Goal: Task Accomplishment & Management: Use online tool/utility

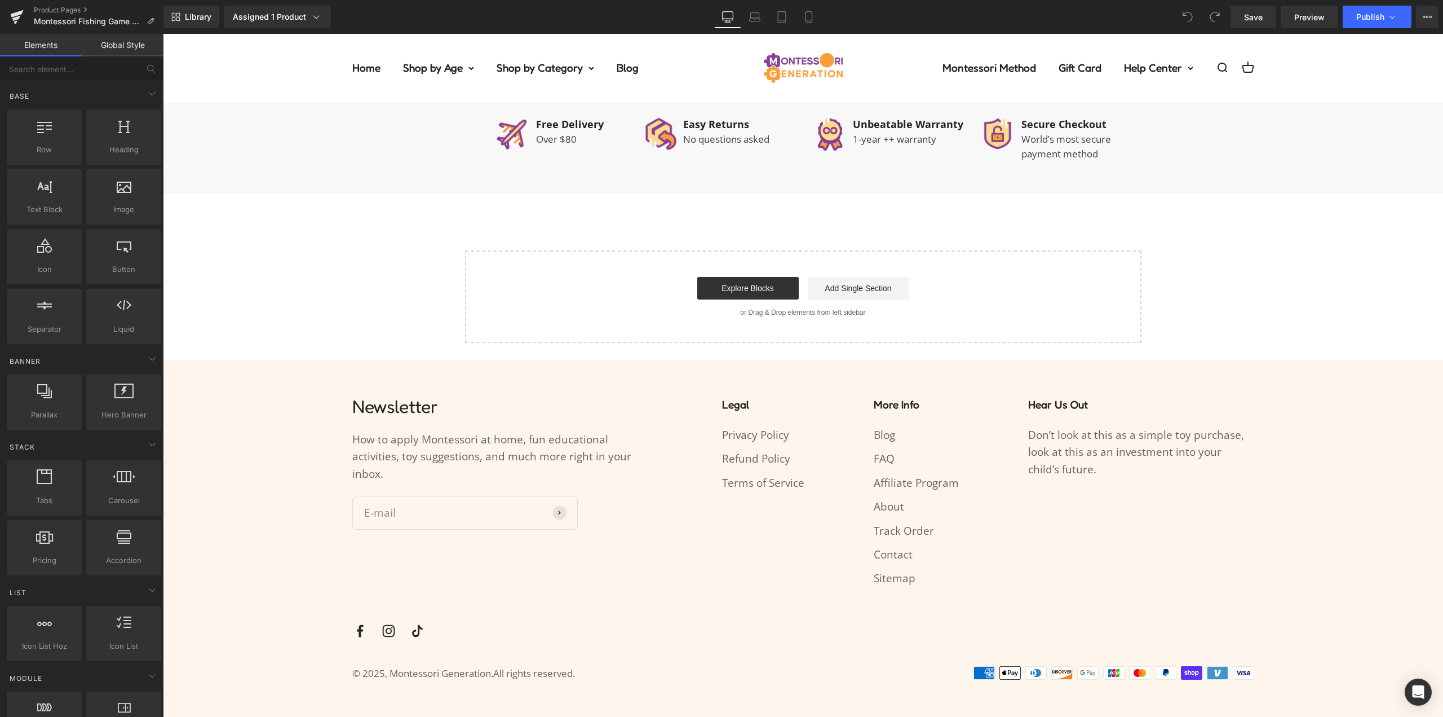
scroll to position [857, 0]
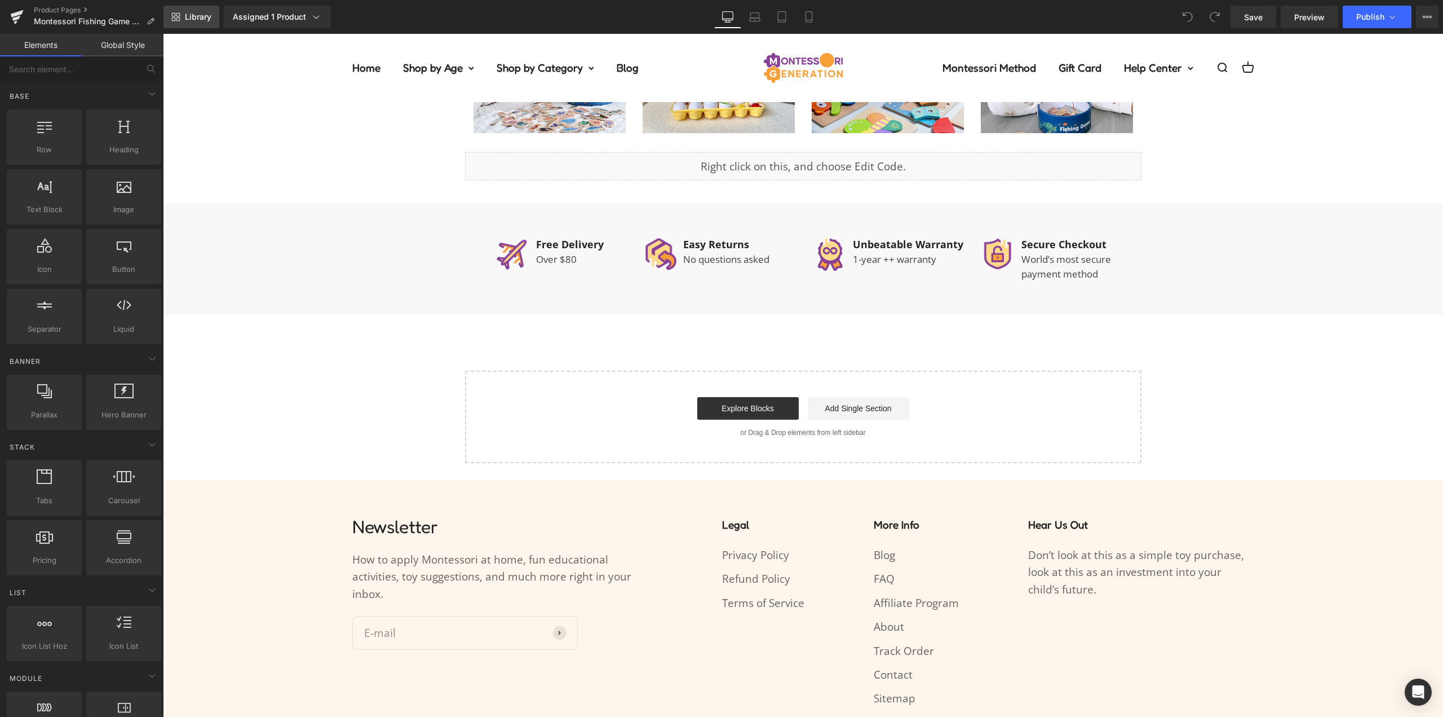
click at [191, 17] on span "Library" at bounding box center [198, 17] width 26 height 10
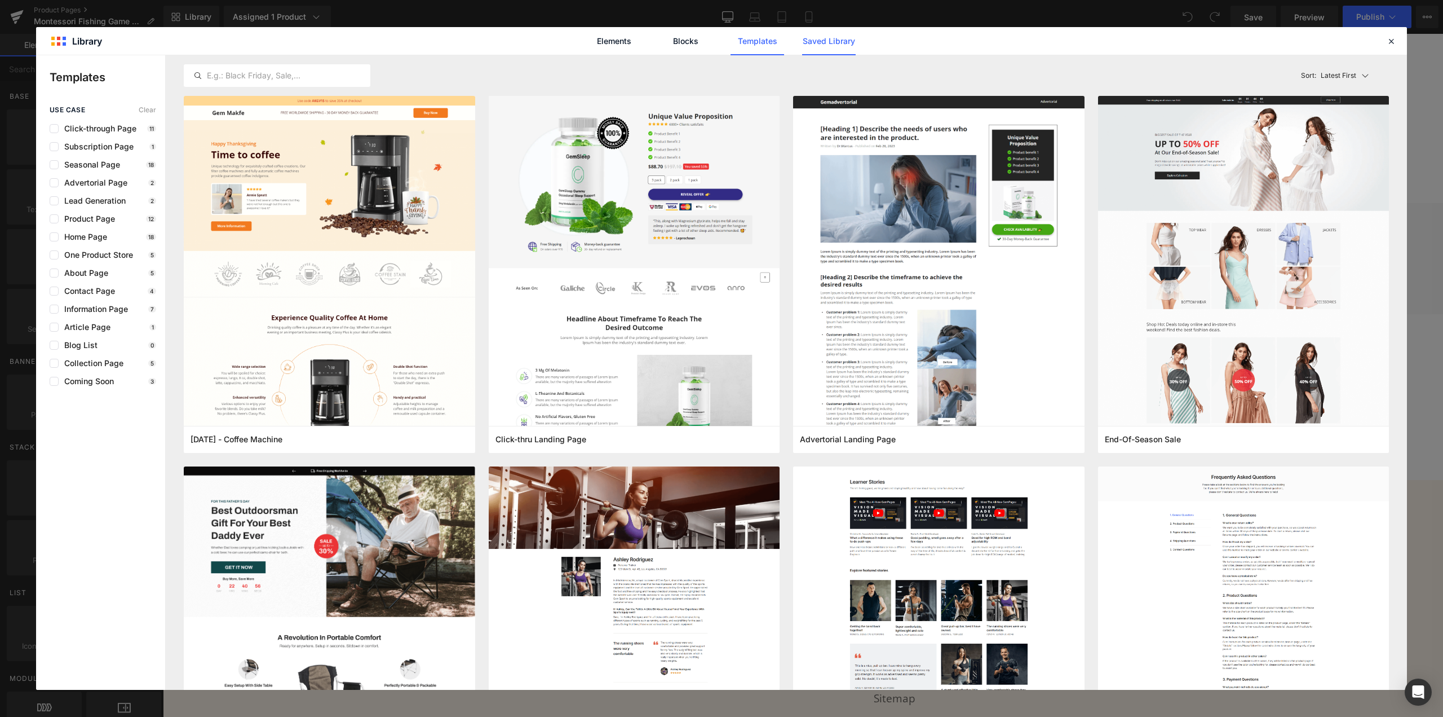
click at [810, 40] on link "Saved Library" at bounding box center [829, 41] width 54 height 28
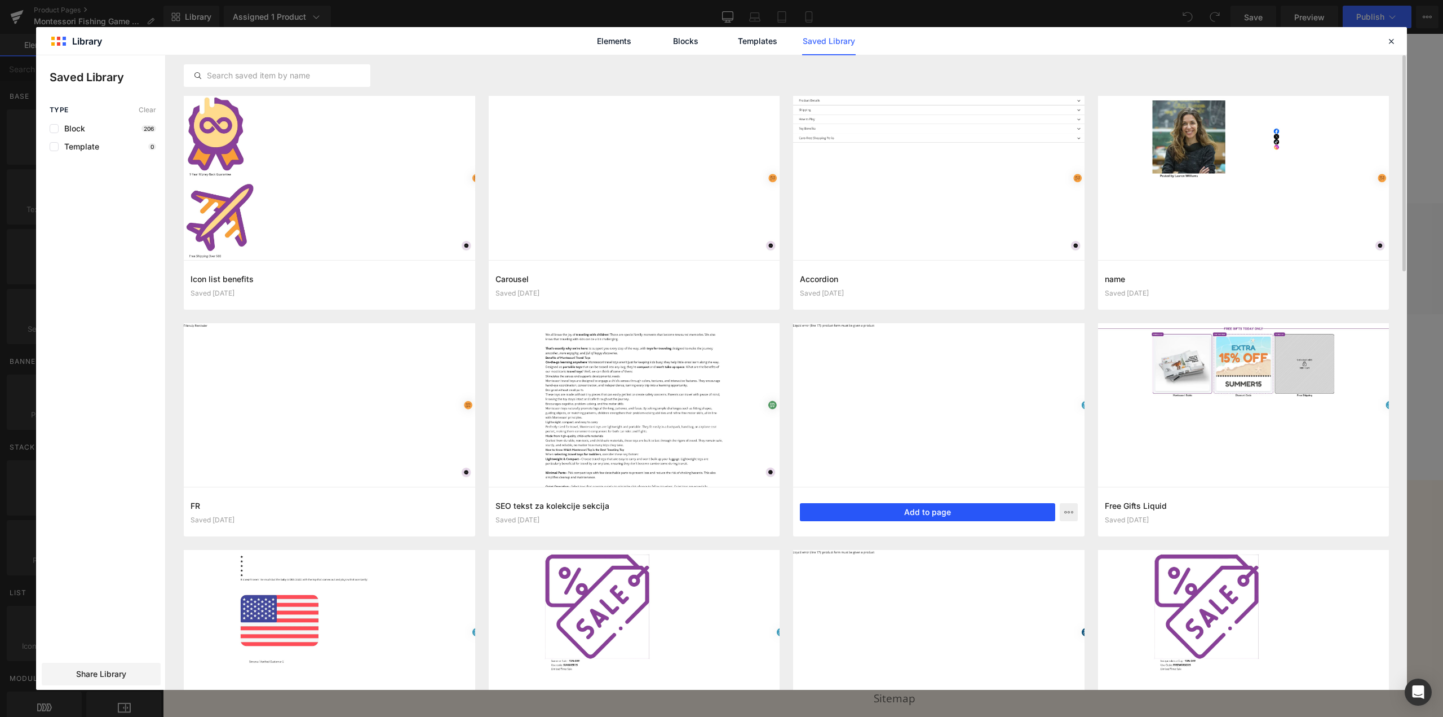
click at [953, 510] on button "Add to page" at bounding box center [927, 512] width 255 height 18
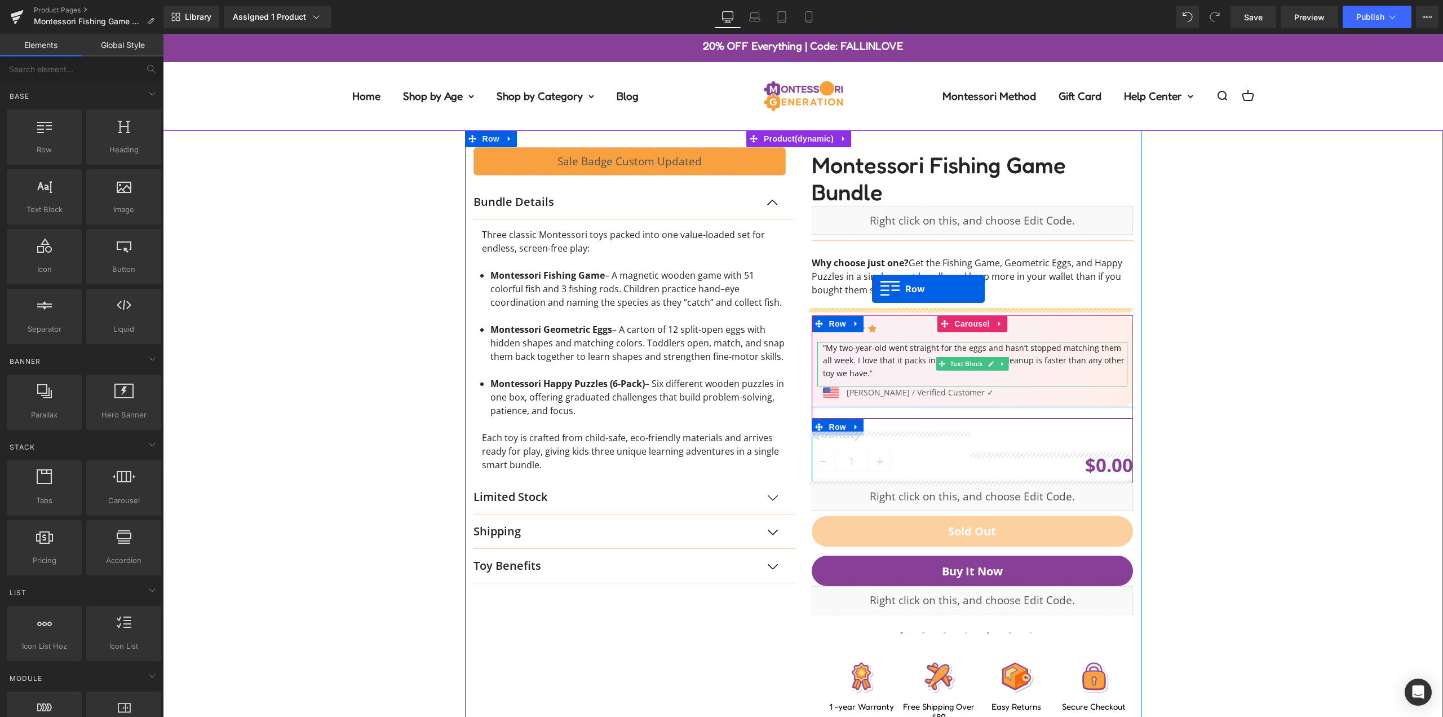
scroll to position [0, 0]
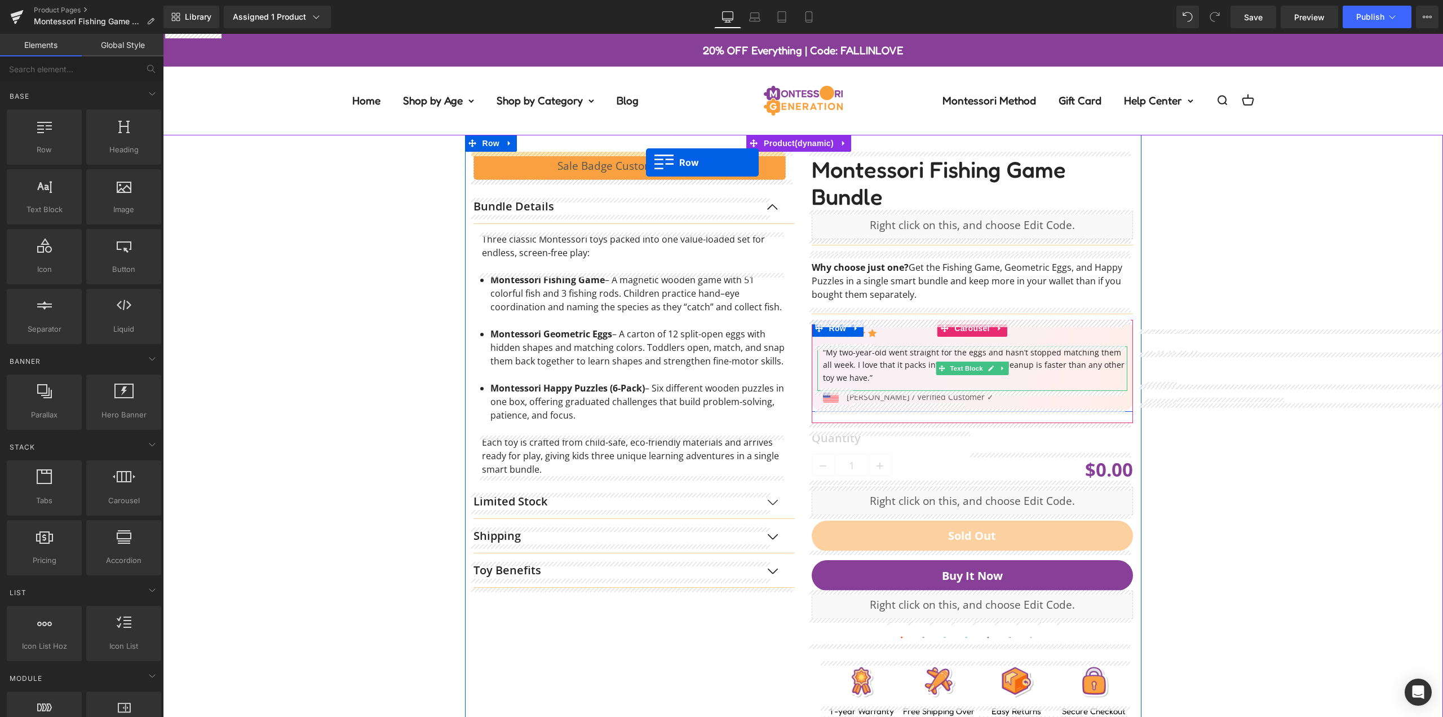
drag, startPoint x: 494, startPoint y: 165, endPoint x: 646, endPoint y: 162, distance: 151.7
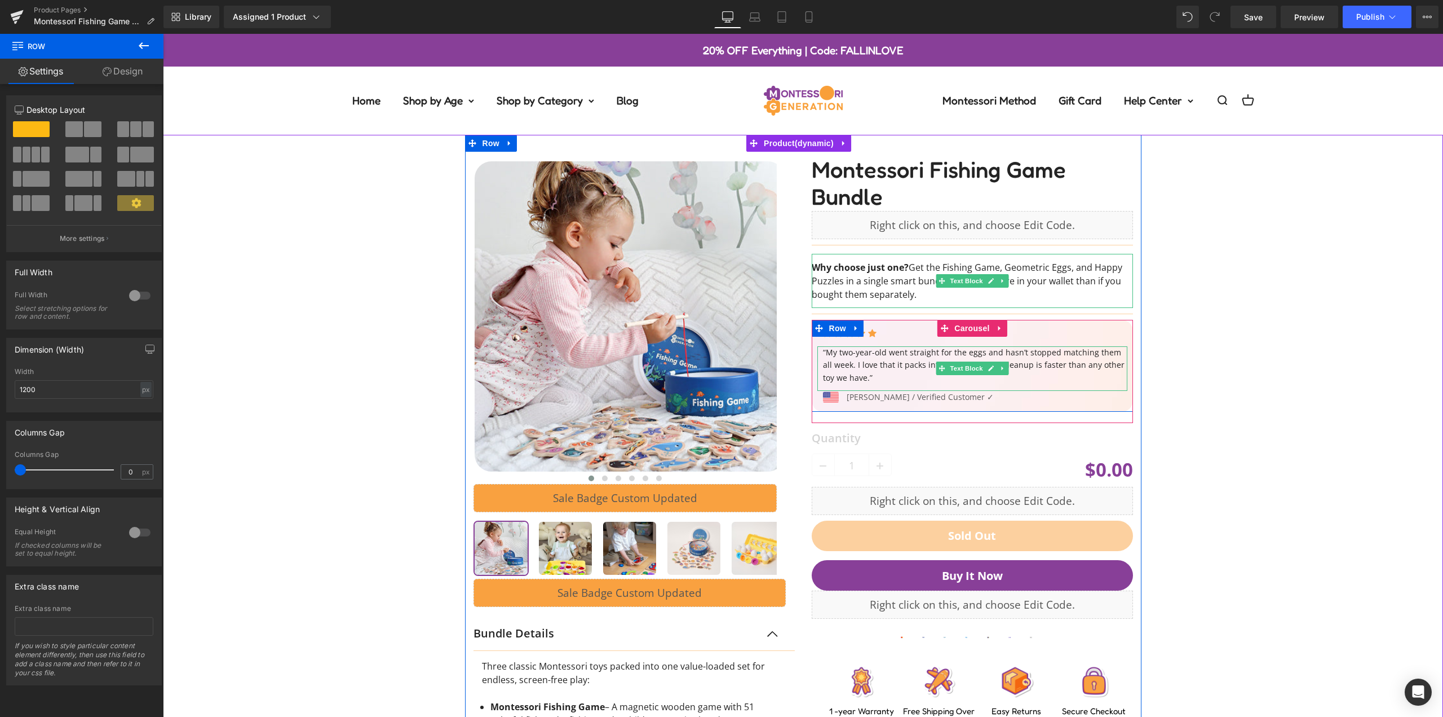
click at [1307, 291] on div at bounding box center [803, 574] width 1269 height 879
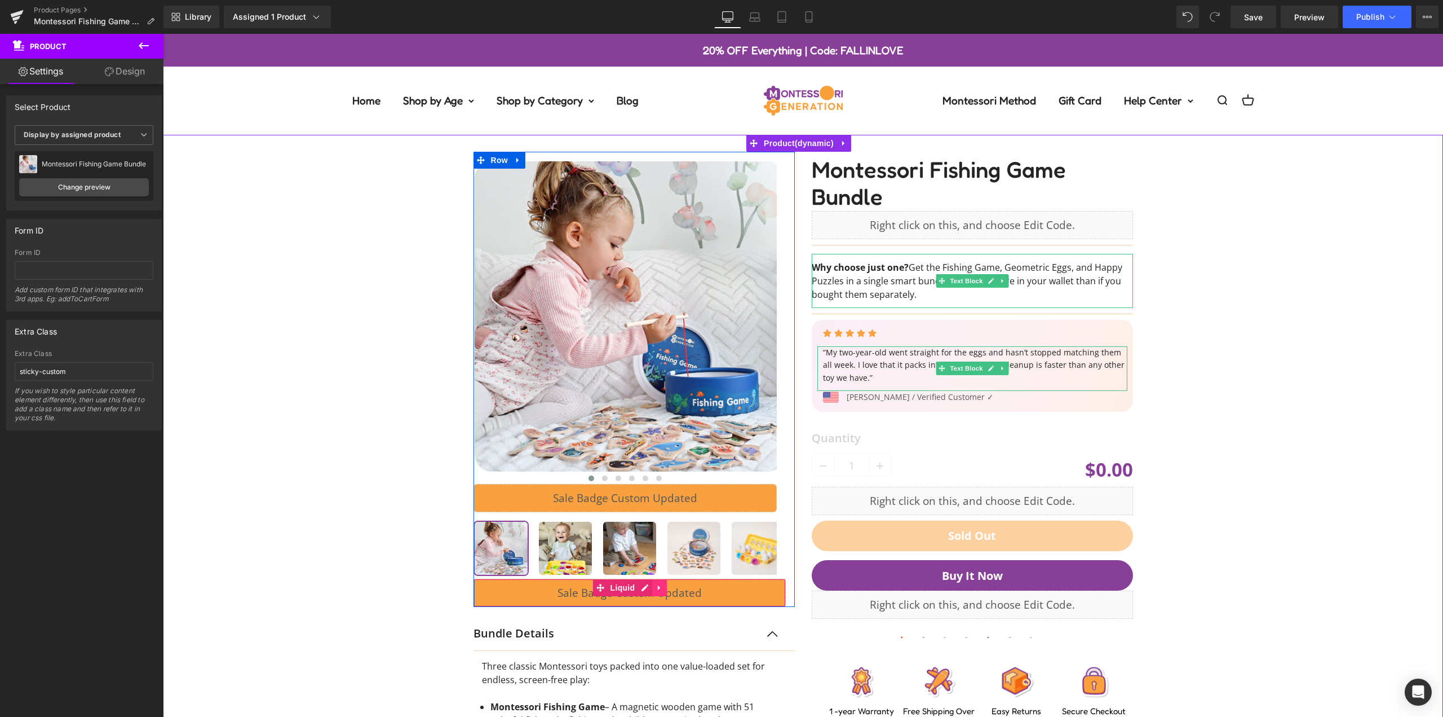
click at [656, 590] on icon at bounding box center [660, 587] width 8 height 8
click at [663, 587] on icon at bounding box center [667, 587] width 8 height 8
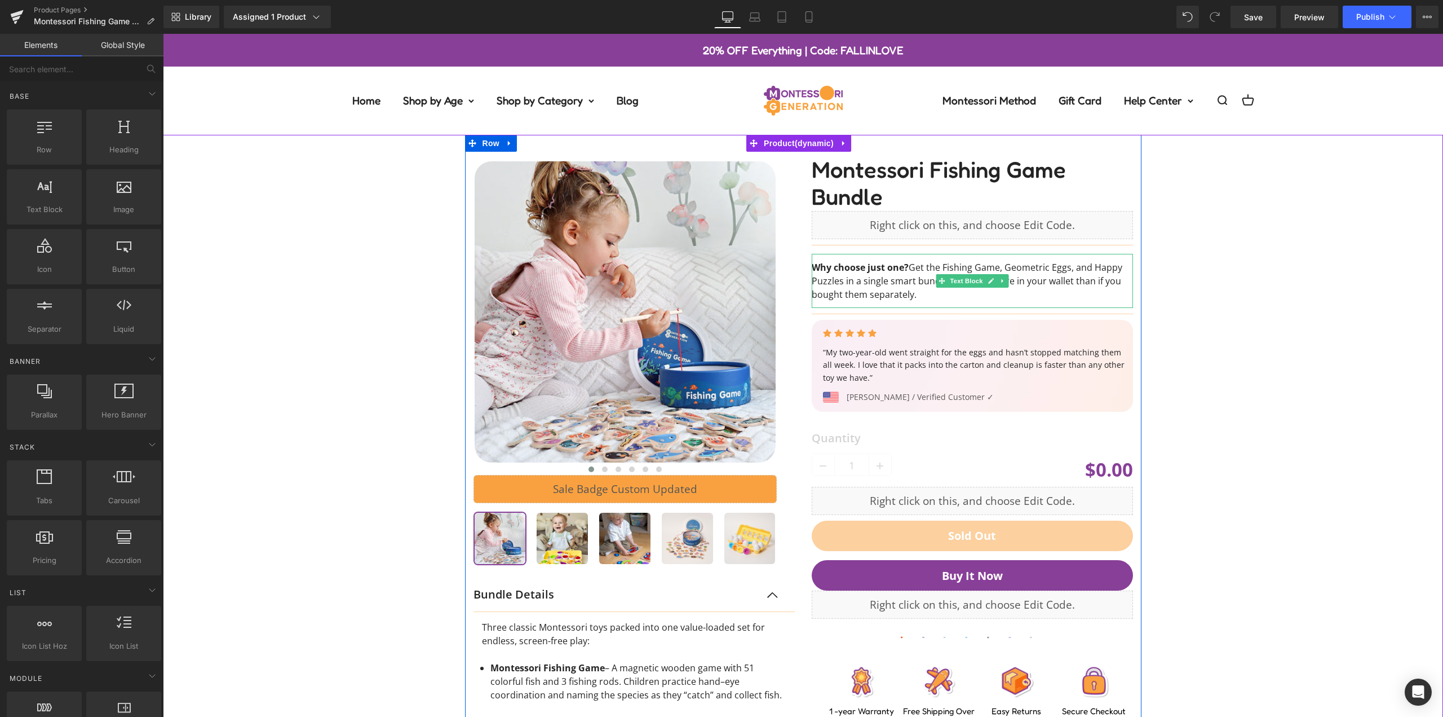
click at [1307, 290] on div at bounding box center [803, 555] width 1269 height 841
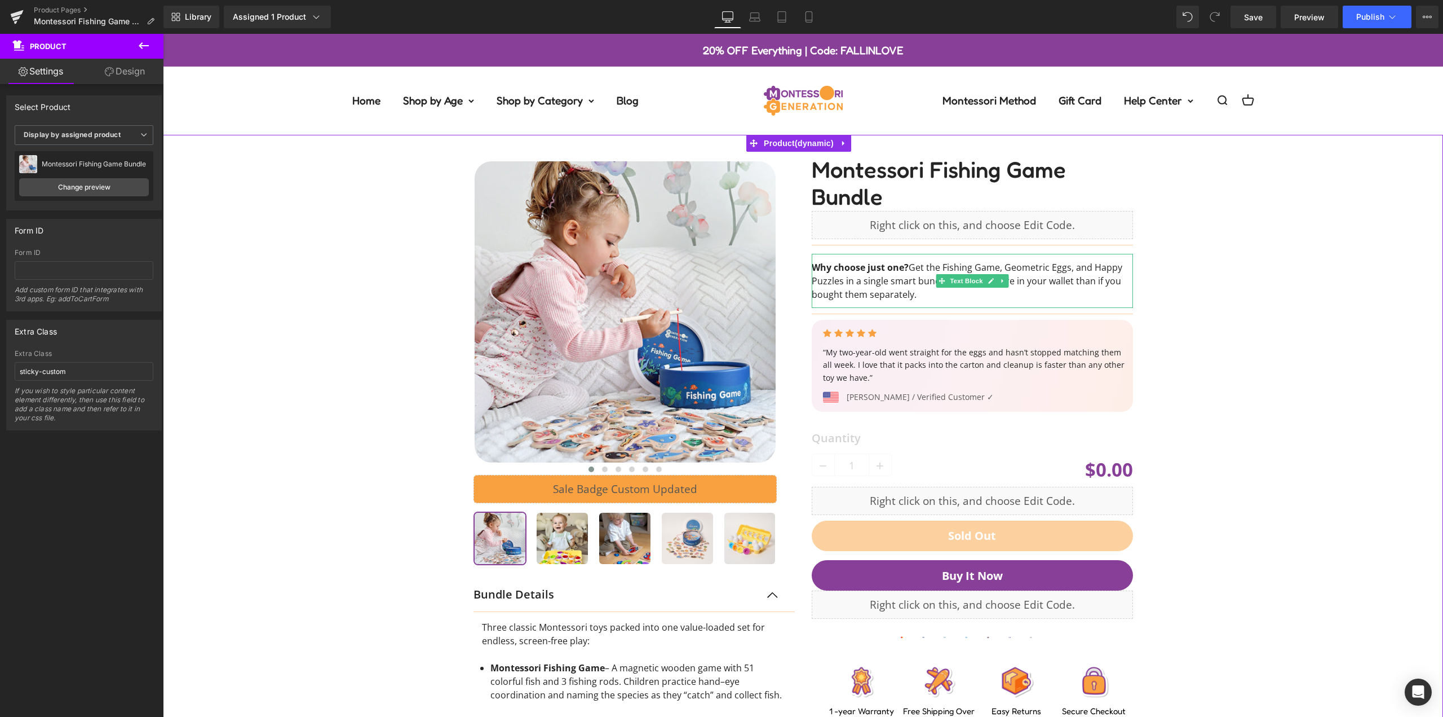
click at [1267, 259] on div at bounding box center [803, 555] width 1269 height 841
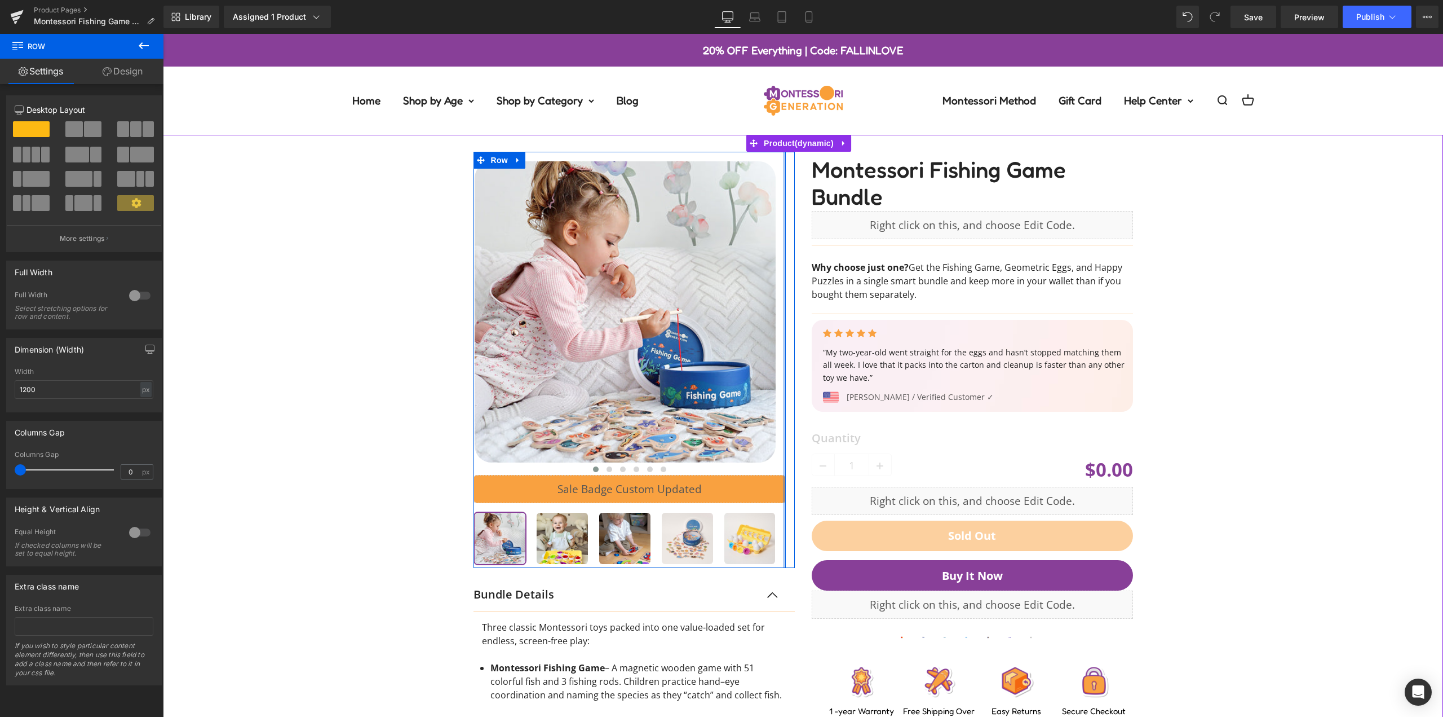
drag, startPoint x: 776, startPoint y: 241, endPoint x: 796, endPoint y: 242, distance: 19.7
click at [796, 242] on div "‹" at bounding box center [634, 564] width 338 height 824
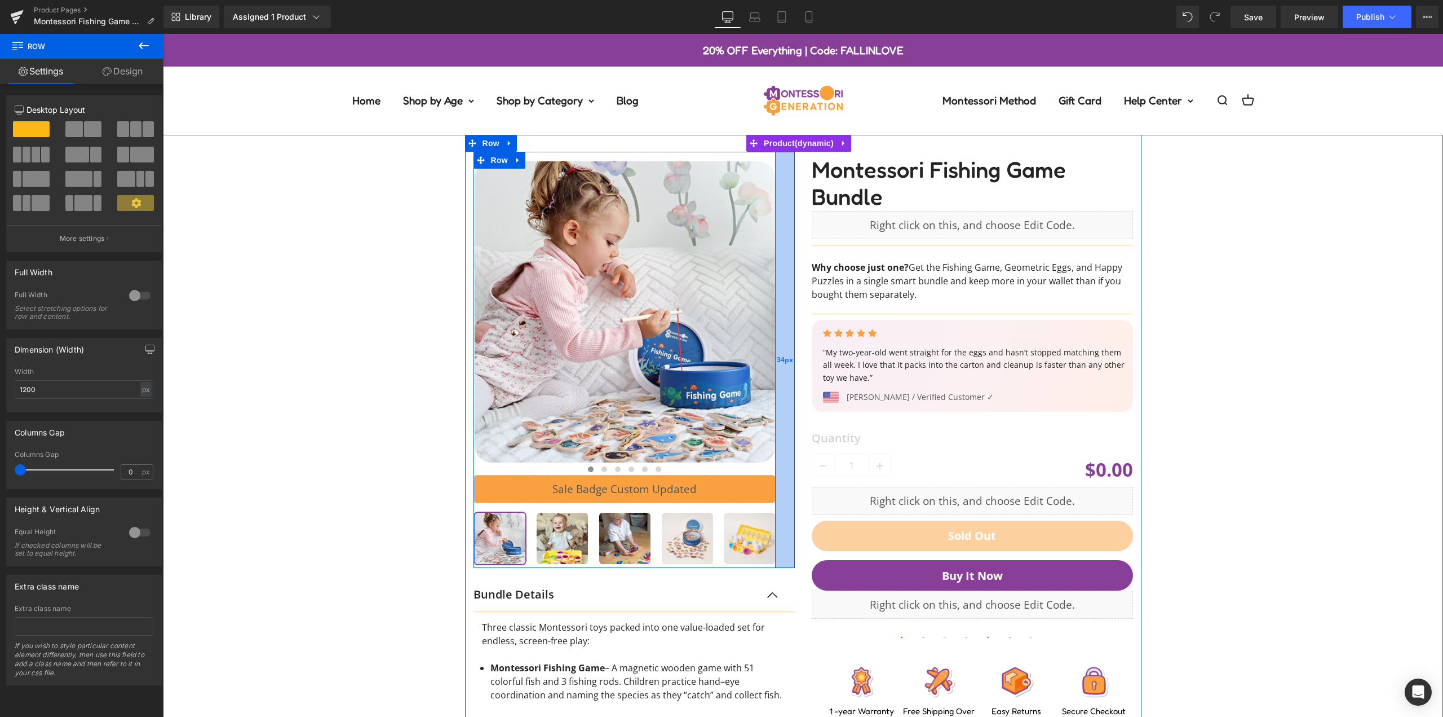
drag, startPoint x: 790, startPoint y: 242, endPoint x: 780, endPoint y: 260, distance: 21.2
click at [780, 260] on div "34px" at bounding box center [785, 360] width 19 height 416
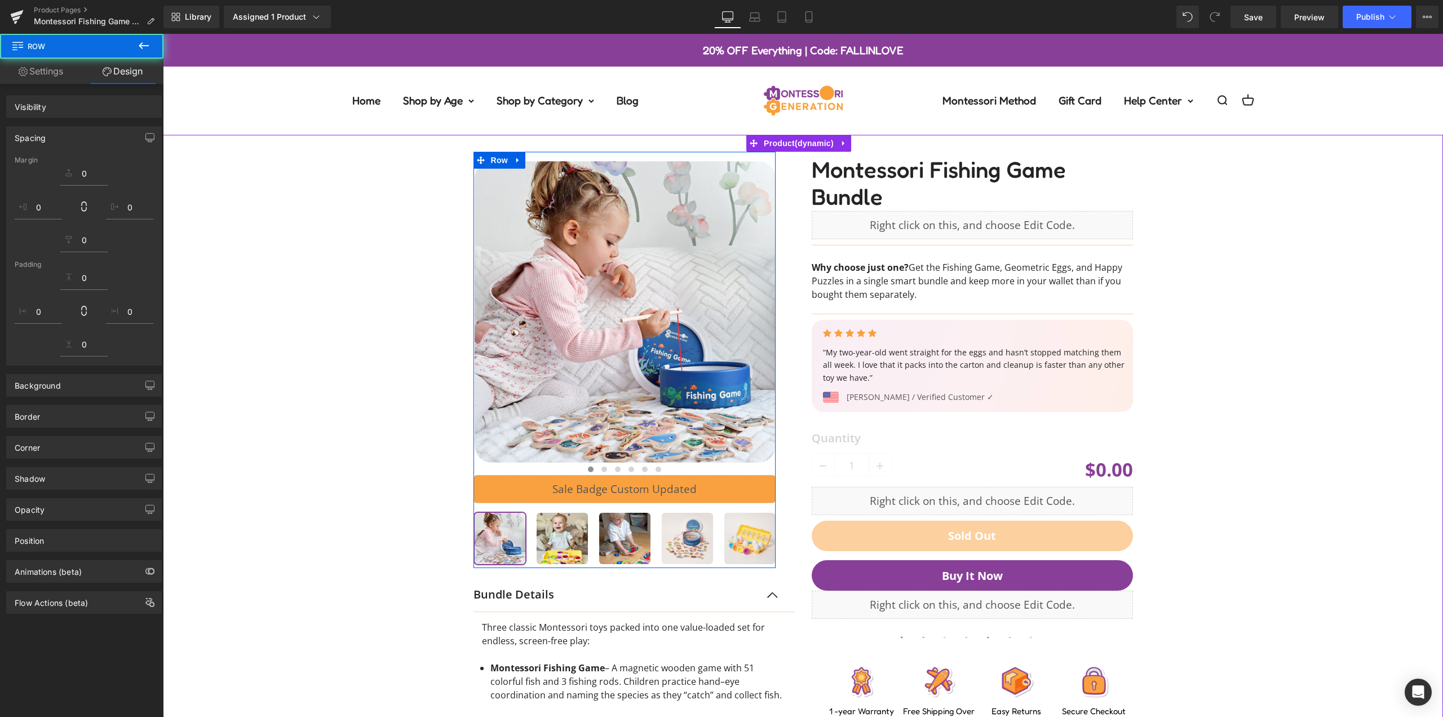
click at [1220, 259] on div at bounding box center [803, 555] width 1269 height 841
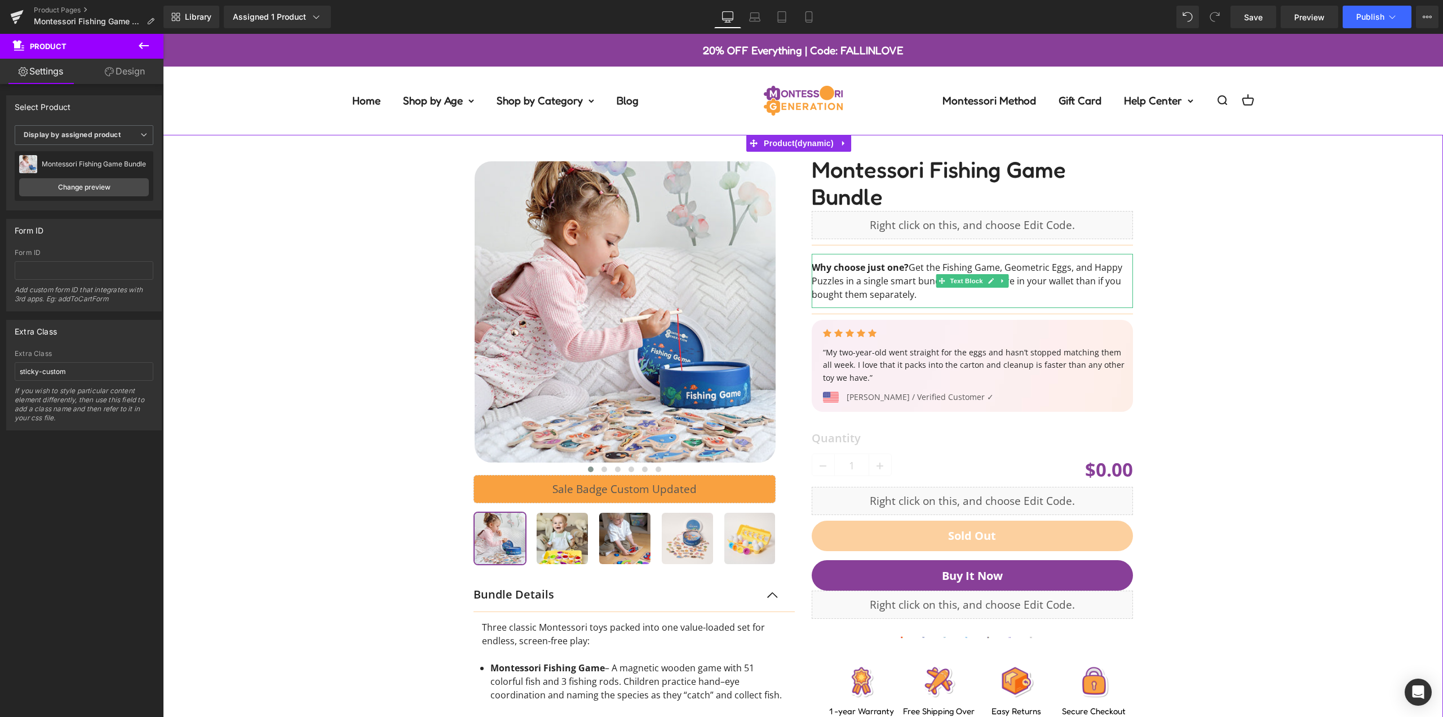
click at [368, 206] on div at bounding box center [803, 555] width 1269 height 841
click at [1254, 19] on span "Save" at bounding box center [1253, 17] width 19 height 12
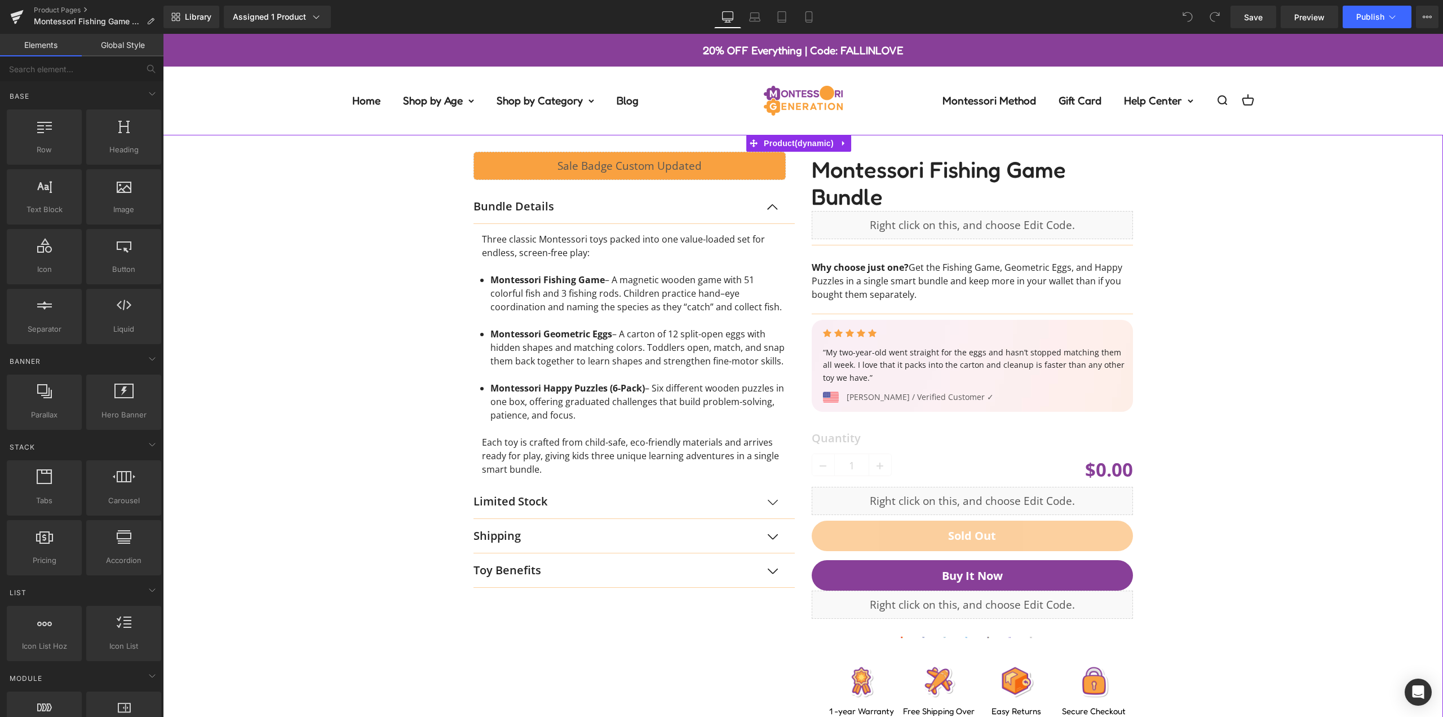
click at [330, 293] on div "Liquid Row Bundle Details Text Block Three classic Montessori toys packed into …" at bounding box center [803, 430] width 1269 height 591
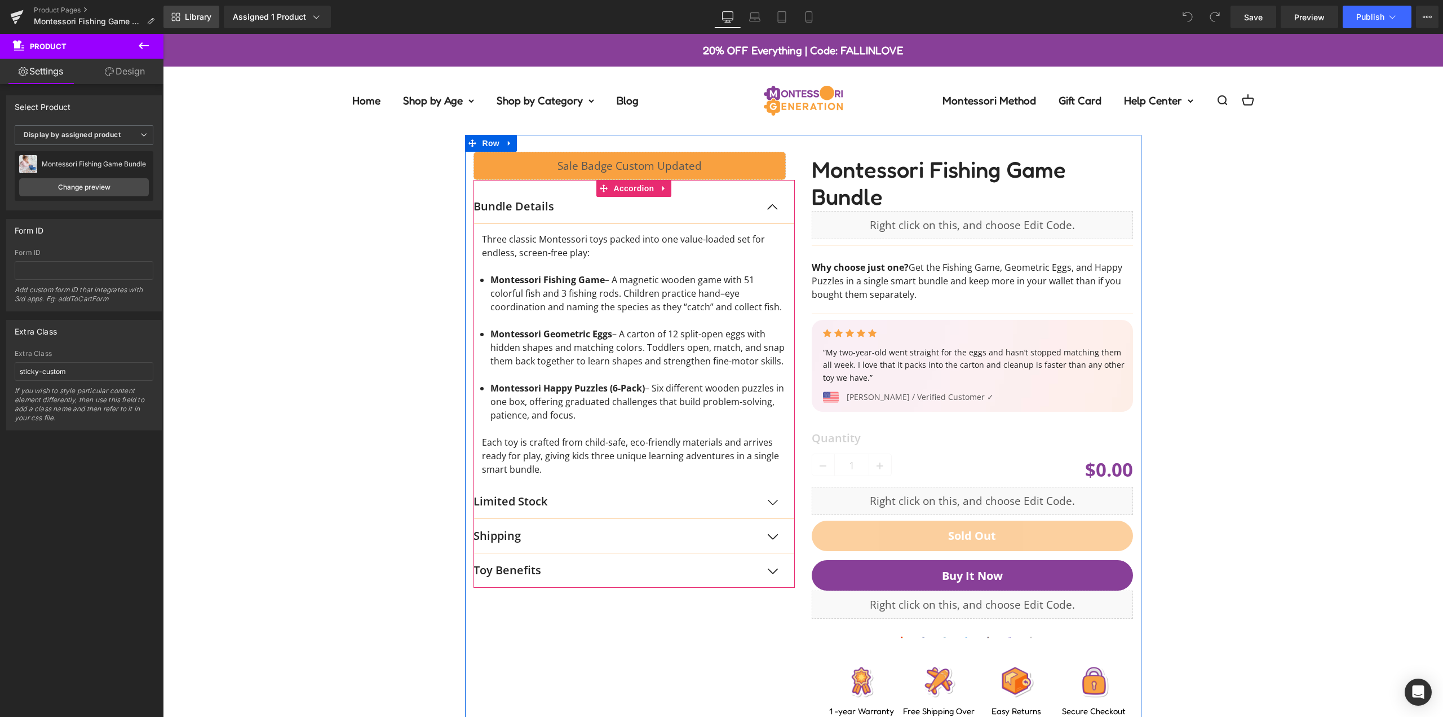
click at [196, 21] on span "Library" at bounding box center [198, 17] width 26 height 10
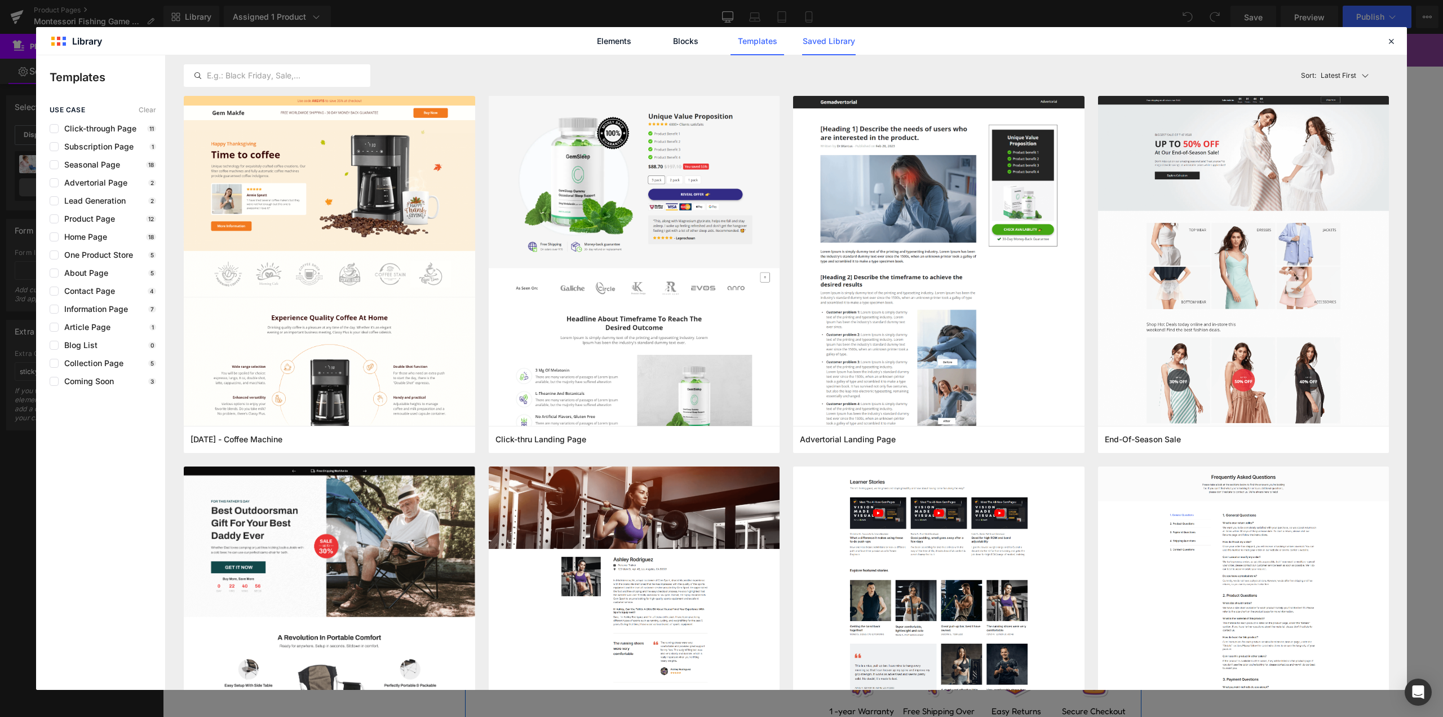
click at [852, 45] on link "Saved Library" at bounding box center [829, 41] width 54 height 28
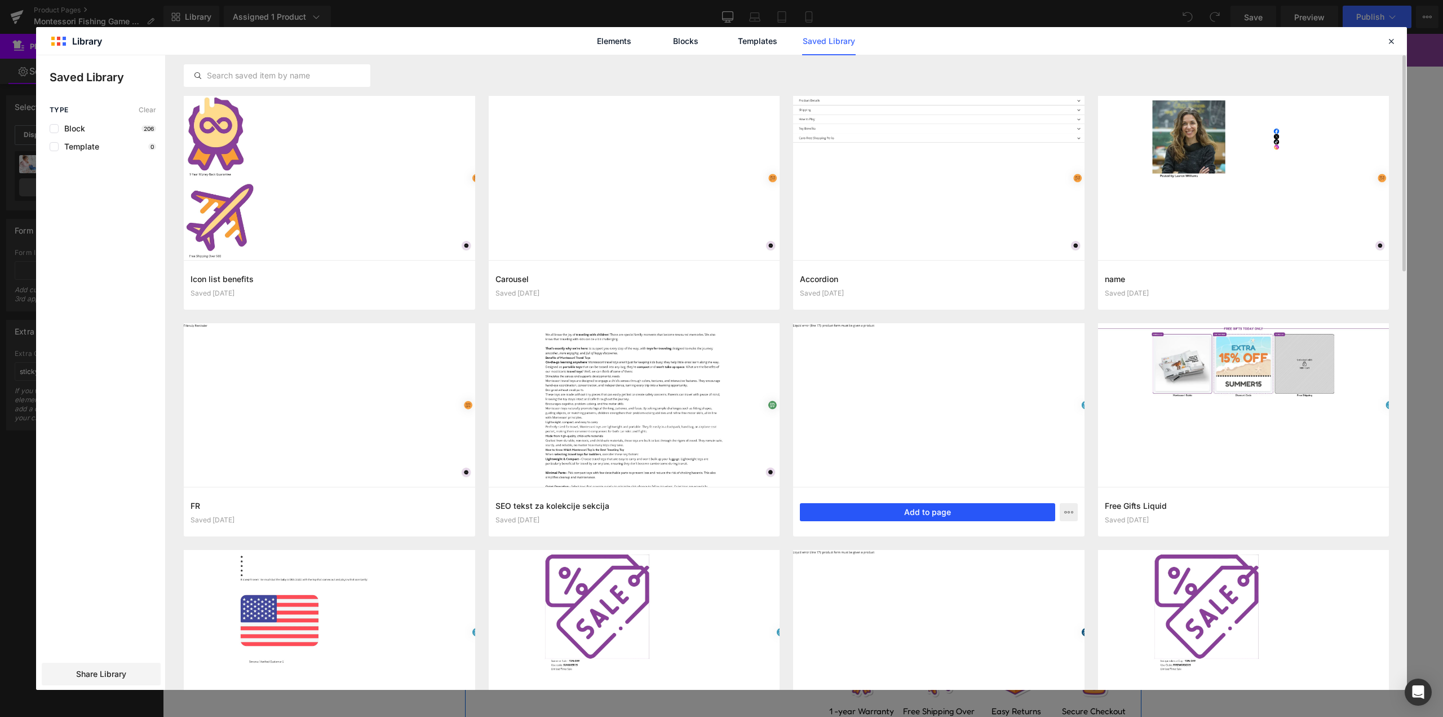
click at [927, 513] on button "Add to page" at bounding box center [927, 512] width 255 height 18
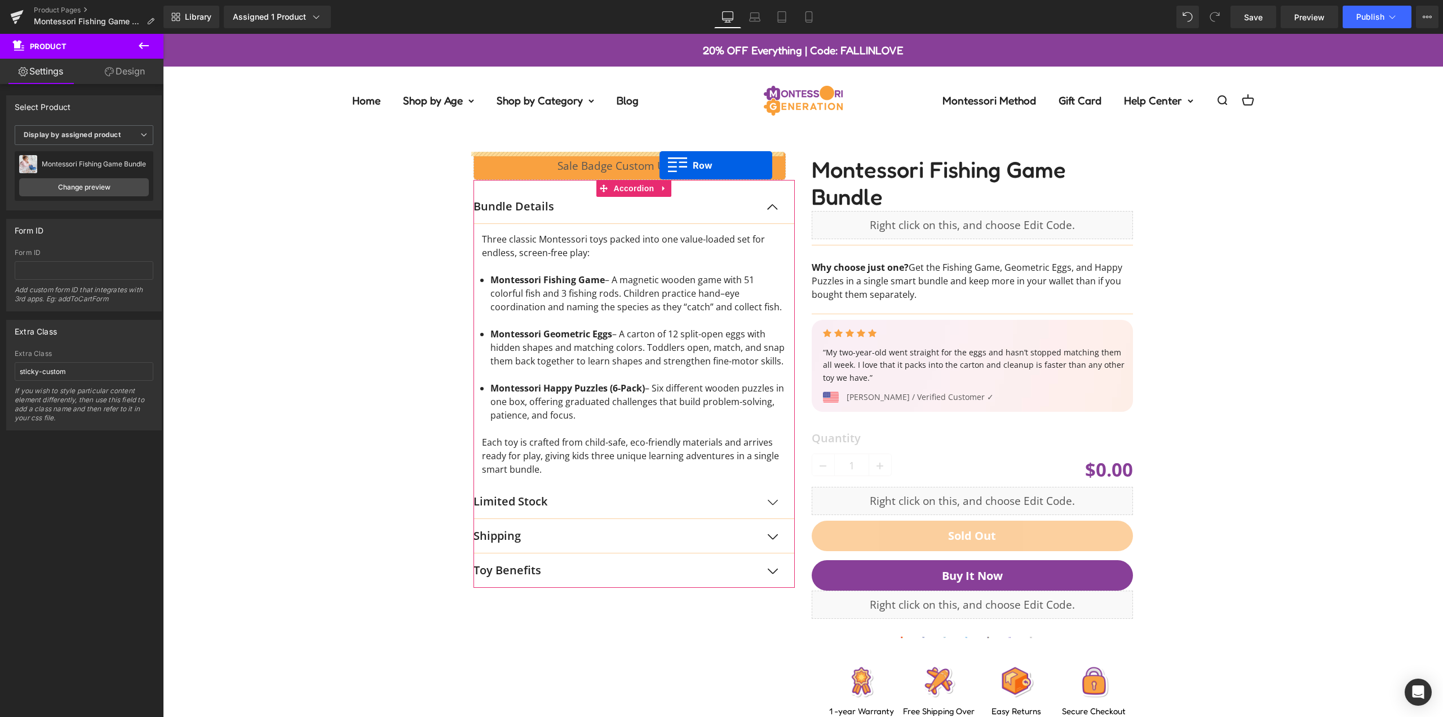
drag, startPoint x: 498, startPoint y: 162, endPoint x: 660, endPoint y: 165, distance: 161.8
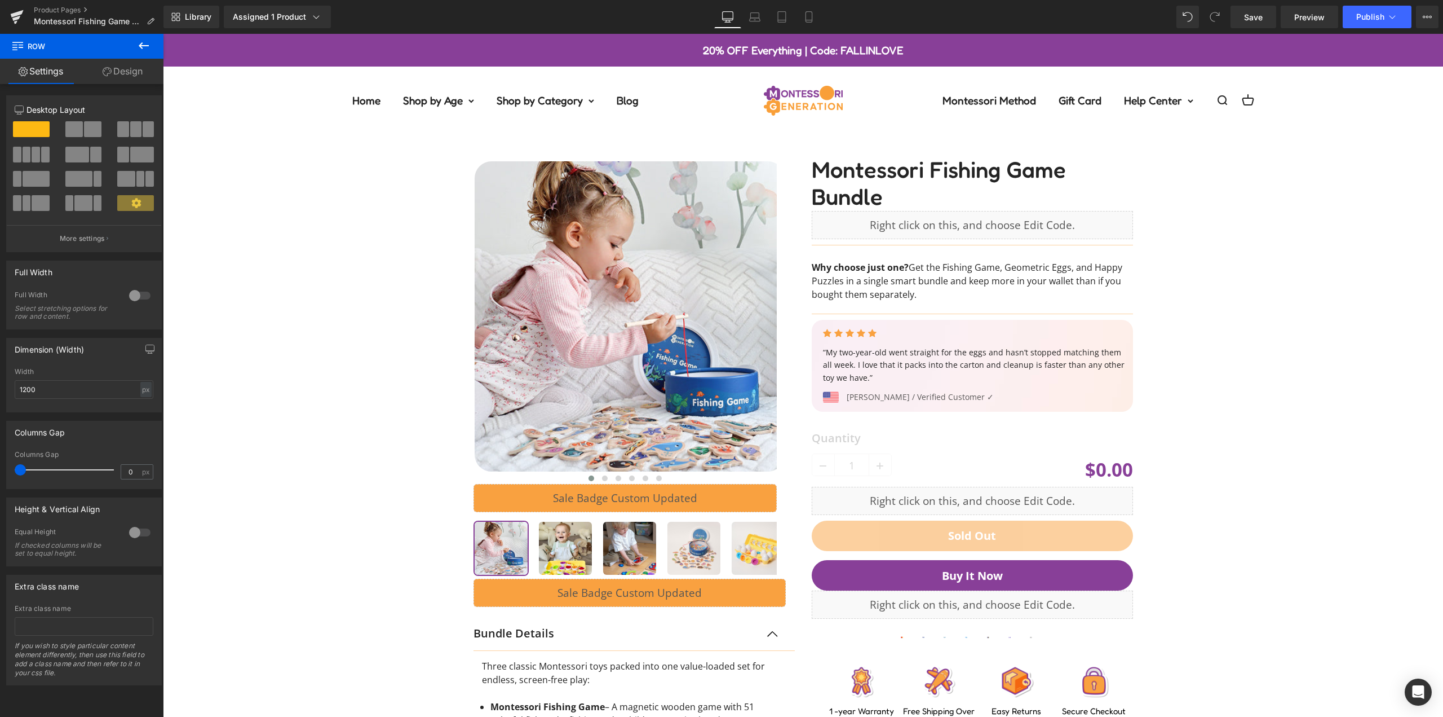
click at [375, 303] on div at bounding box center [803, 574] width 1269 height 879
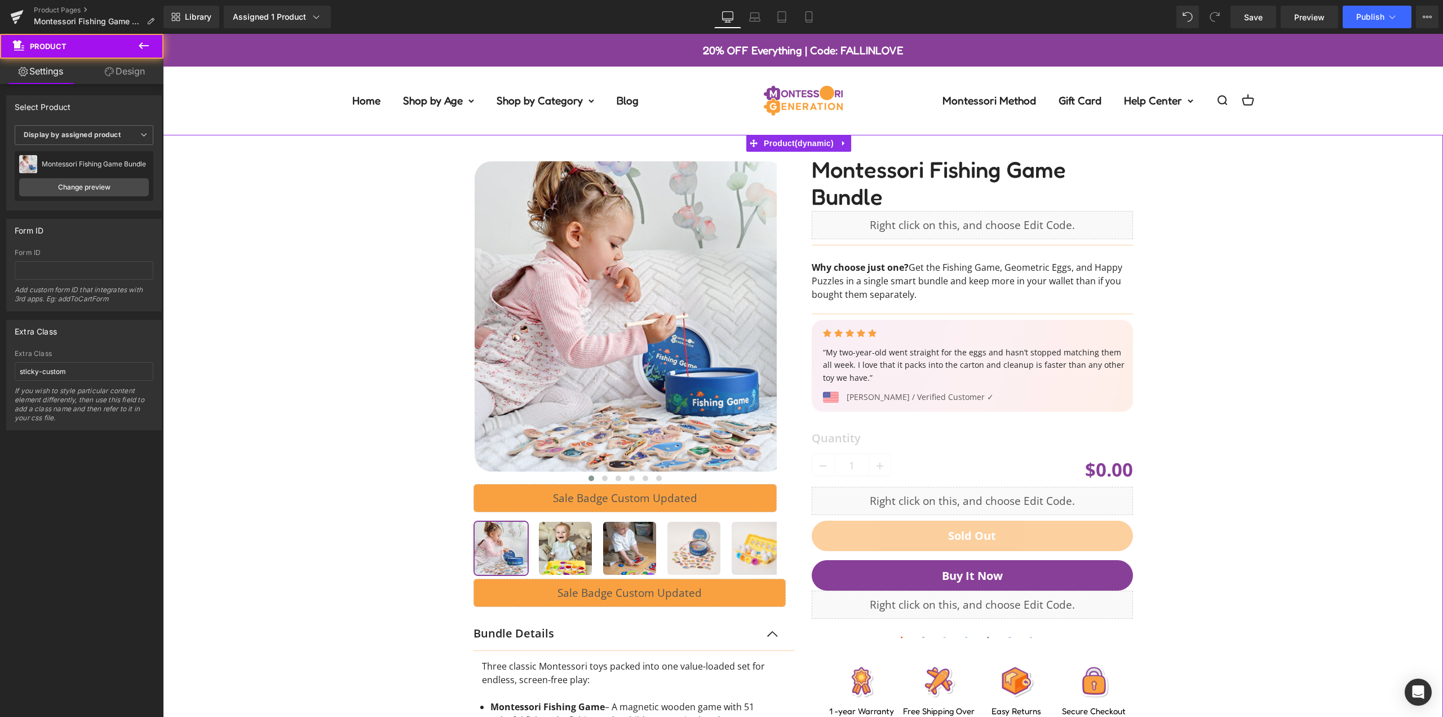
click at [393, 291] on div at bounding box center [803, 574] width 1269 height 879
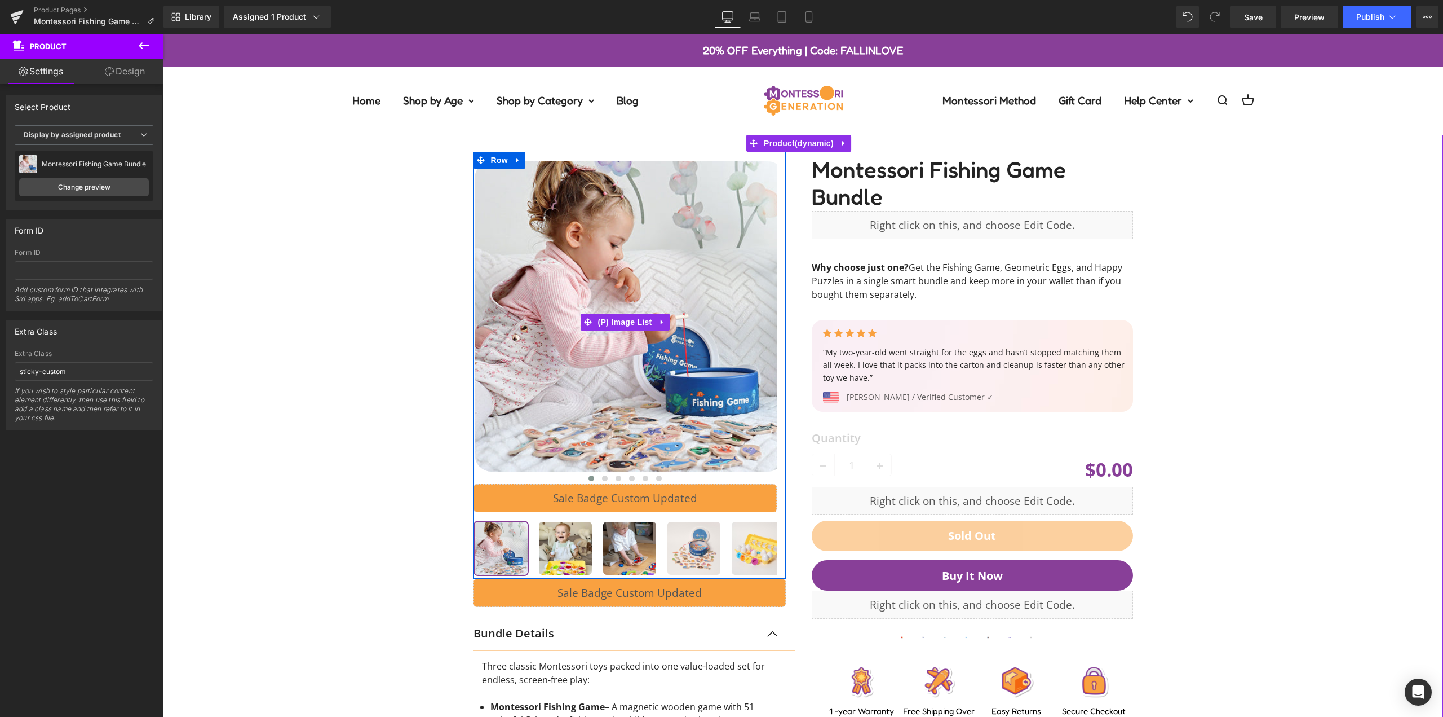
click at [393, 282] on div at bounding box center [803, 574] width 1269 height 879
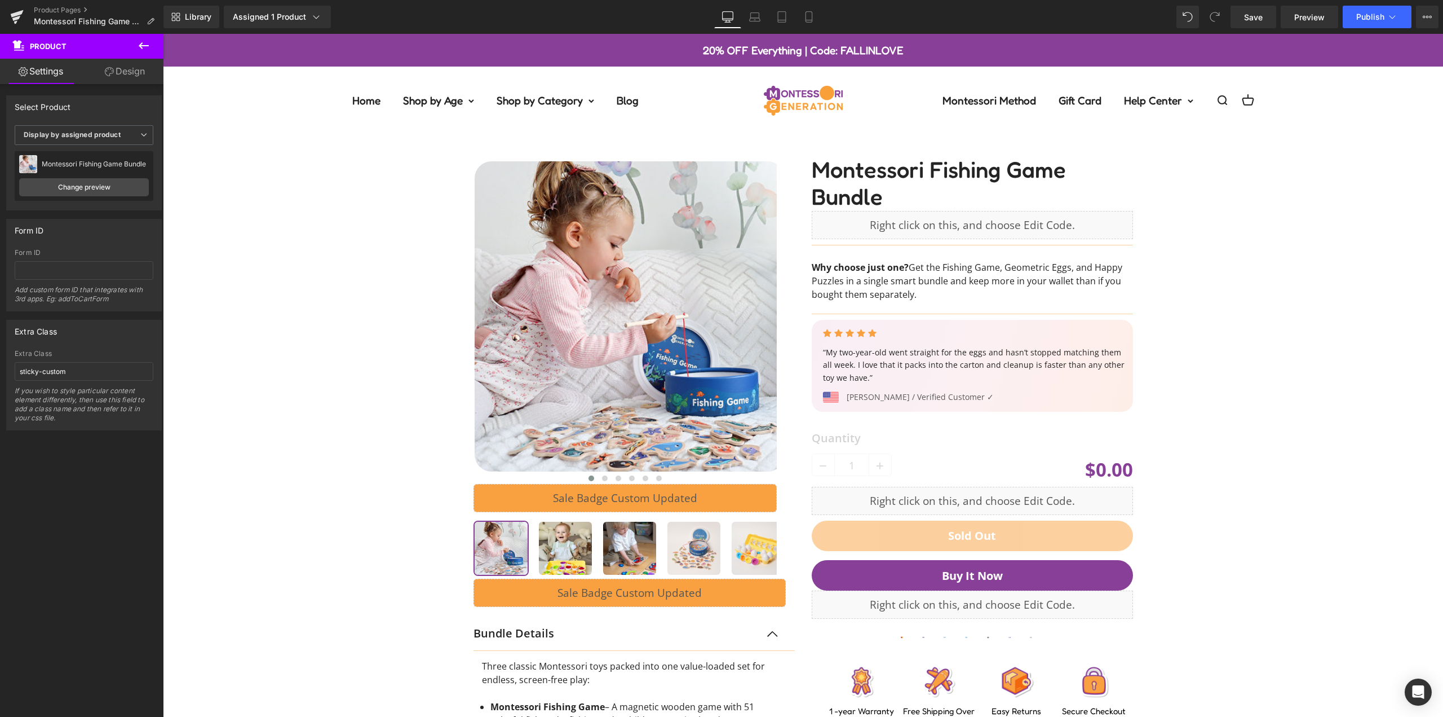
click at [1263, 239] on div at bounding box center [803, 574] width 1269 height 879
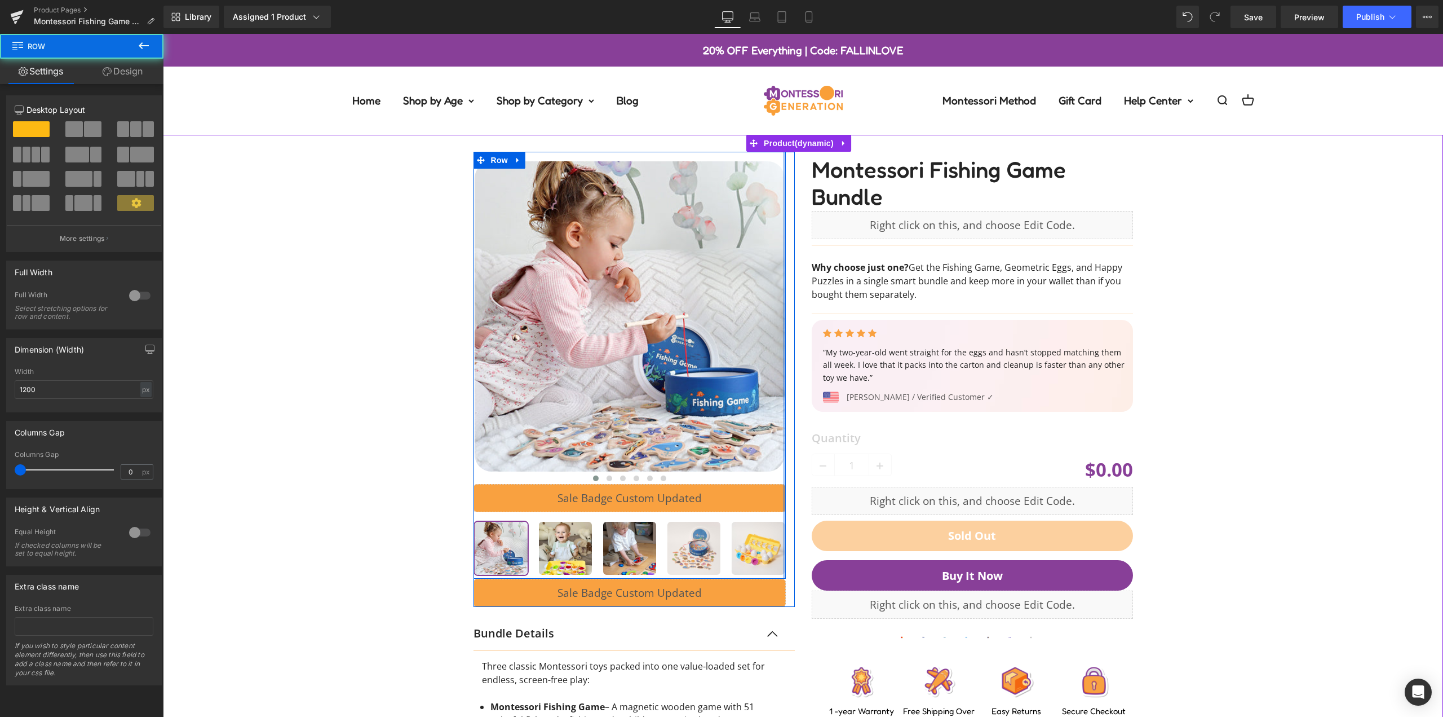
drag, startPoint x: 780, startPoint y: 213, endPoint x: 804, endPoint y: 214, distance: 23.7
click at [804, 214] on div at bounding box center [803, 574] width 676 height 879
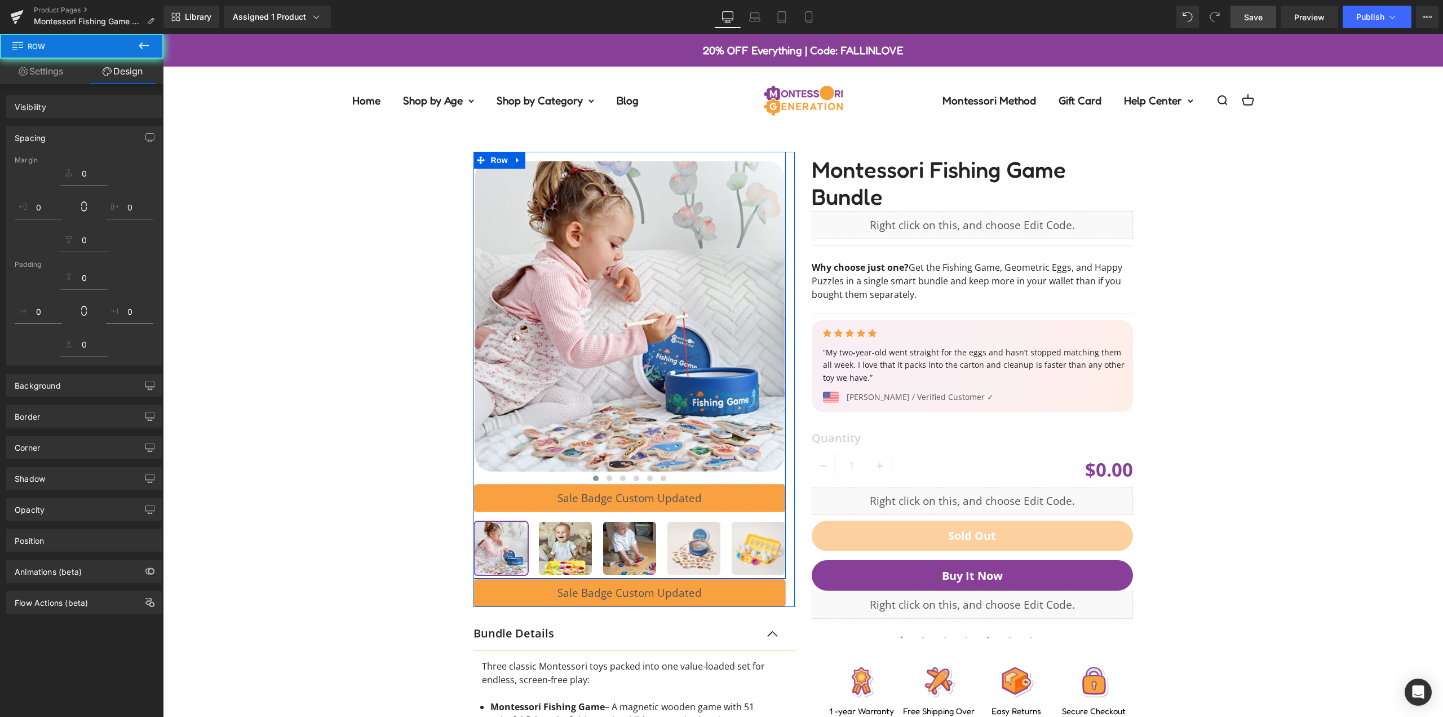
click at [1254, 12] on span "Save" at bounding box center [1253, 17] width 19 height 12
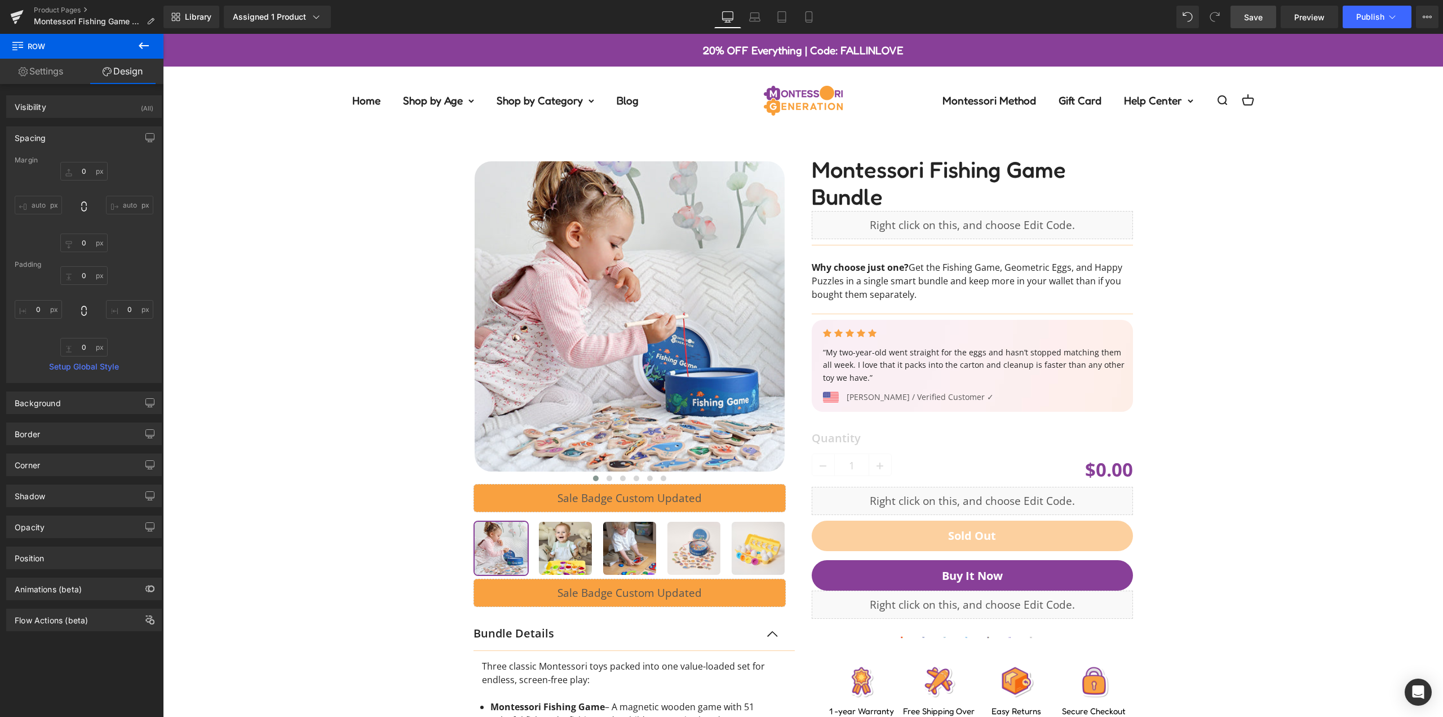
drag, startPoint x: 1245, startPoint y: 16, endPoint x: 569, endPoint y: 1, distance: 675.5
click at [1245, 16] on span "Save" at bounding box center [1253, 17] width 19 height 12
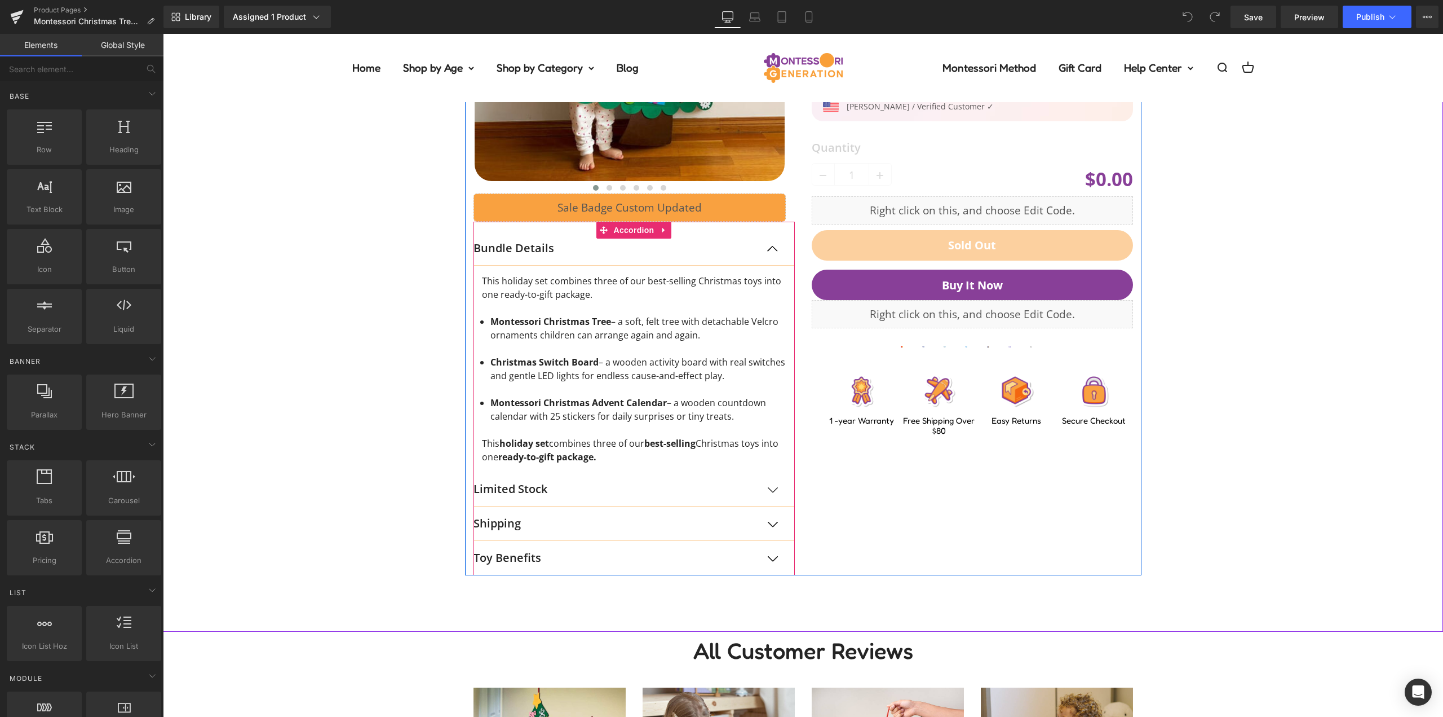
scroll to position [225, 0]
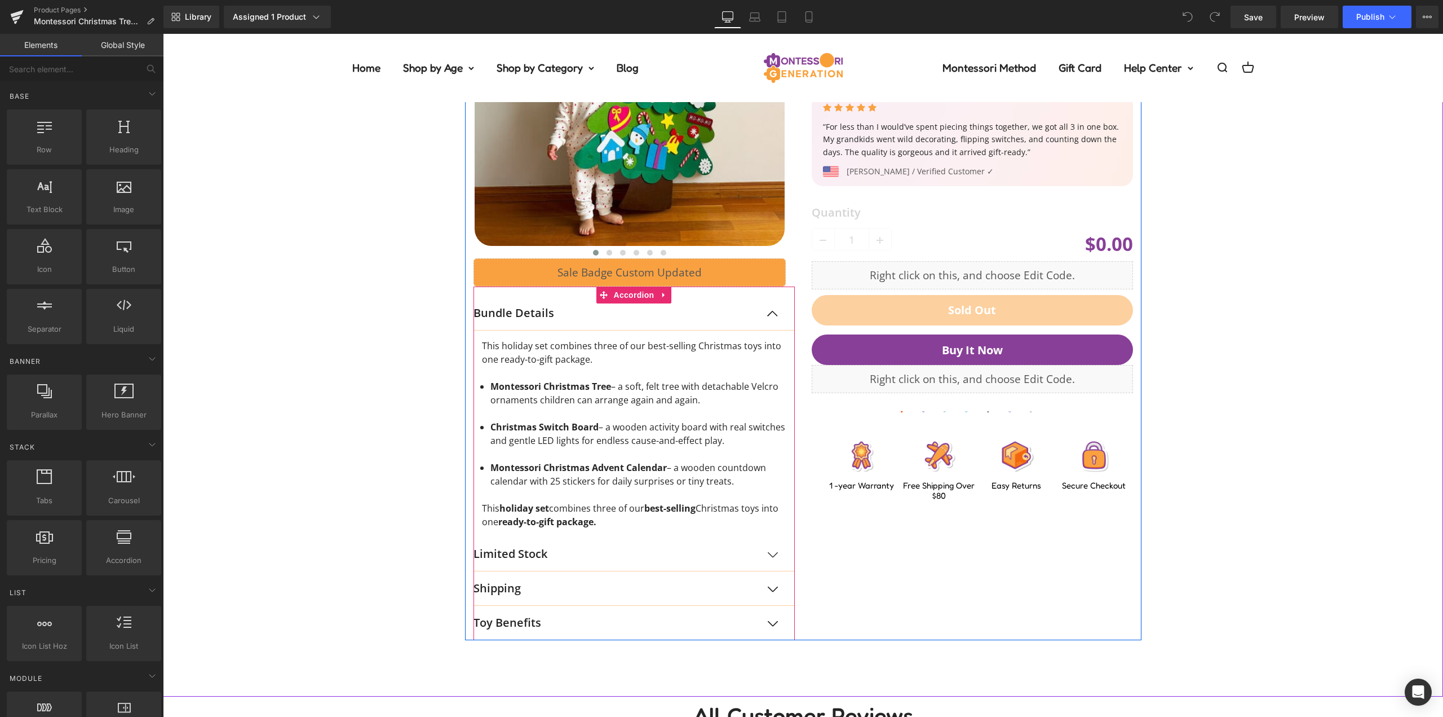
click at [777, 311] on button "button" at bounding box center [783, 313] width 23 height 34
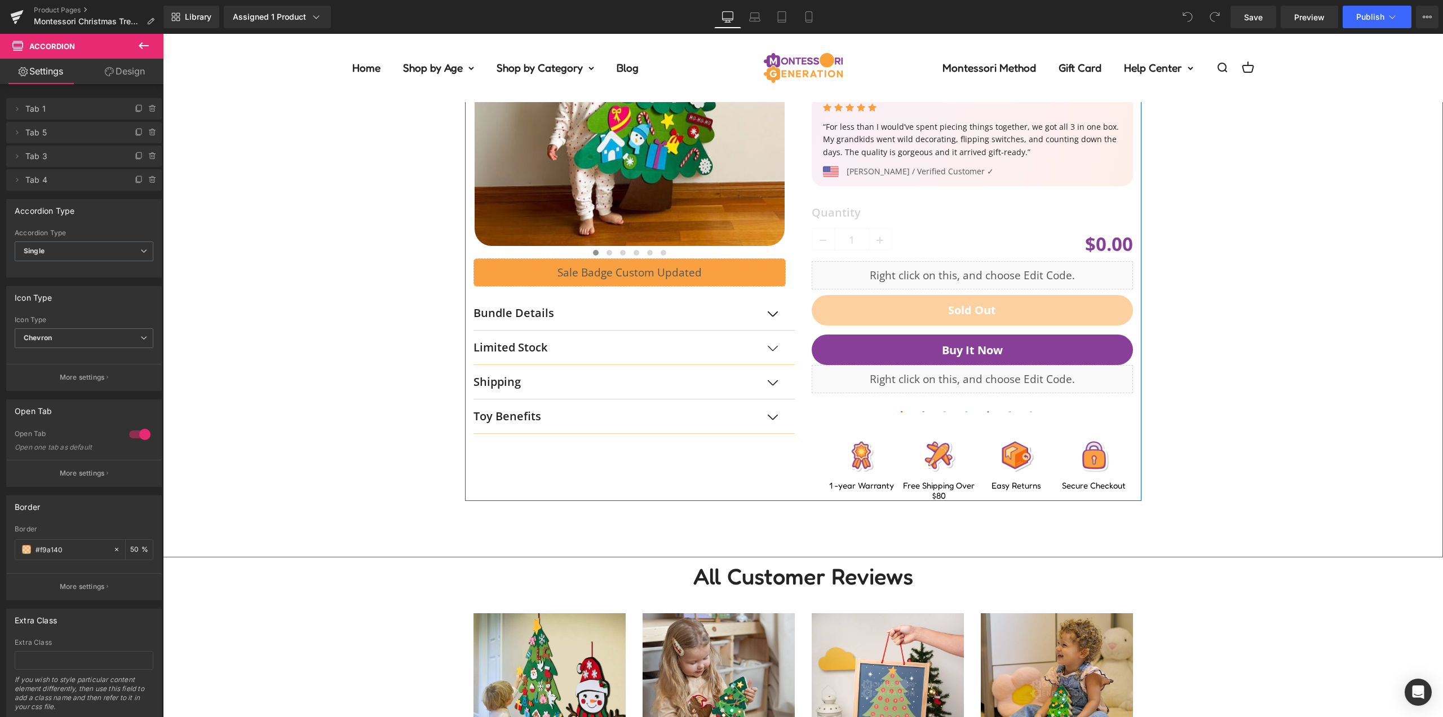
click at [772, 354] on button "button" at bounding box center [783, 347] width 23 height 34
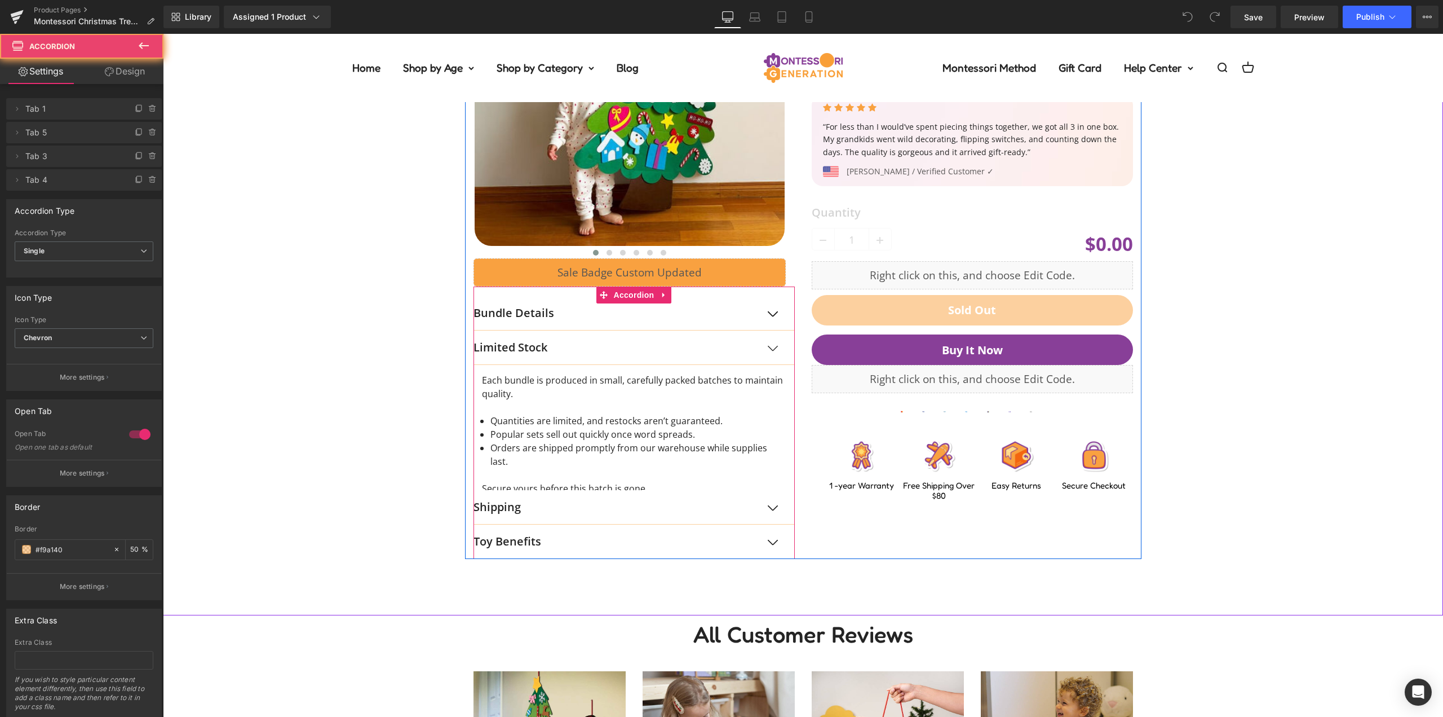
click at [772, 351] on span "button" at bounding box center [772, 351] width 0 height 0
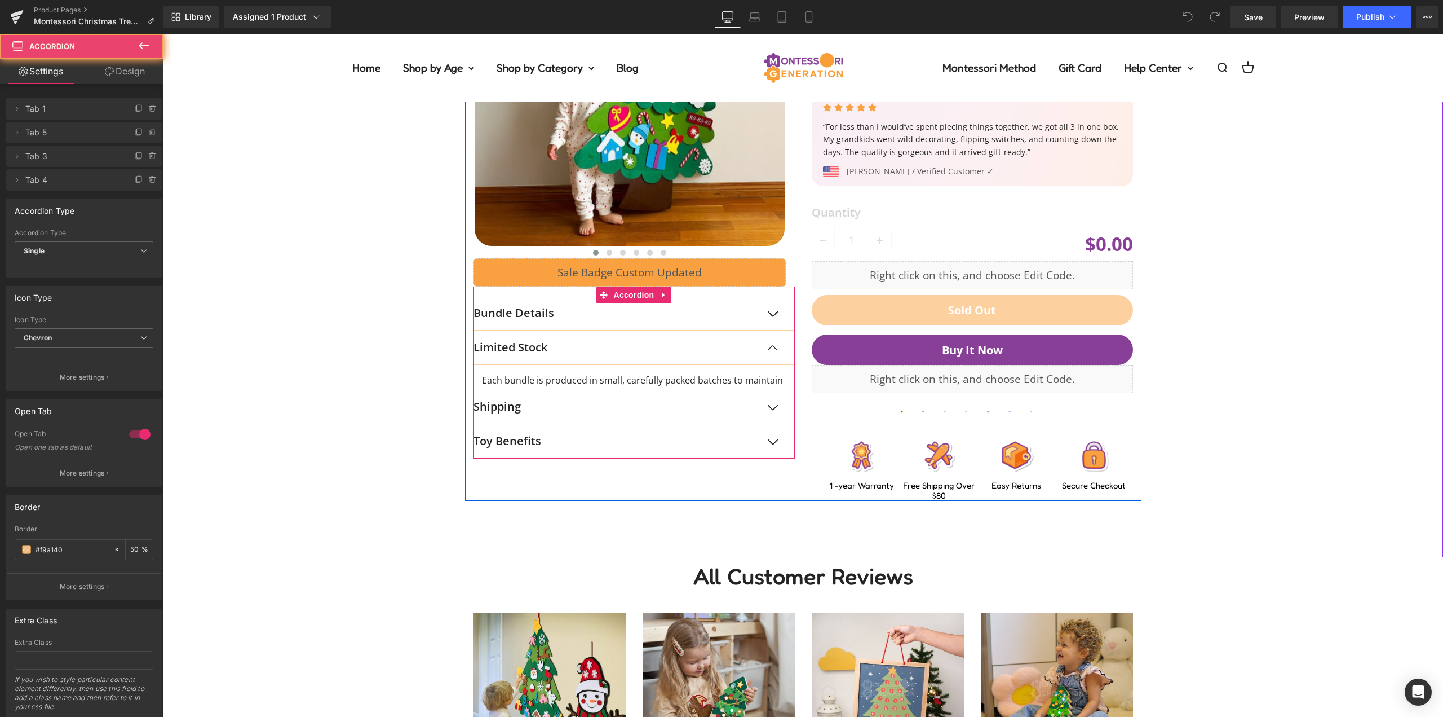
click at [772, 317] on button "button" at bounding box center [783, 313] width 23 height 34
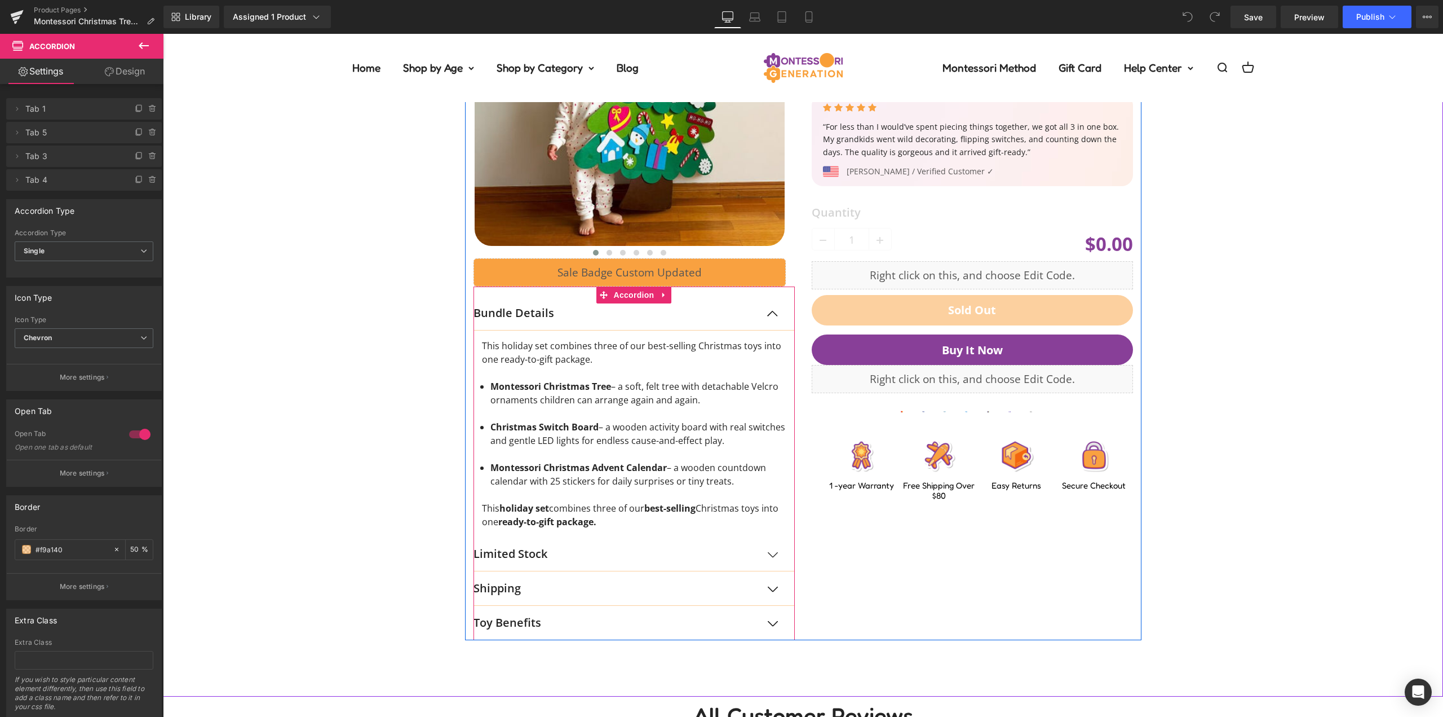
click at [772, 312] on button "button" at bounding box center [783, 313] width 23 height 34
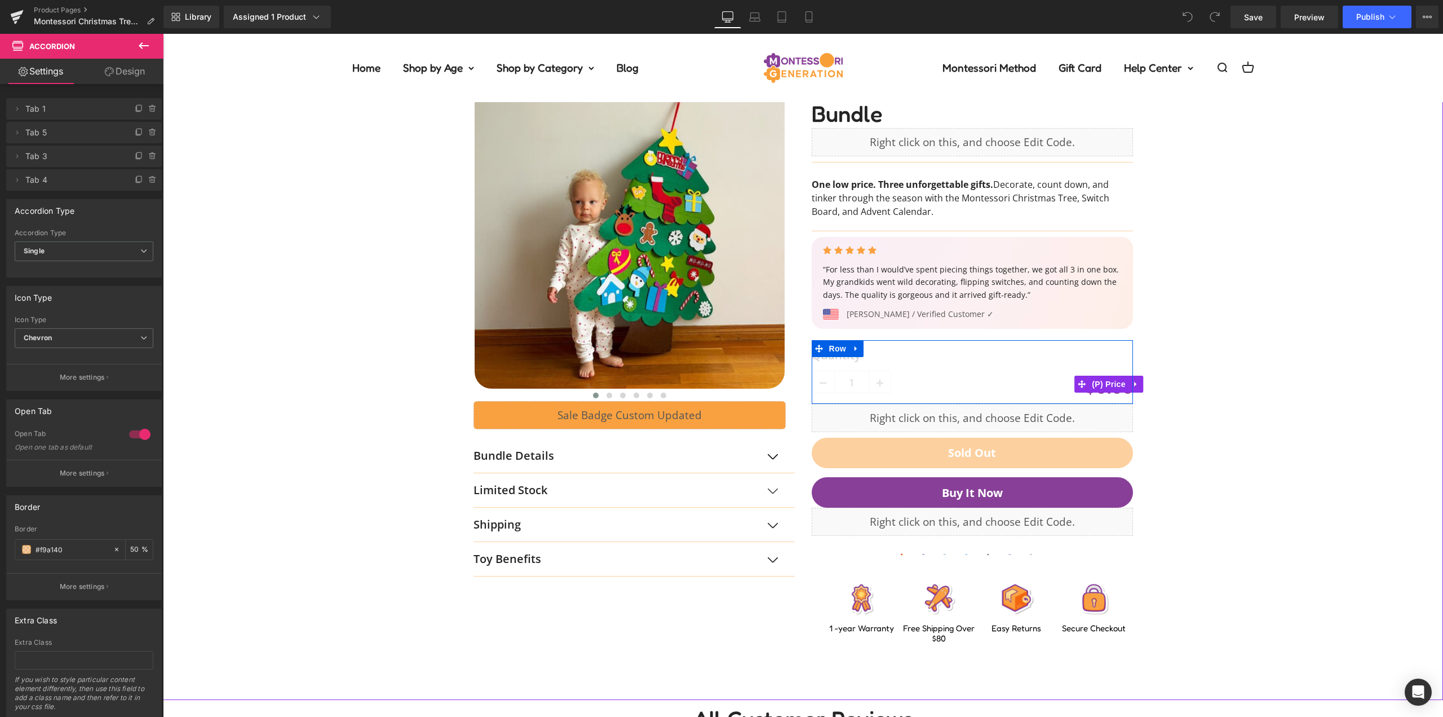
scroll to position [0, 0]
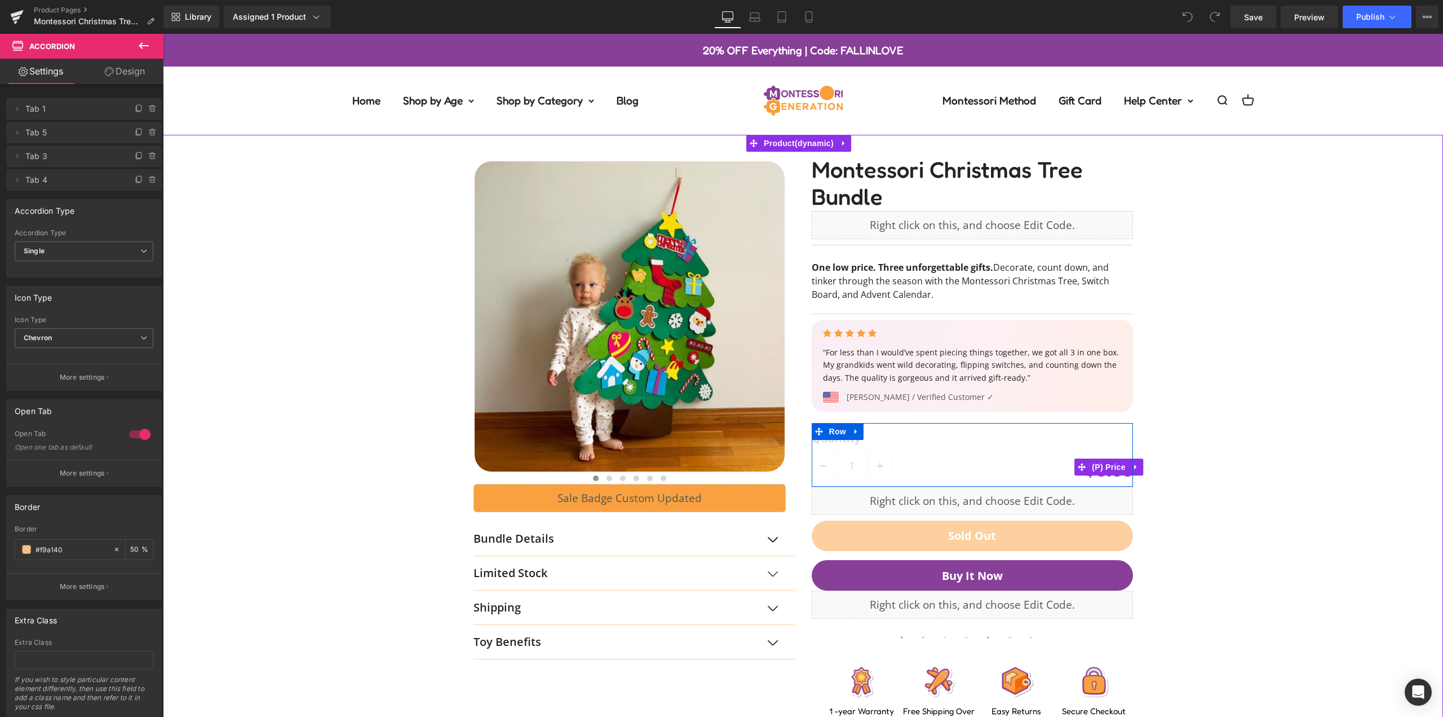
click at [1289, 281] on div "‹" at bounding box center [803, 430] width 1269 height 591
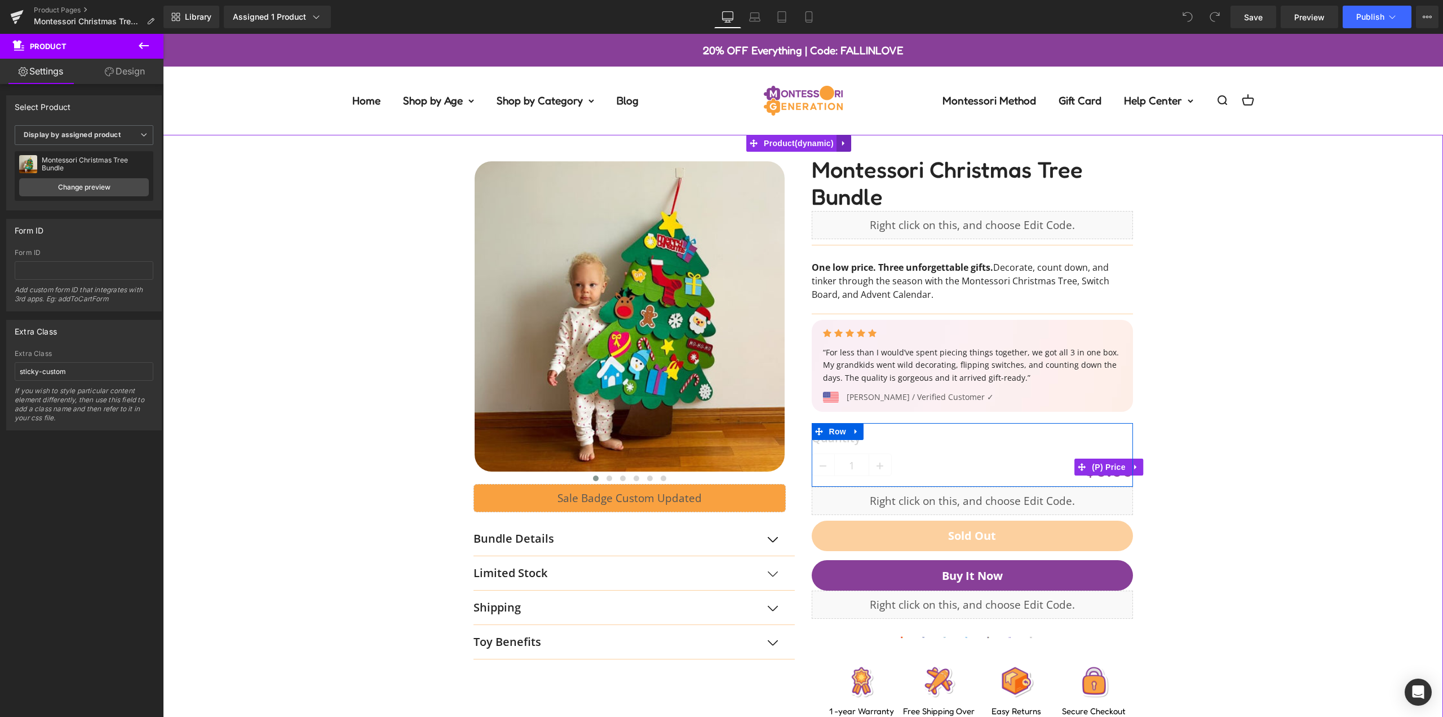
click at [843, 144] on icon at bounding box center [843, 143] width 2 height 5
click at [823, 143] on icon at bounding box center [822, 144] width 8 height 8
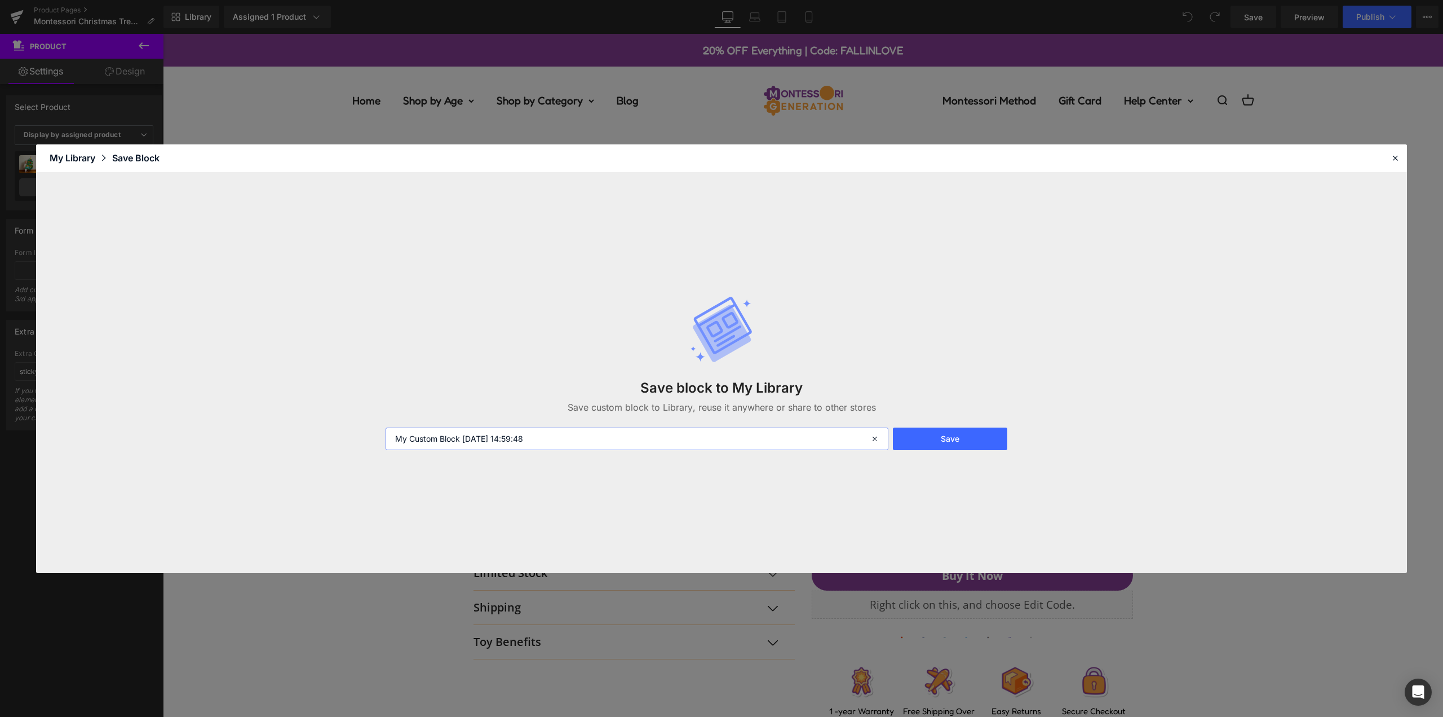
click at [556, 442] on input "My Custom Block [DATE] 14:59:48" at bounding box center [637, 438] width 503 height 23
click at [556, 442] on input "My Custom Block 2025-10-06 14:59:48" at bounding box center [637, 438] width 503 height 23
type input "Product."
click at [936, 432] on button "Save" at bounding box center [950, 438] width 114 height 23
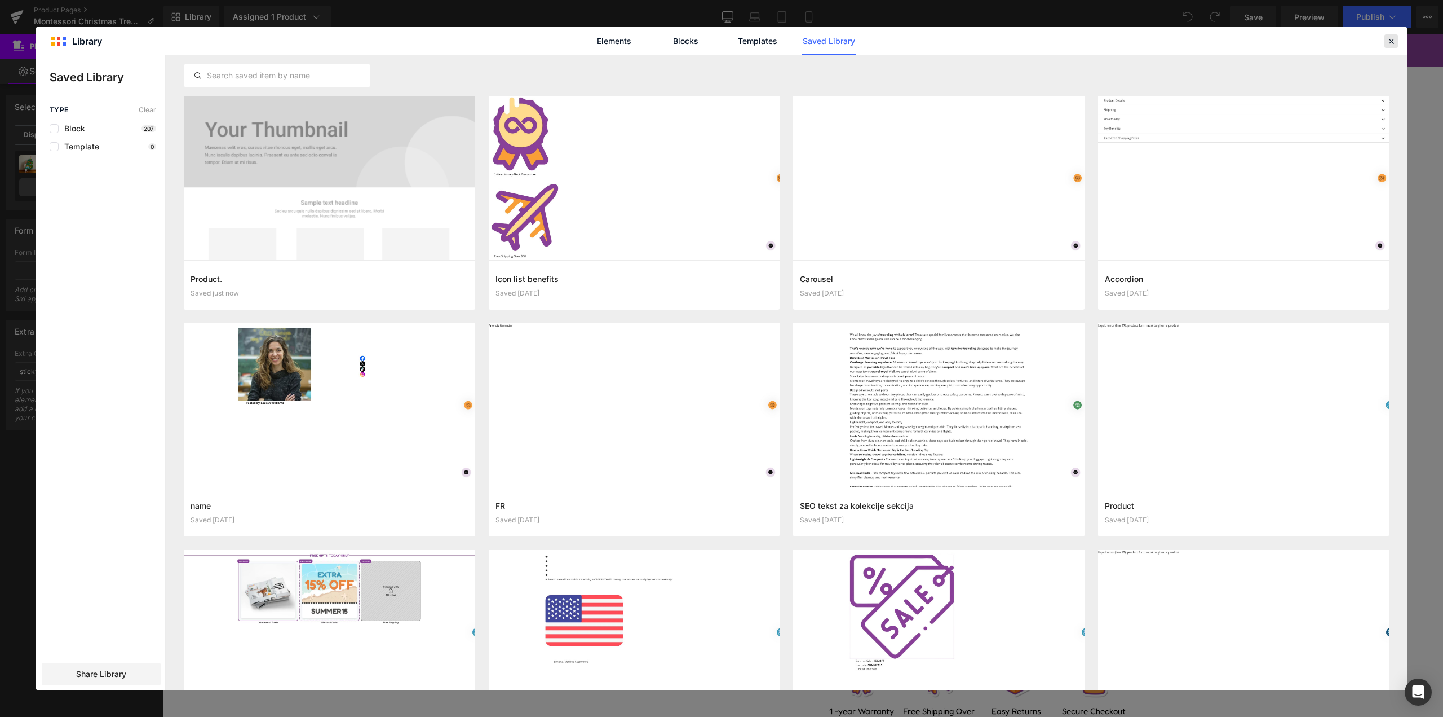
click at [1390, 45] on icon at bounding box center [1391, 41] width 10 height 10
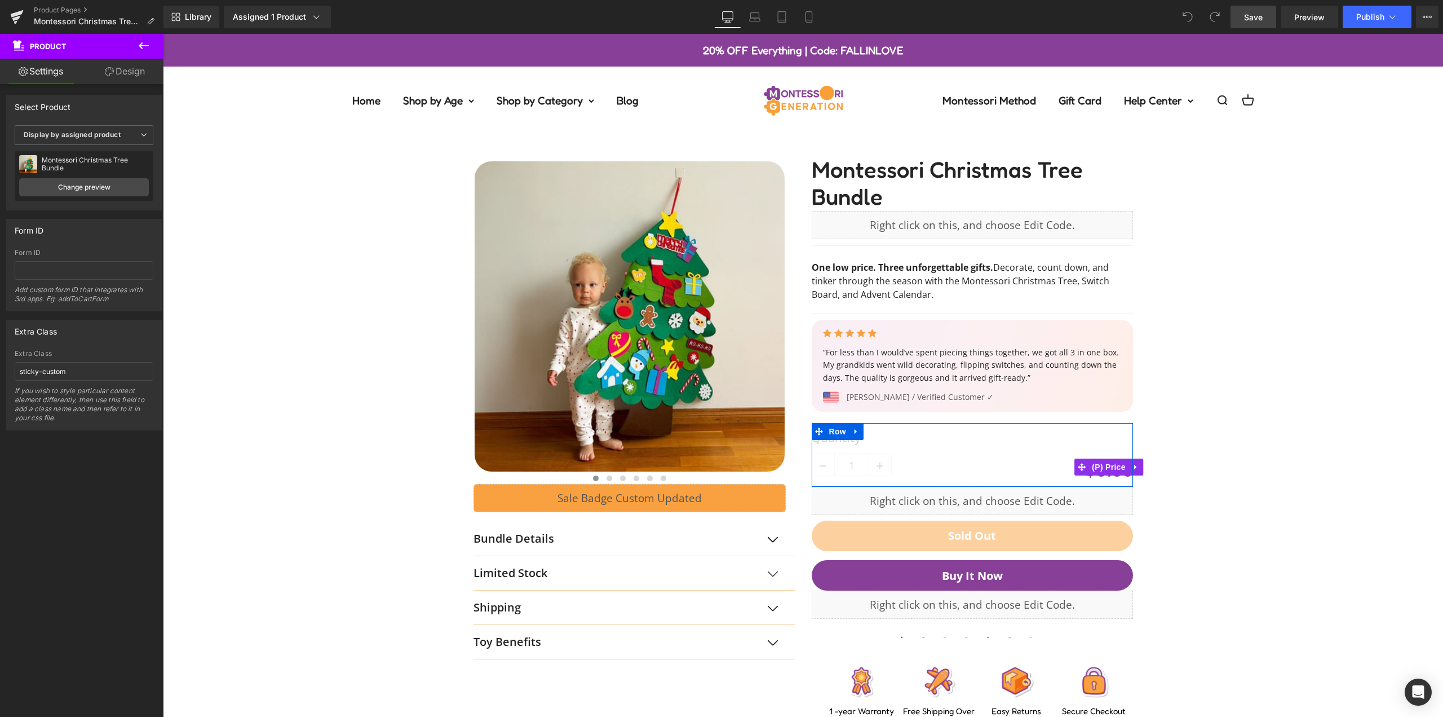
click at [1271, 20] on link "Save" at bounding box center [1254, 17] width 46 height 23
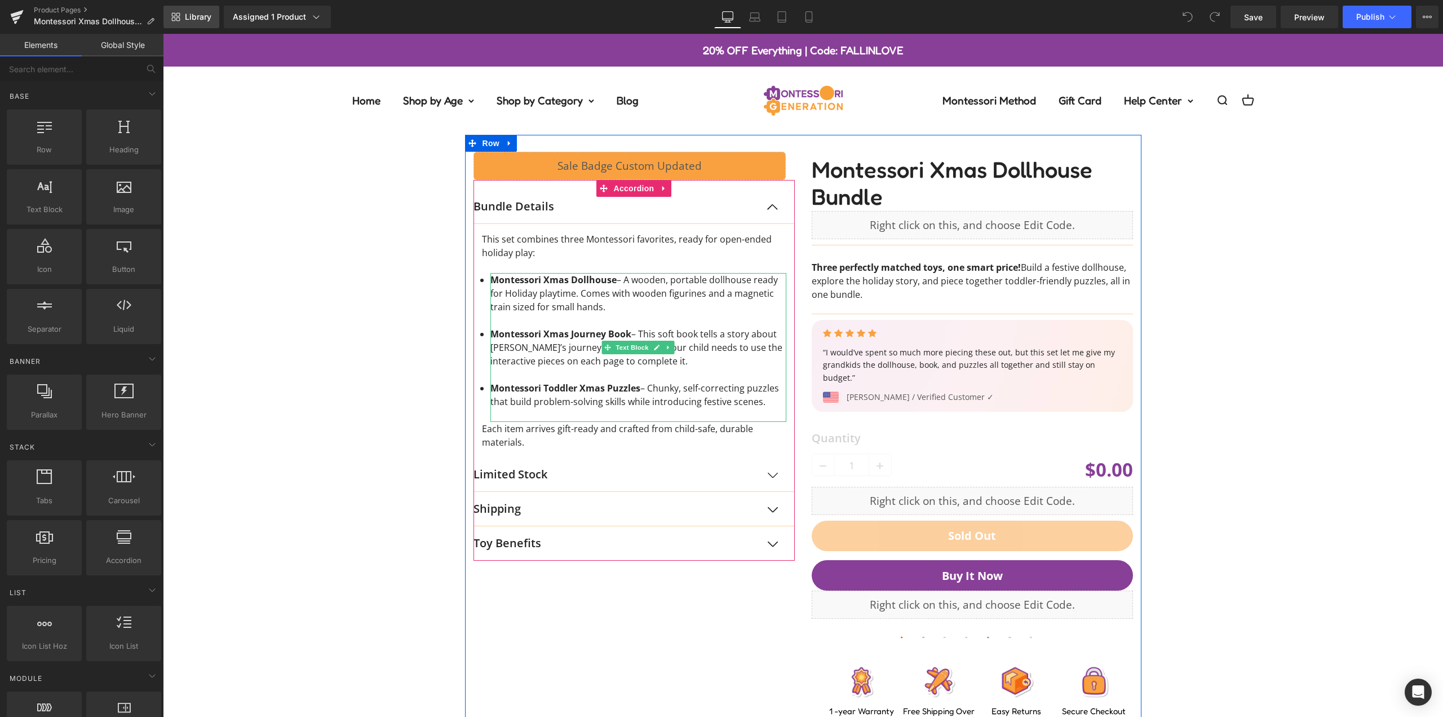
click at [196, 24] on link "Library" at bounding box center [191, 17] width 56 height 23
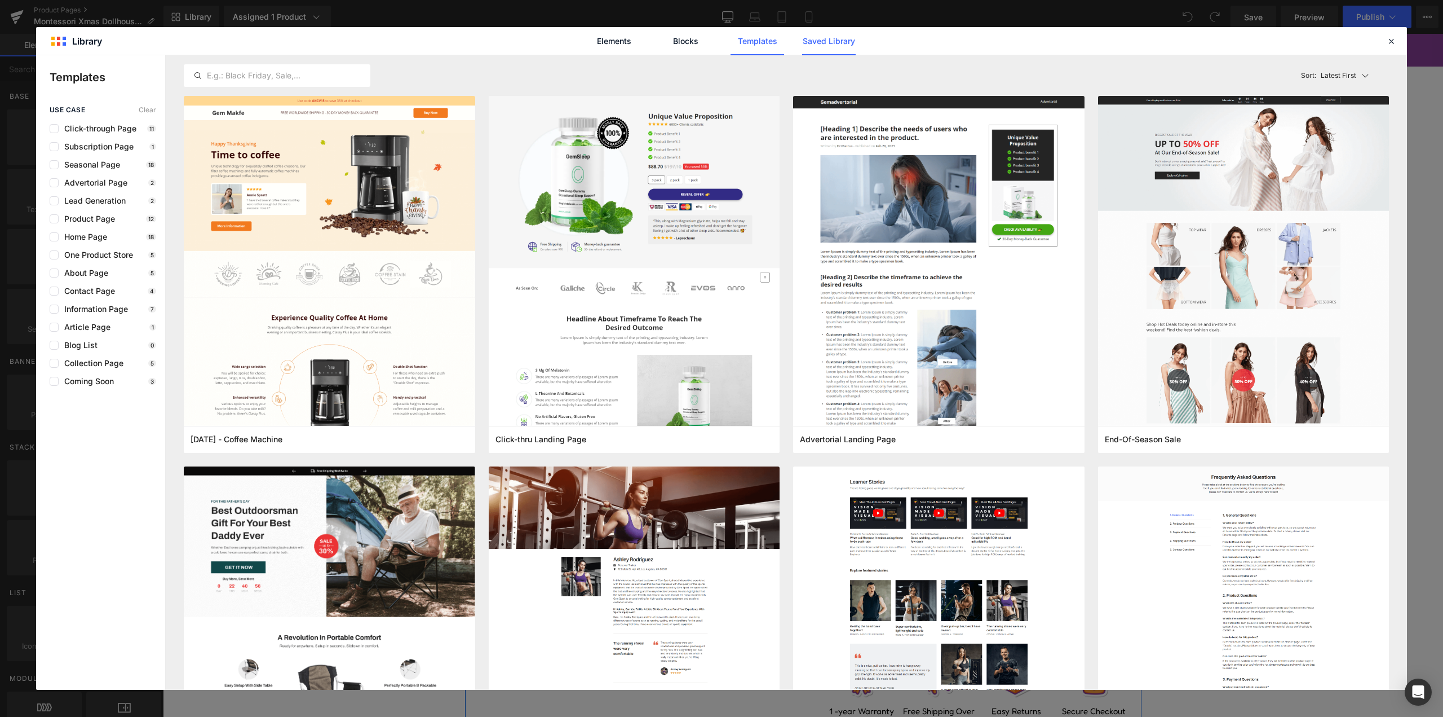
click at [851, 41] on link "Saved Library" at bounding box center [829, 41] width 54 height 28
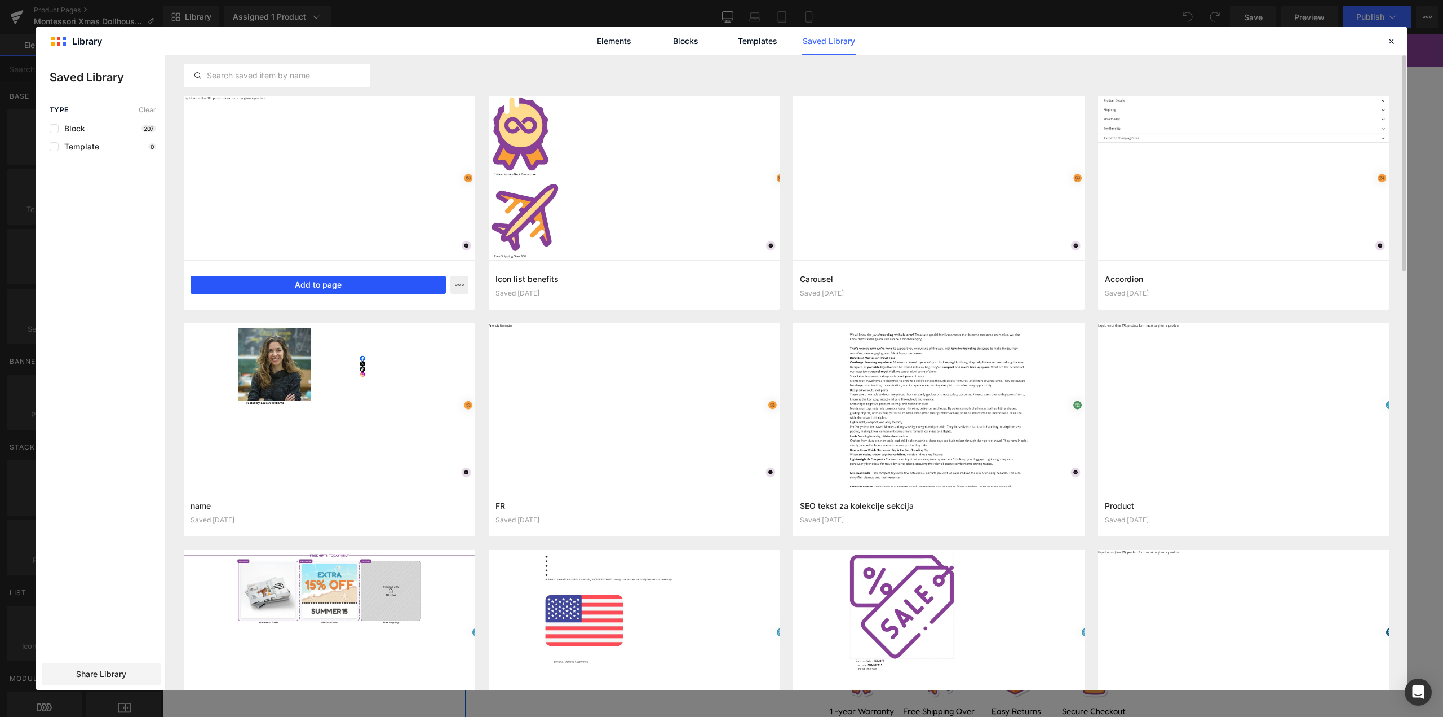
click at [402, 284] on button "Add to page" at bounding box center [318, 285] width 255 height 18
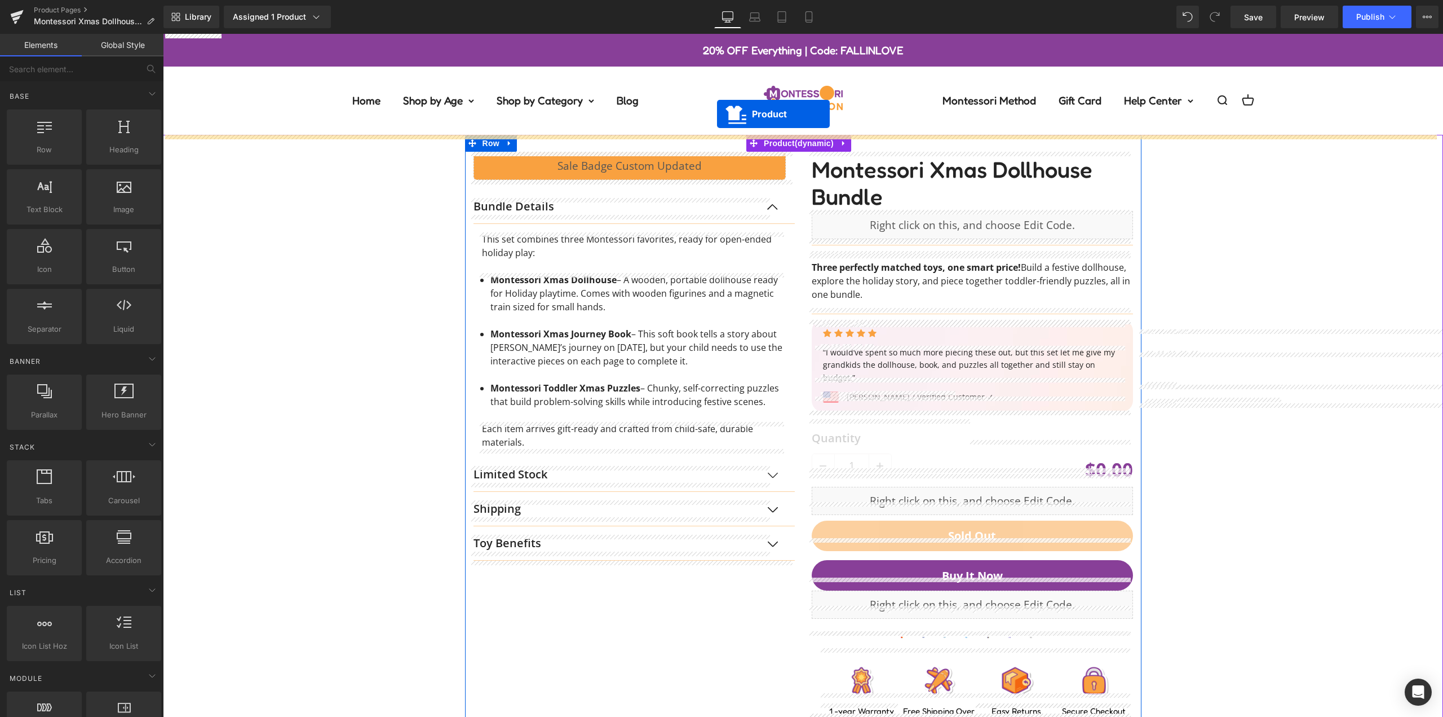
drag, startPoint x: 1179, startPoint y: 338, endPoint x: 717, endPoint y: 114, distance: 513.3
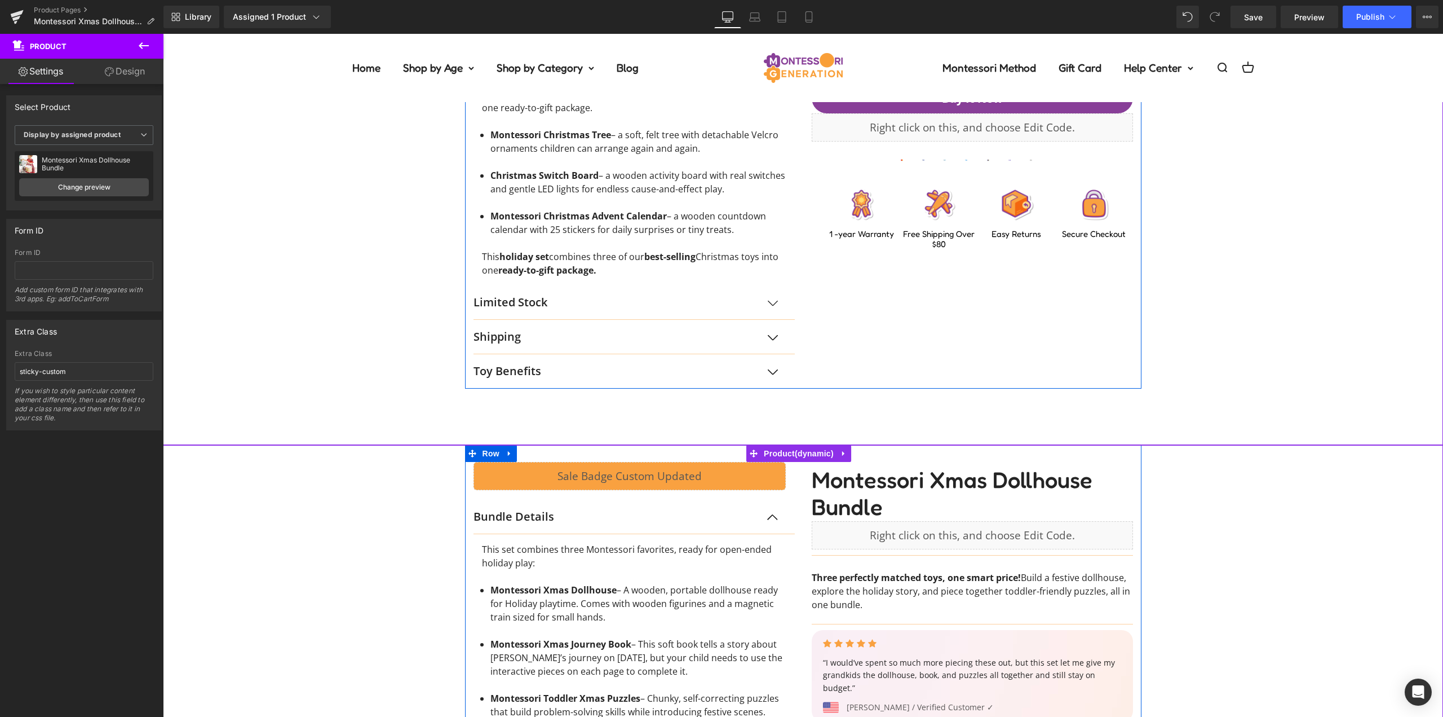
scroll to position [620, 0]
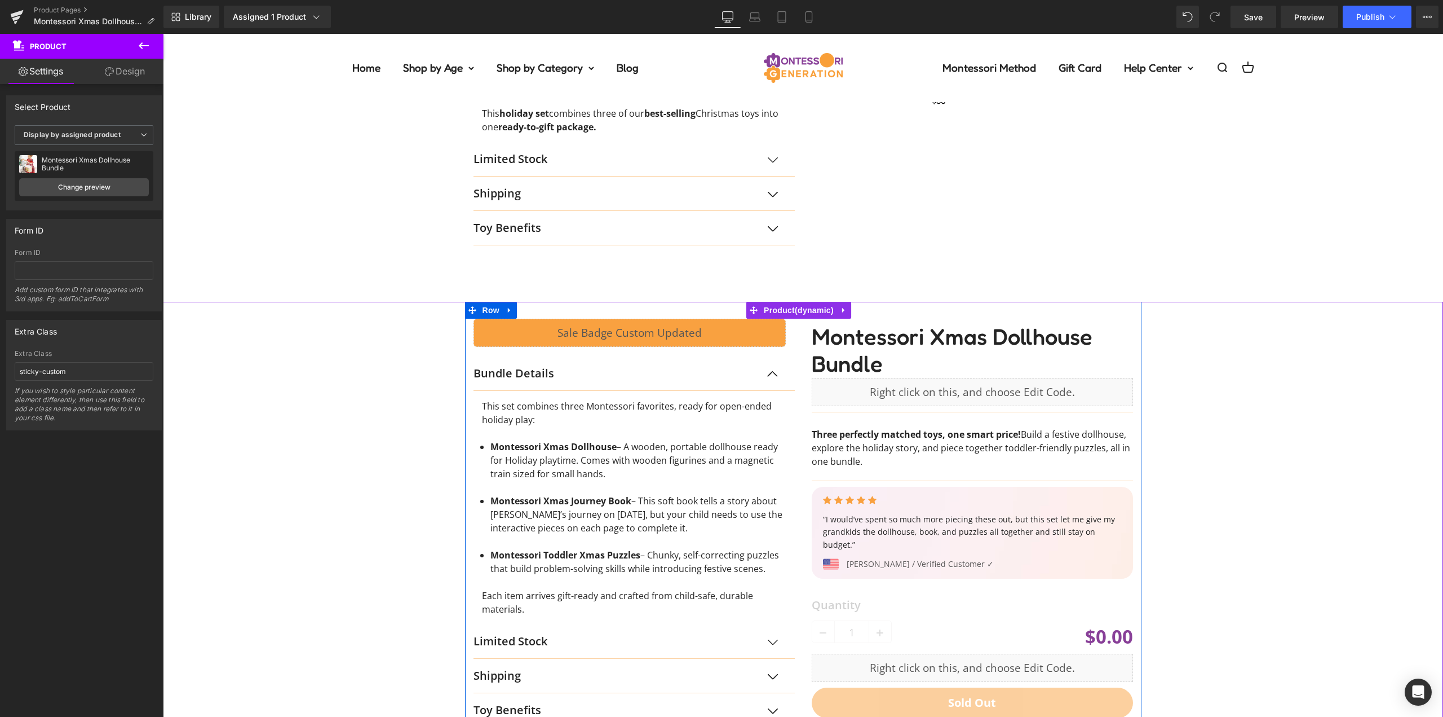
click at [1218, 363] on div "Liquid Row Bundle Details Text Block This set combines three Montessori favorit…" at bounding box center [803, 597] width 1269 height 591
click at [1295, 370] on div "Liquid Row Bundle Details Text Block This set combines three Montessori favorit…" at bounding box center [803, 597] width 1269 height 591
click at [844, 309] on icon at bounding box center [844, 310] width 8 height 8
click at [854, 312] on icon at bounding box center [851, 310] width 8 height 8
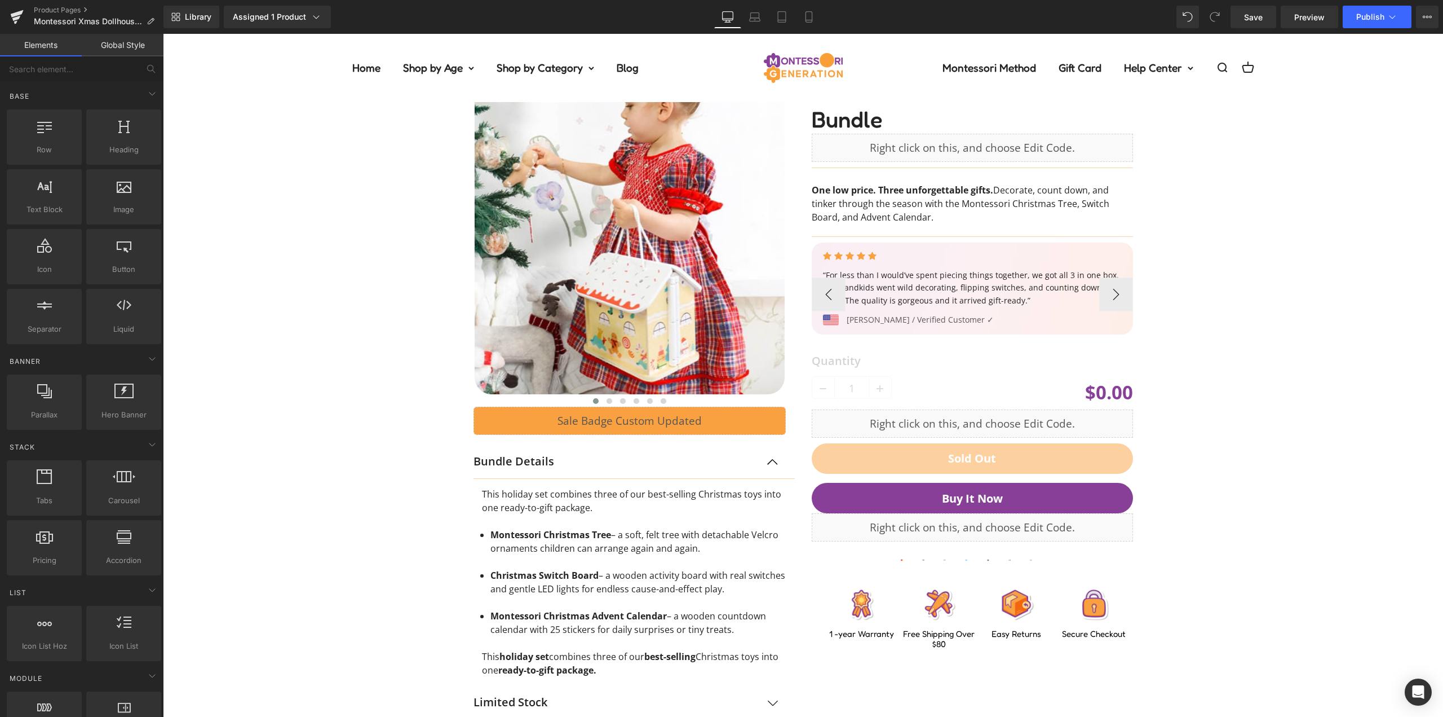
scroll to position [0, 0]
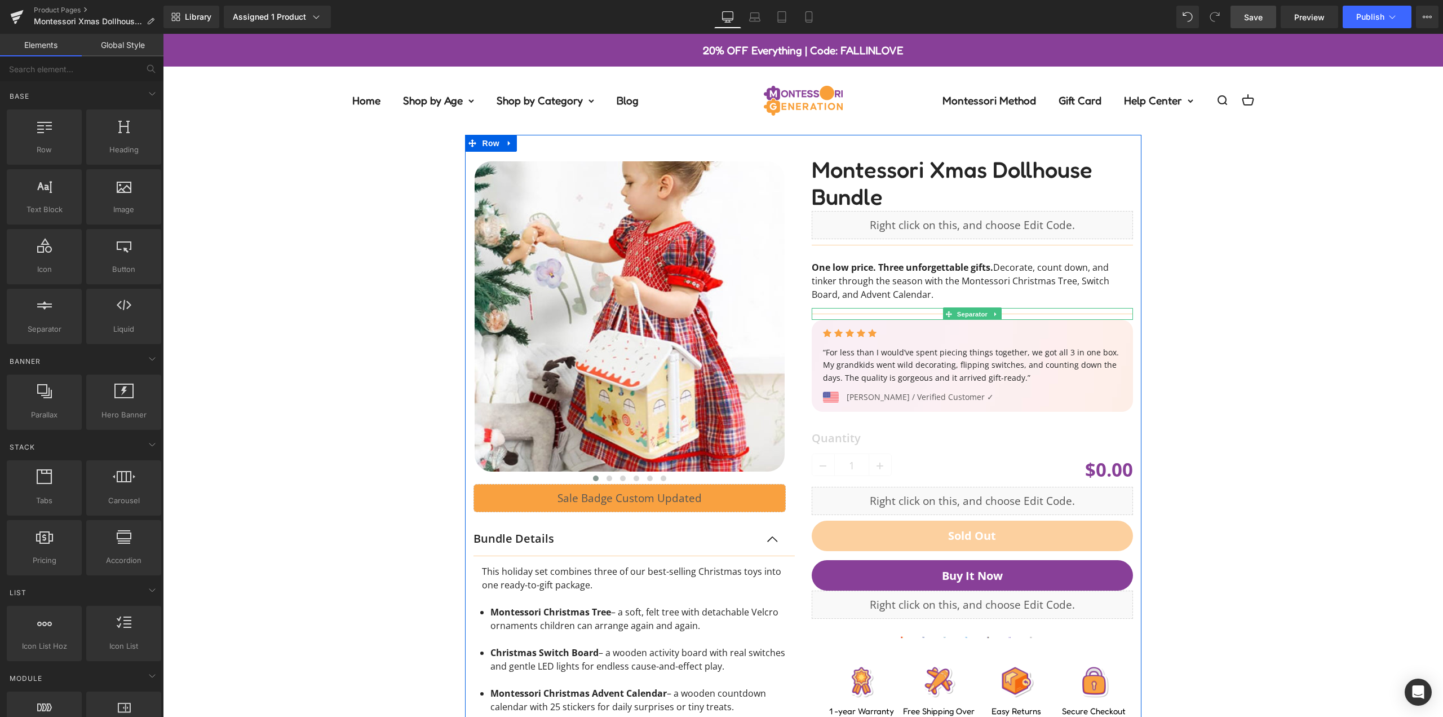
click at [1260, 22] on span "Save" at bounding box center [1253, 17] width 19 height 12
drag, startPoint x: 319, startPoint y: 228, endPoint x: 312, endPoint y: 232, distance: 7.8
click at [319, 228] on div "‹" at bounding box center [803, 500] width 1269 height 731
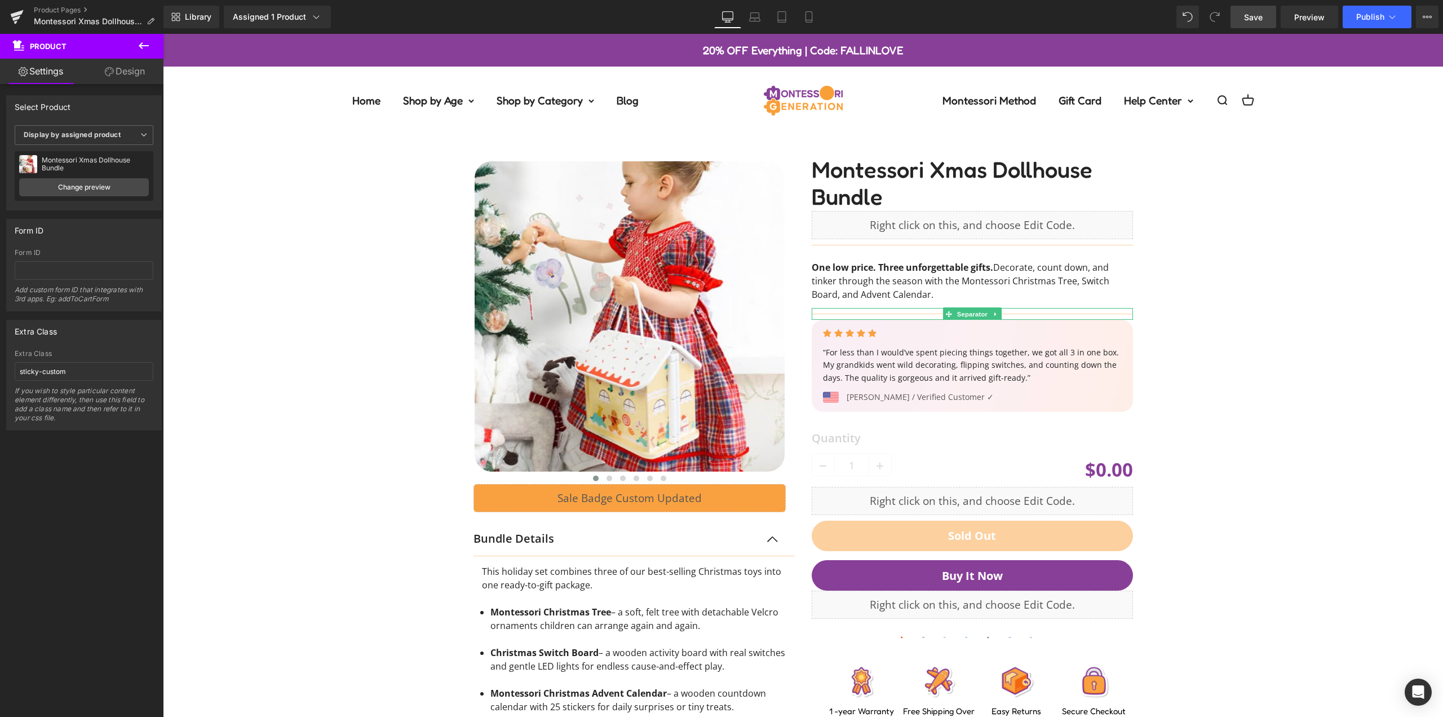
click at [1241, 13] on link "Save" at bounding box center [1254, 17] width 46 height 23
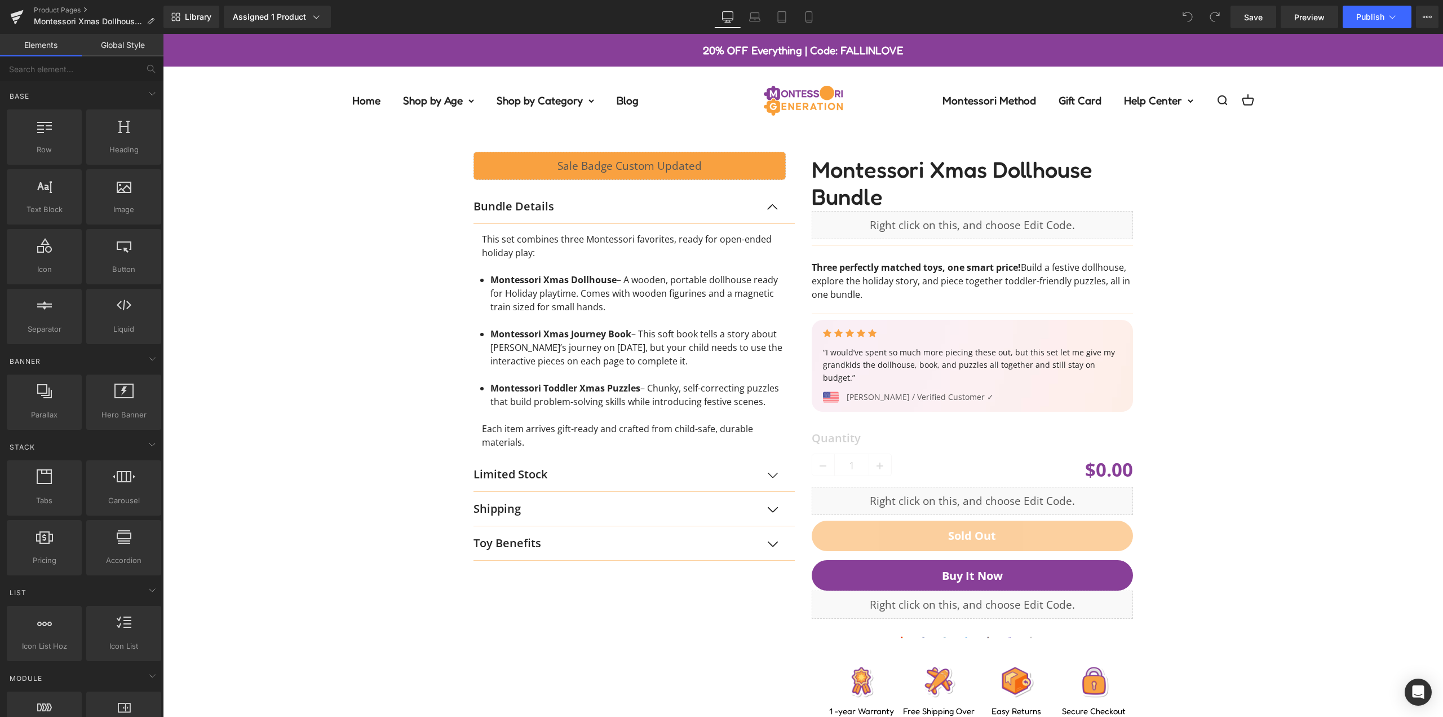
click at [1186, 15] on icon at bounding box center [1184, 13] width 3 height 3
click at [1109, 361] on button "›" at bounding box center [1116, 372] width 34 height 34
click at [1208, 351] on div "Liquid Row Bundle Details Text Block This set combines three Montessori favorit…" at bounding box center [803, 430] width 1269 height 591
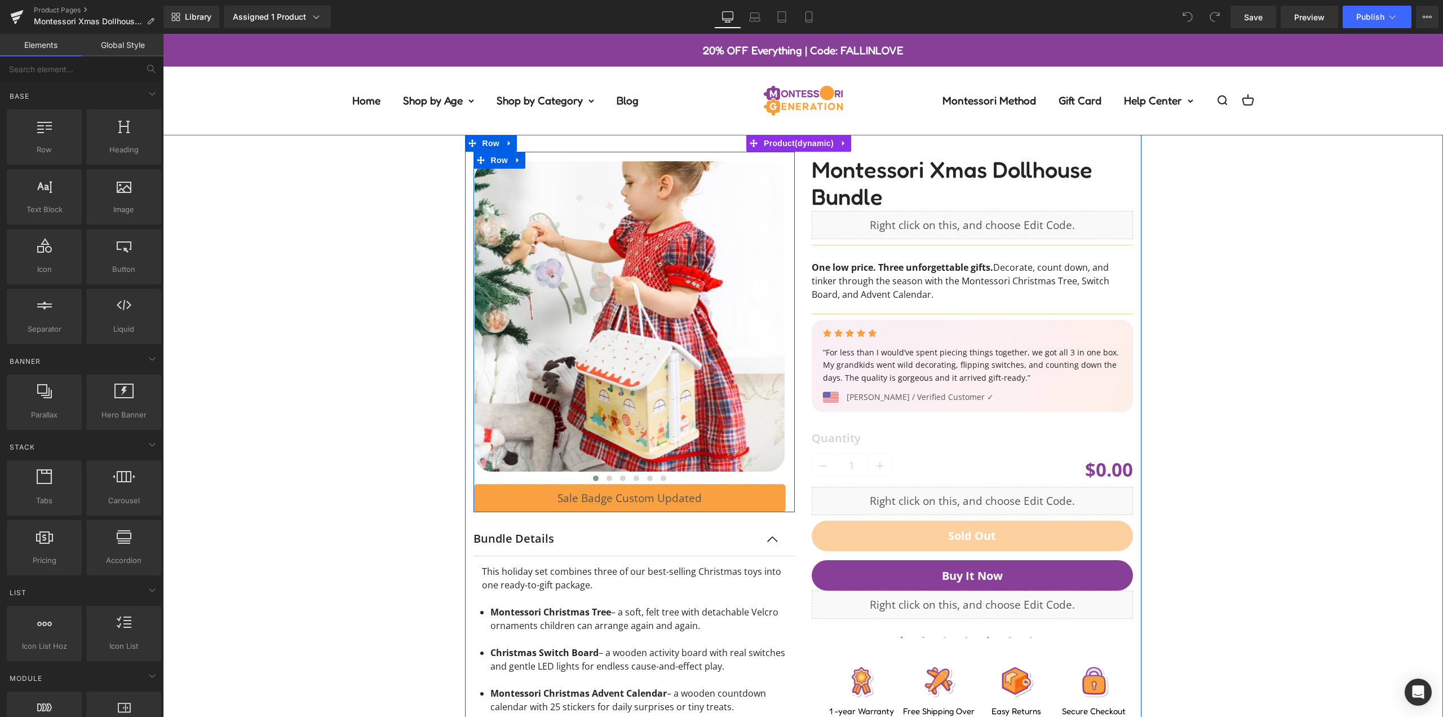
drag, startPoint x: 384, startPoint y: 187, endPoint x: 438, endPoint y: 188, distance: 53.6
click at [384, 187] on div "‹" at bounding box center [803, 500] width 1269 height 731
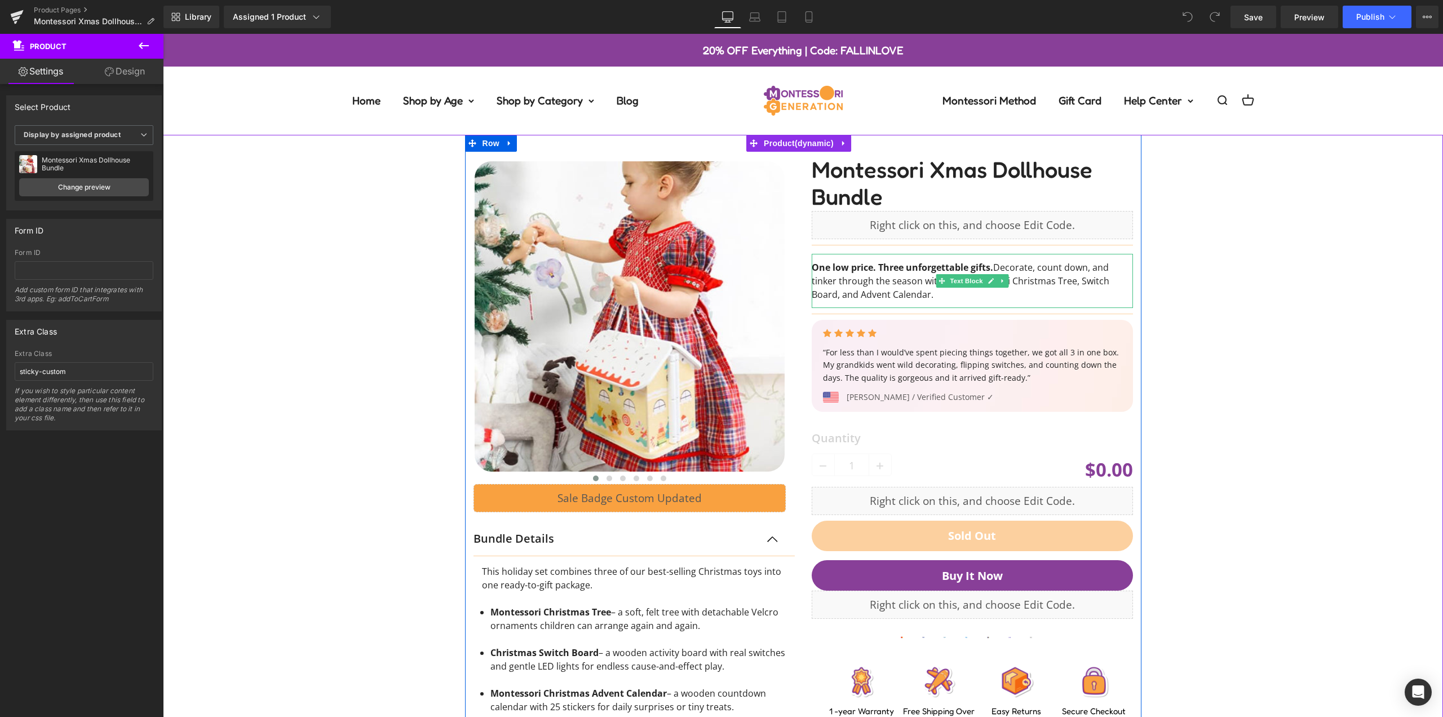
click at [1019, 264] on p "One low price. Three unforgettable gifts. Decorate, count down, and tinker thro…" at bounding box center [972, 280] width 321 height 41
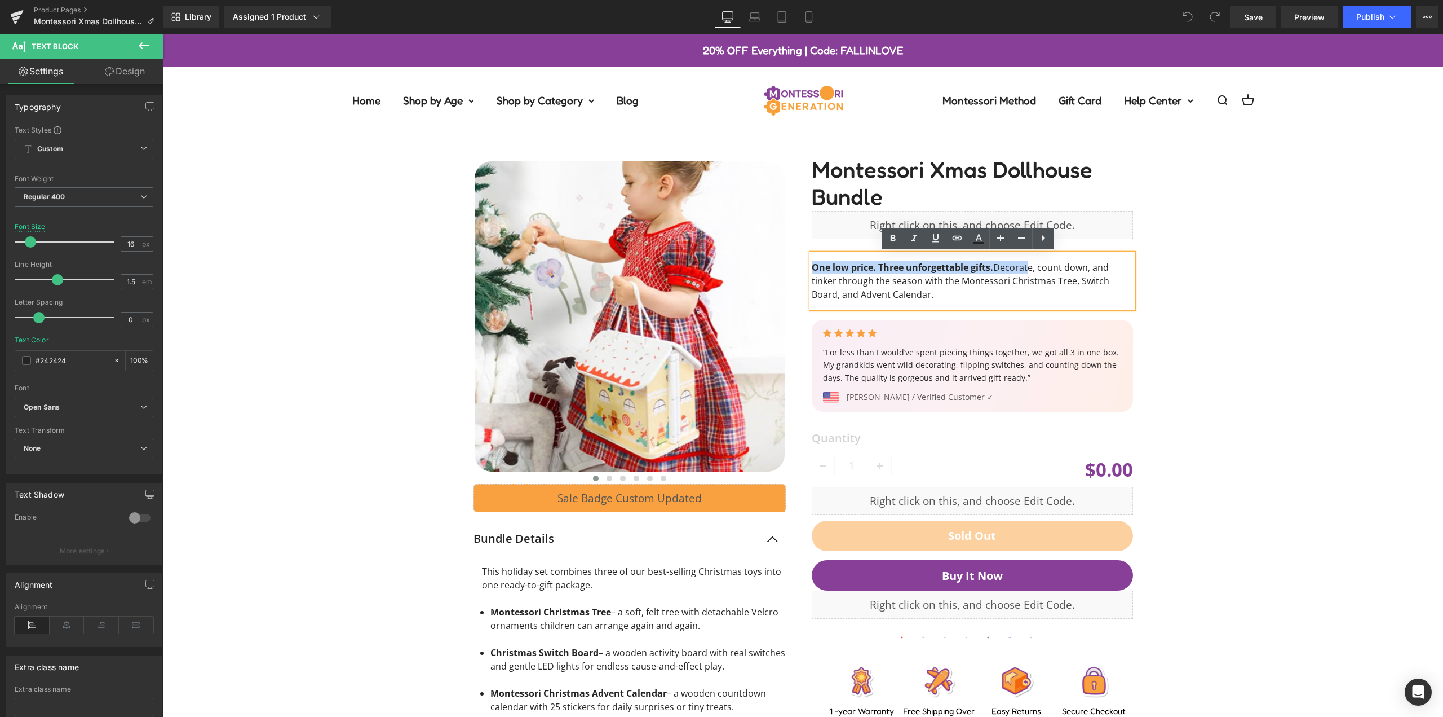
drag, startPoint x: 1016, startPoint y: 268, endPoint x: 852, endPoint y: 275, distance: 163.6
click at [739, 265] on div "‹" at bounding box center [803, 500] width 676 height 731
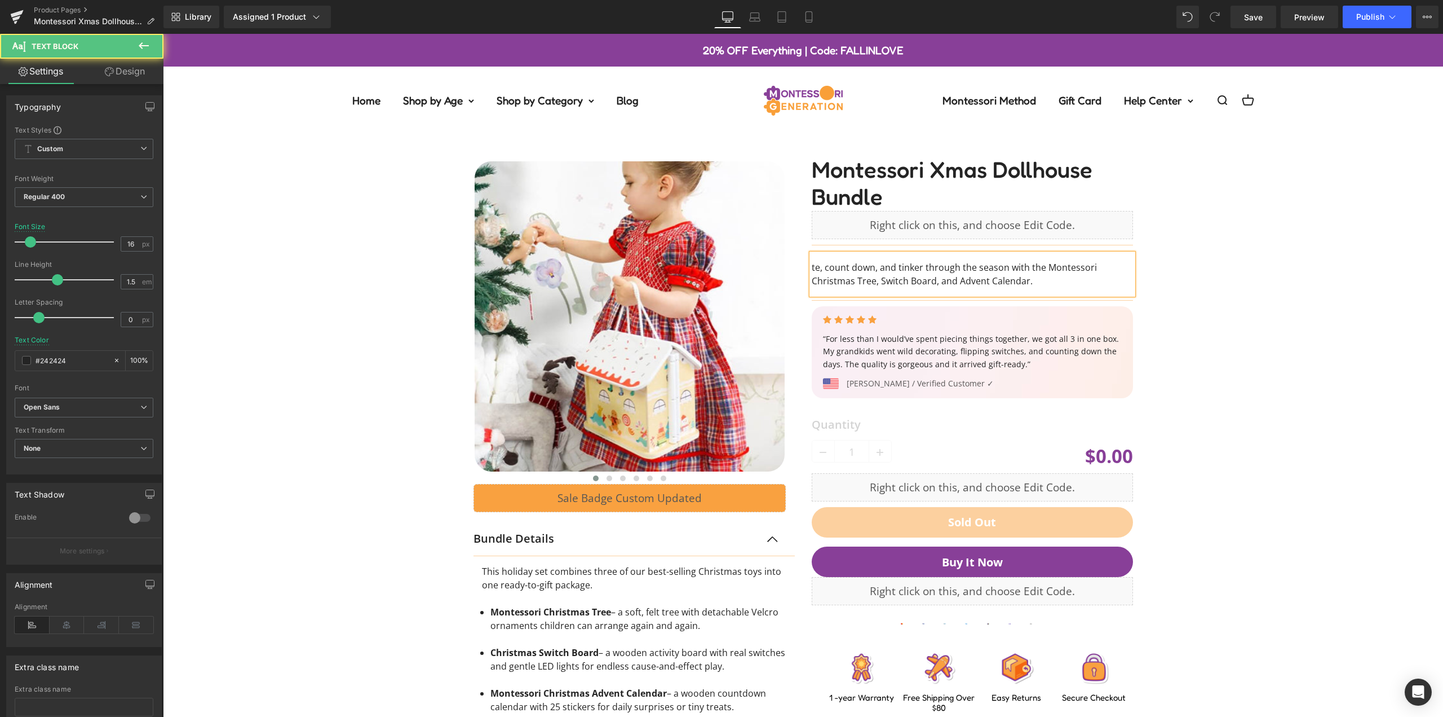
click at [866, 270] on p "te, count down, and tinker through the season with the Montessori Christmas Tre…" at bounding box center [972, 273] width 321 height 27
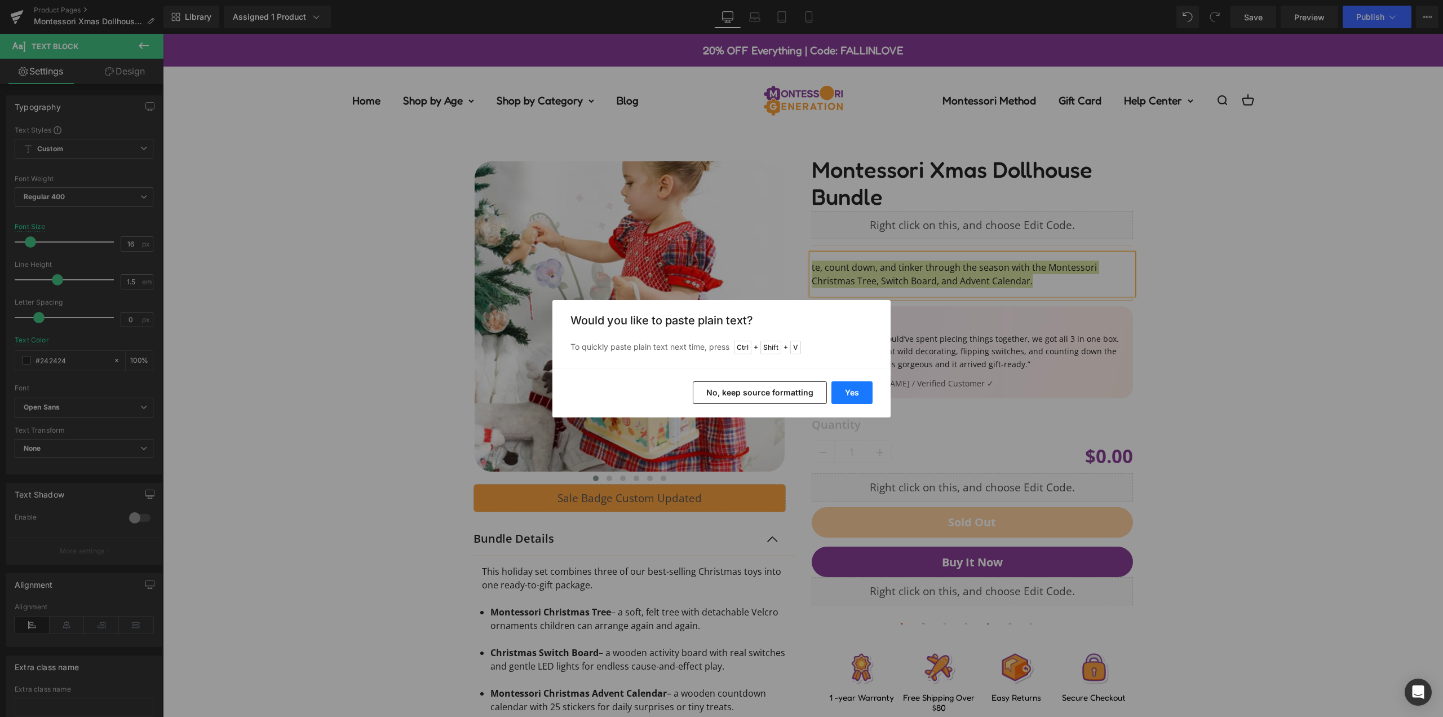
click at [852, 392] on button "Yes" at bounding box center [852, 392] width 41 height 23
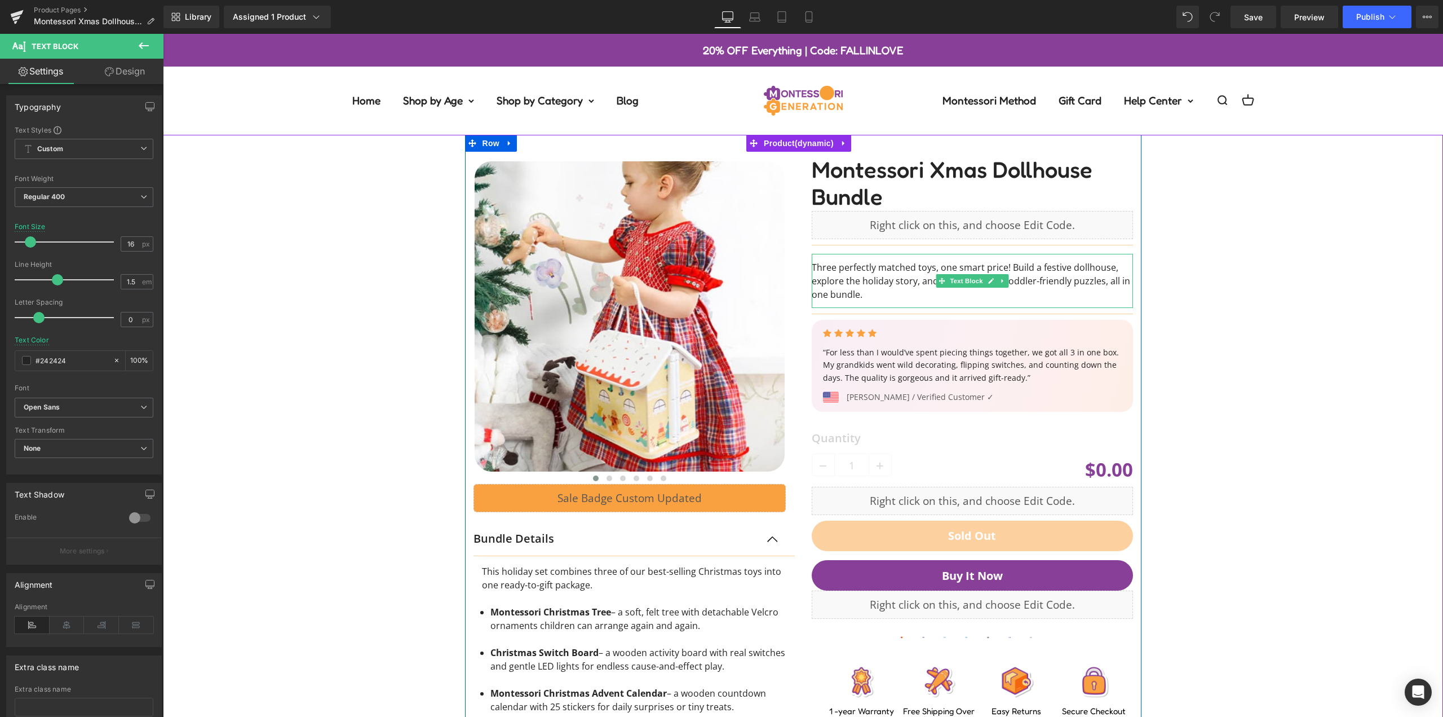
click at [905, 275] on p "Three perfectly matched toys, one smart price! Build a festive dollhouse, explo…" at bounding box center [972, 280] width 321 height 41
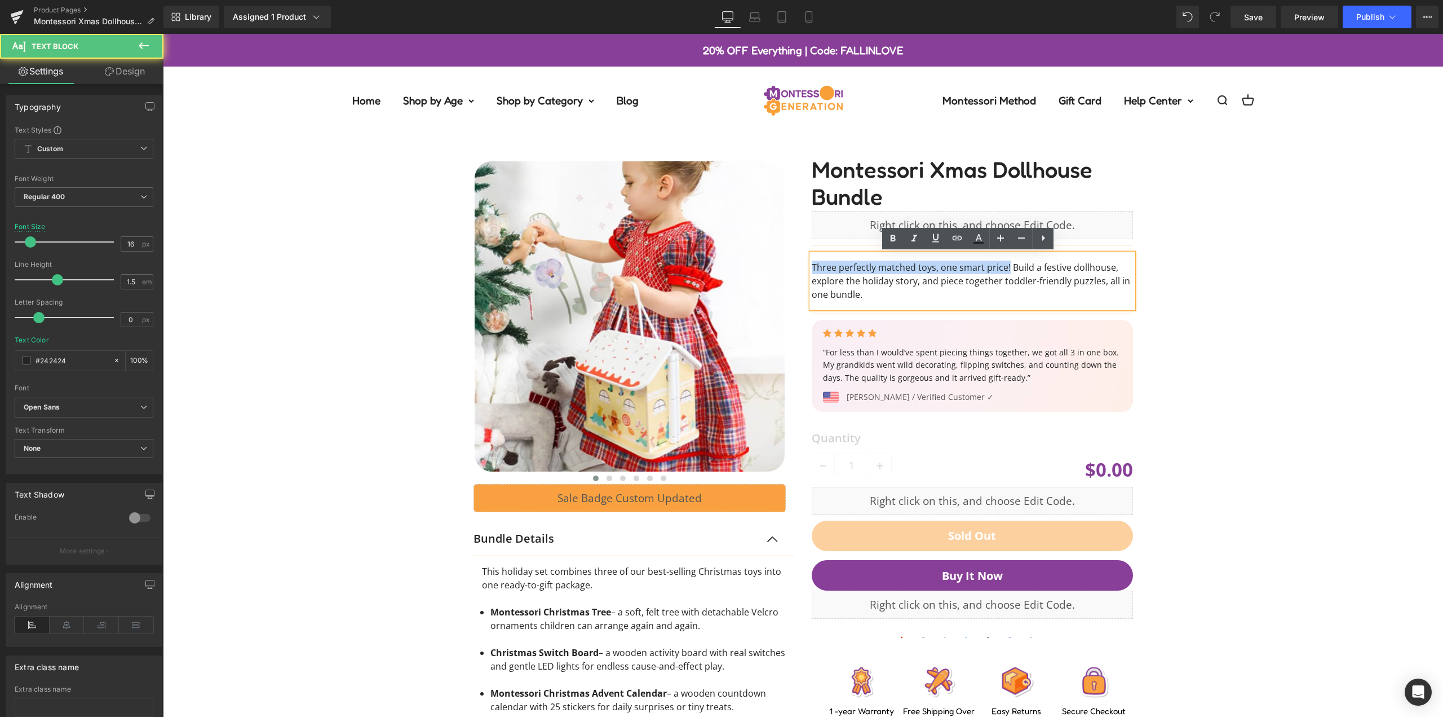
drag, startPoint x: 1003, startPoint y: 266, endPoint x: 799, endPoint y: 267, distance: 204.6
click at [803, 267] on div "Montessori Xmas Dollhouse Bundle (P) Title Liquid Separator Row Three perfectly…" at bounding box center [972, 439] width 338 height 574
click at [991, 282] on p "Three perfectly matched toys, one smart price! Build a festive dollhouse, explo…" at bounding box center [972, 280] width 321 height 41
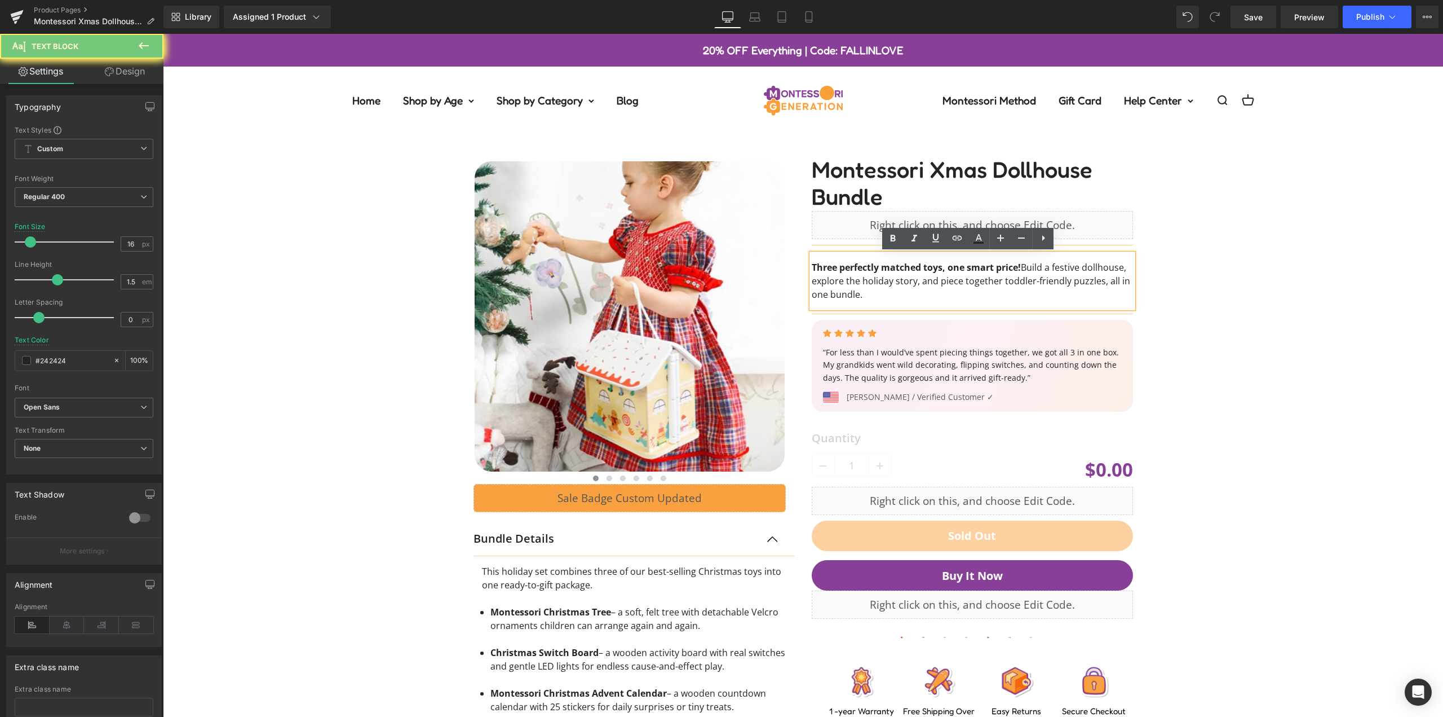
copy p "Three perfectly matched toys, one smart price! Build a festive dollhouse, explo…"
drag, startPoint x: 814, startPoint y: 16, endPoint x: 255, endPoint y: 217, distance: 593.6
click at [814, 16] on icon at bounding box center [808, 16] width 11 height 11
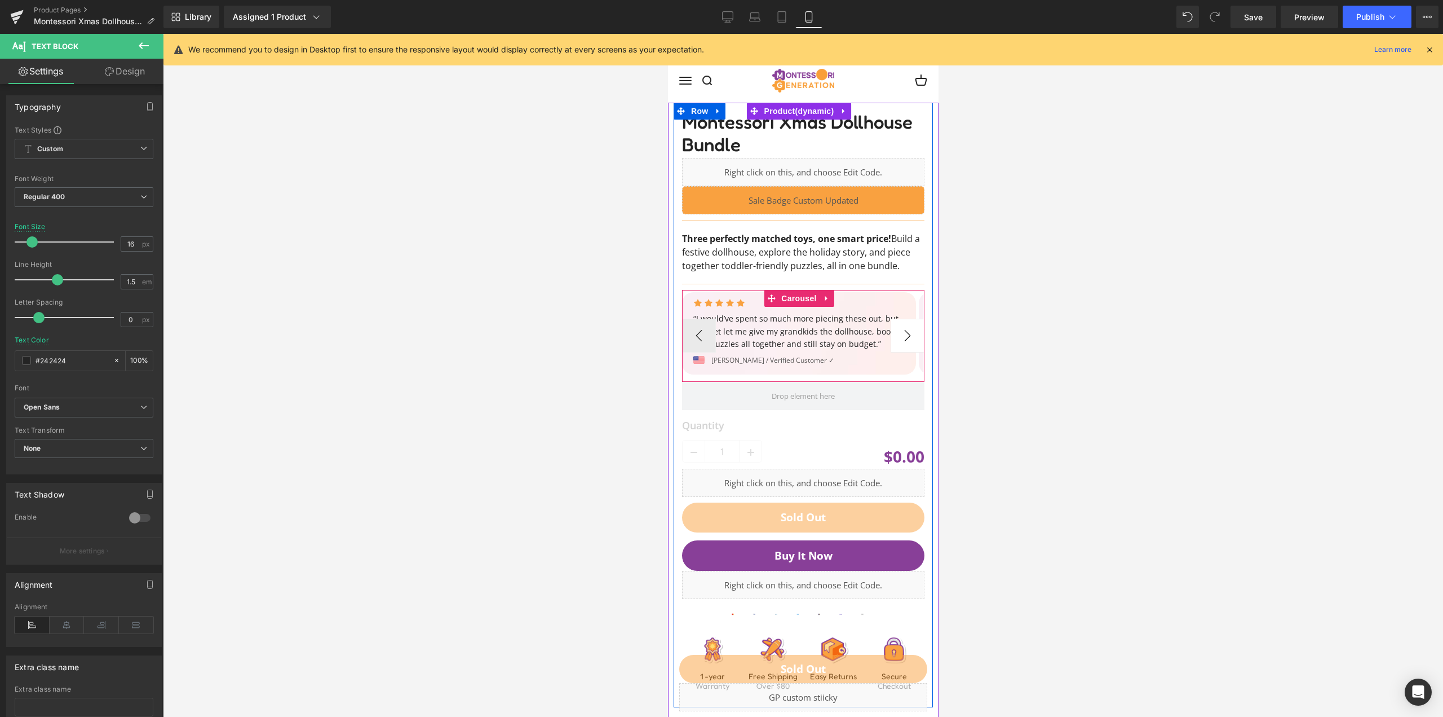
click at [900, 347] on button "›" at bounding box center [907, 336] width 34 height 34
click at [693, 350] on button "‹" at bounding box center [699, 336] width 34 height 34
click at [706, 352] on button "‹" at bounding box center [699, 336] width 34 height 34
click at [900, 352] on button "›" at bounding box center [907, 336] width 34 height 34
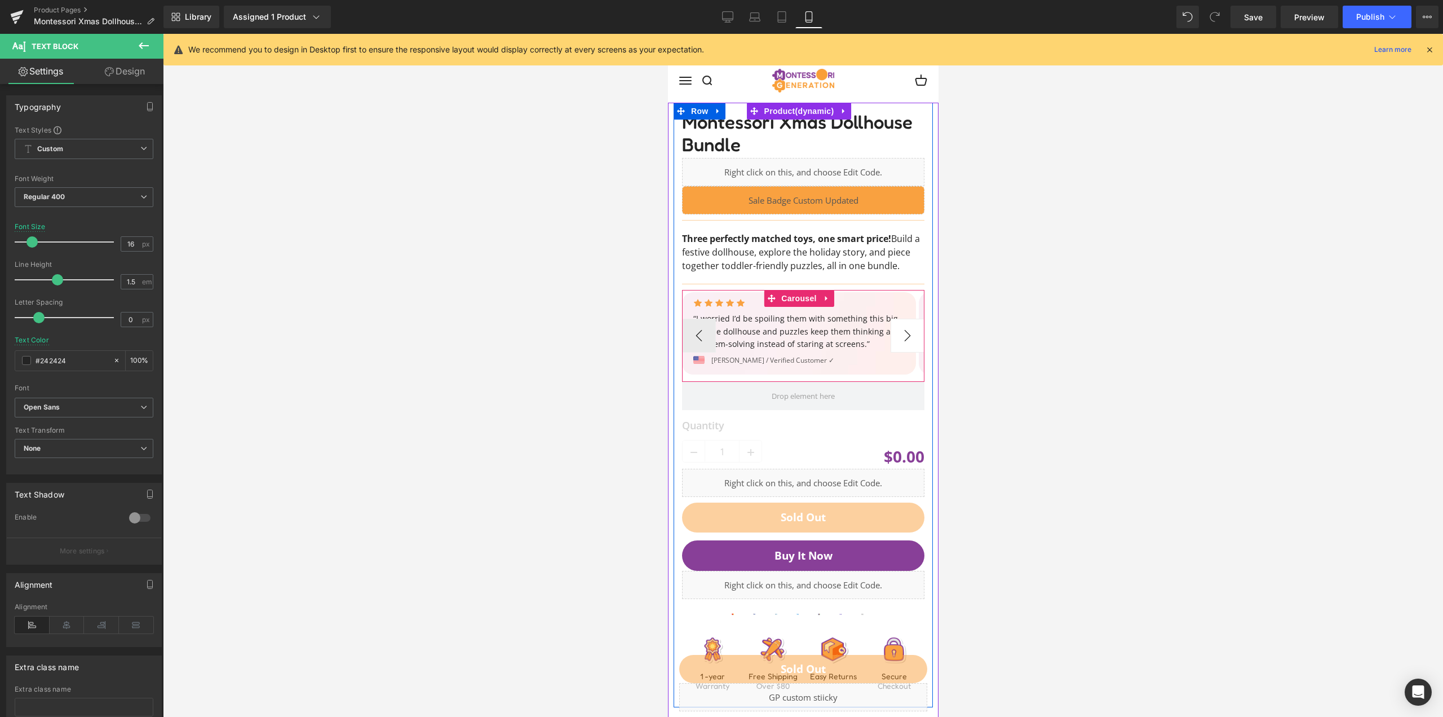
click at [900, 352] on button "›" at bounding box center [907, 336] width 34 height 34
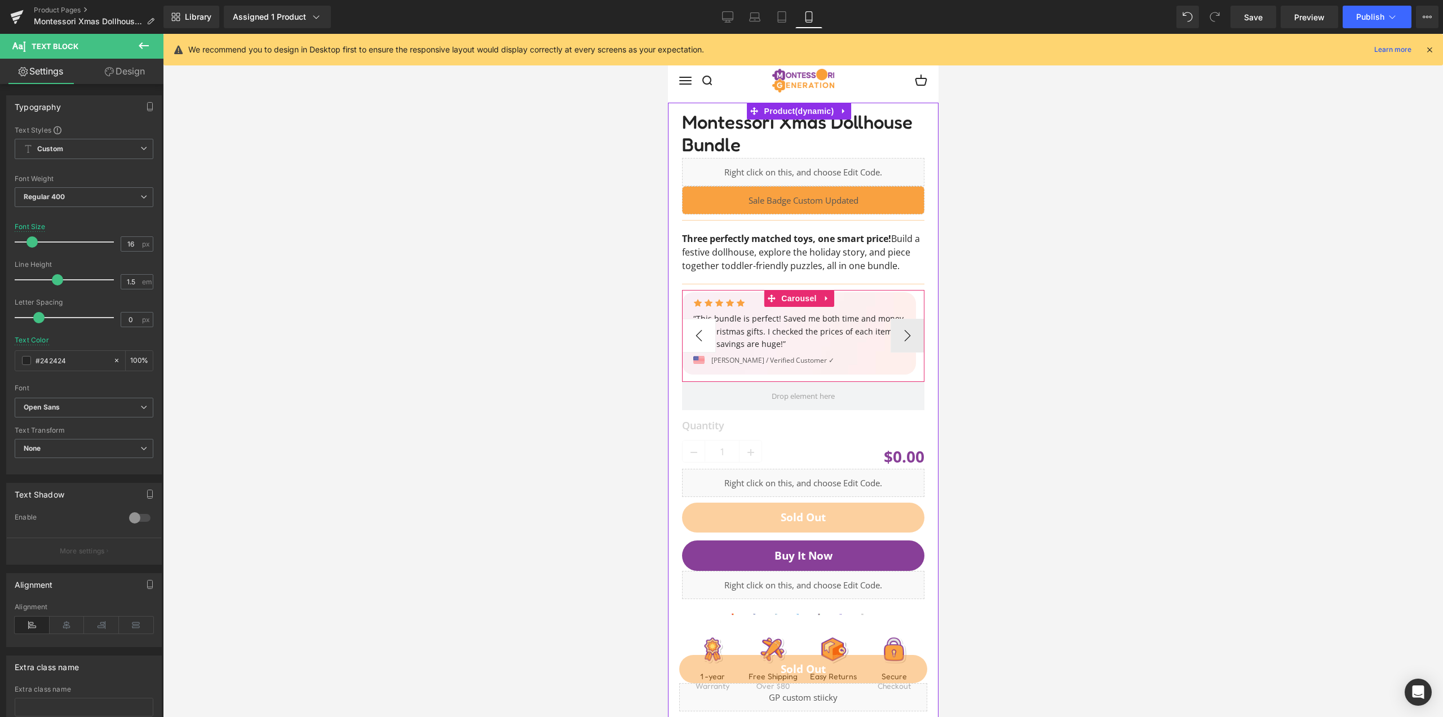
click at [695, 352] on button "‹" at bounding box center [699, 336] width 34 height 34
click at [700, 350] on button "‹" at bounding box center [699, 336] width 34 height 34
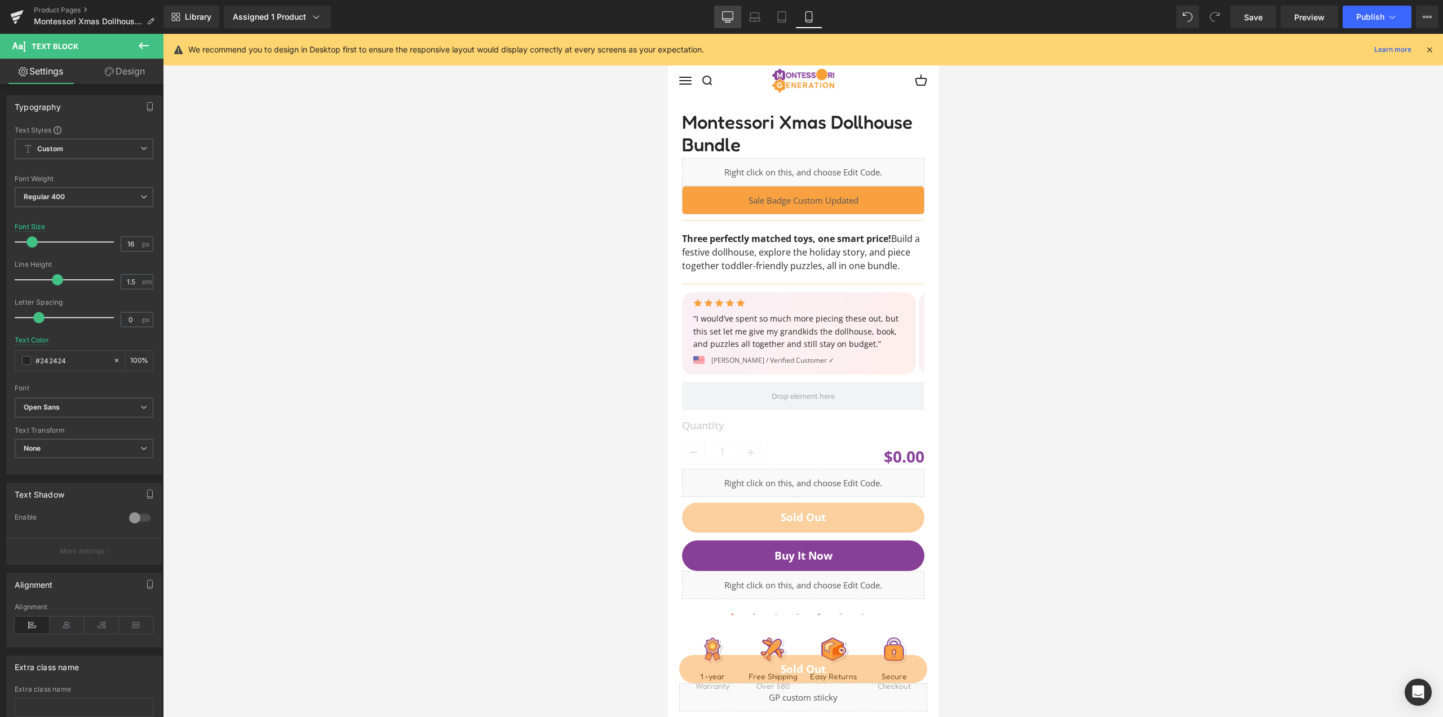
click at [727, 17] on icon at bounding box center [727, 16] width 11 height 11
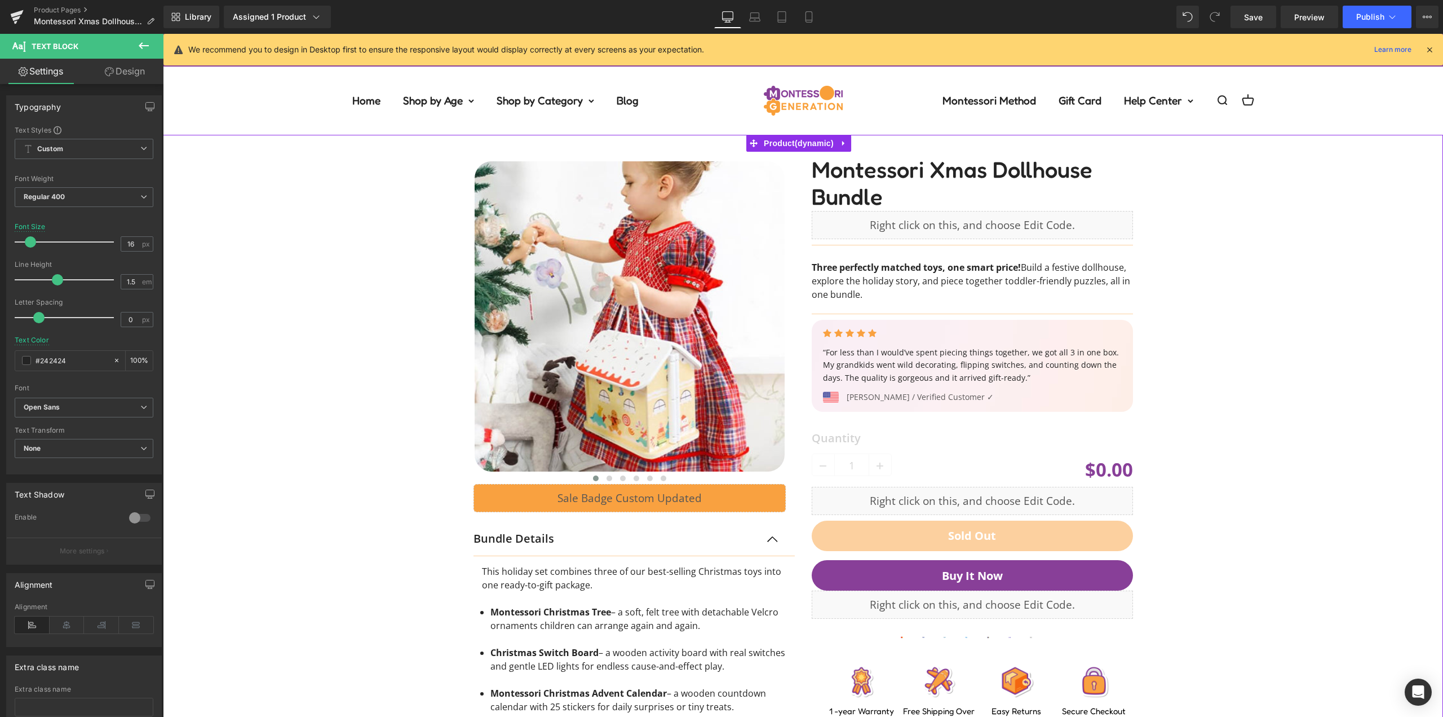
click at [1187, 268] on div "‹" at bounding box center [803, 500] width 1269 height 731
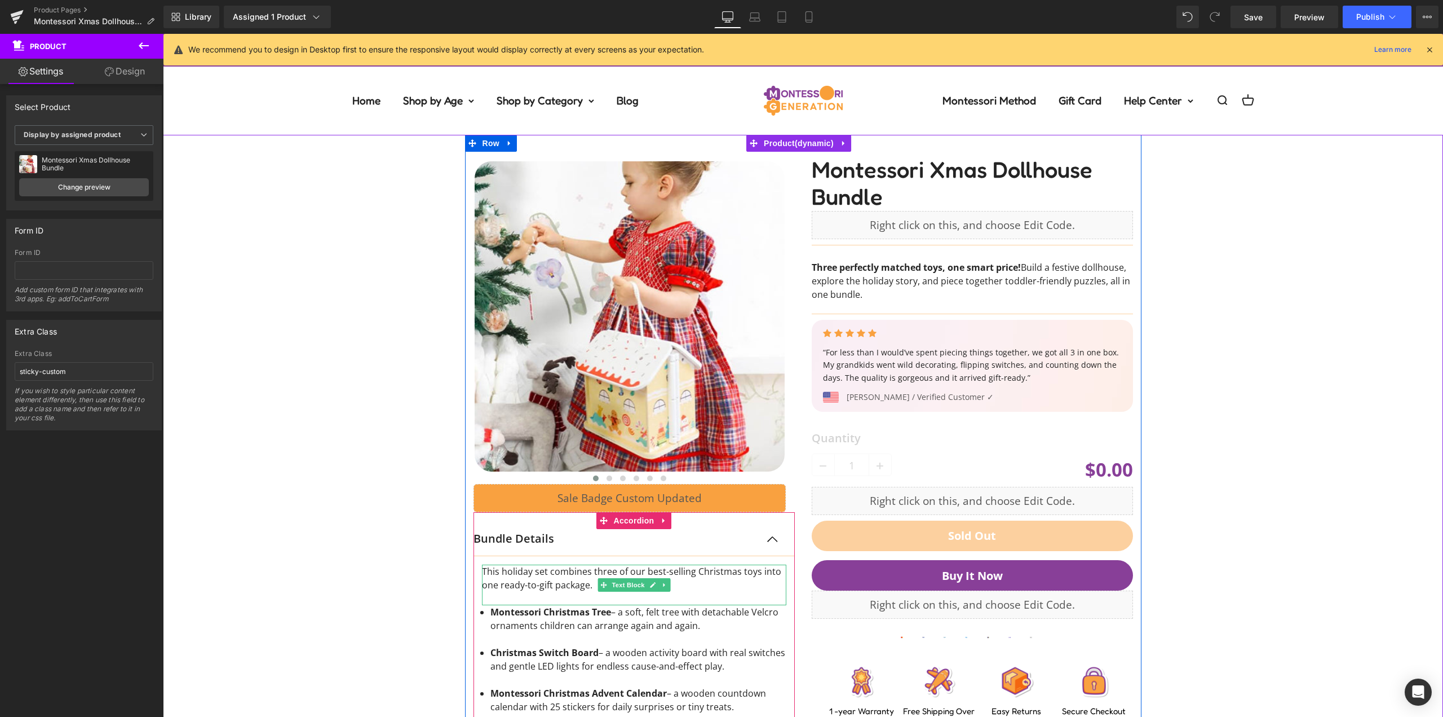
click at [528, 573] on span "This holiday set combines three of our best-selling Christmas toys into one rea…" at bounding box center [631, 578] width 299 height 26
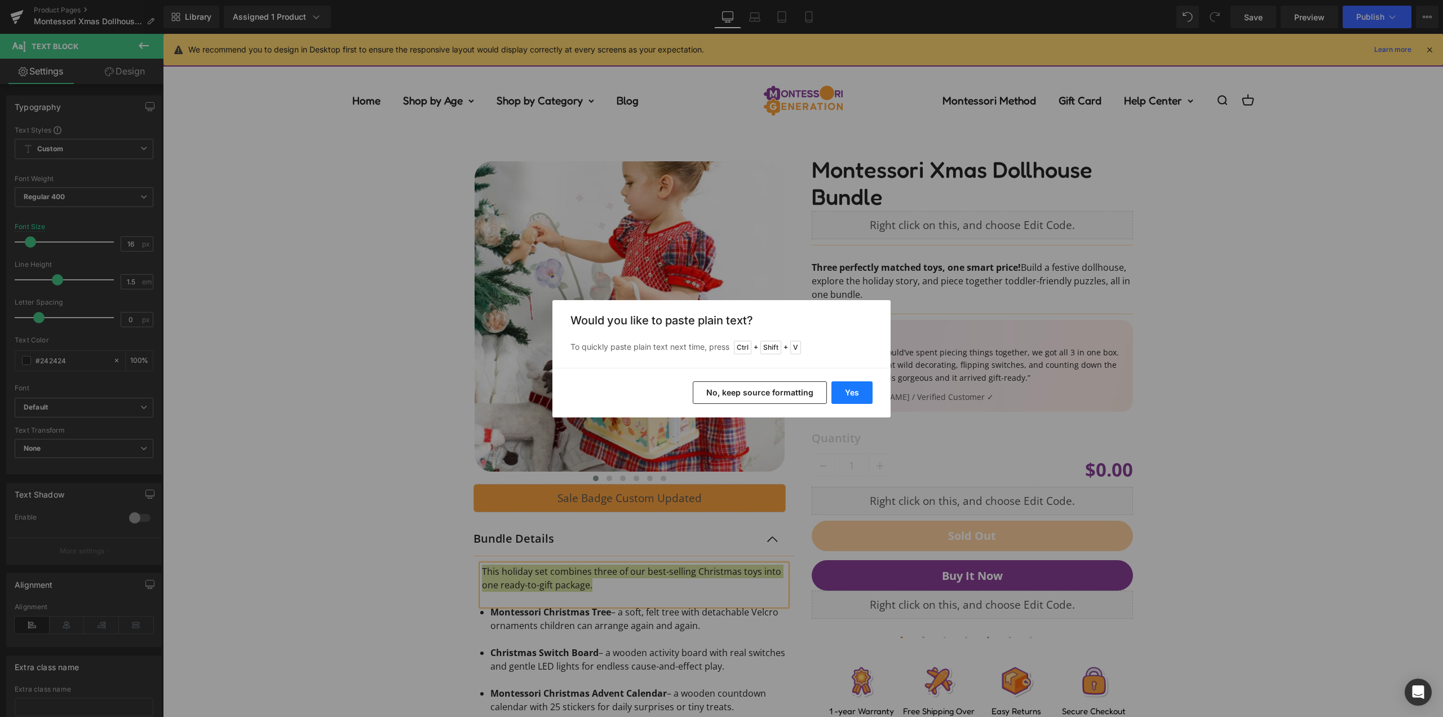
click at [853, 391] on button "Yes" at bounding box center [852, 392] width 41 height 23
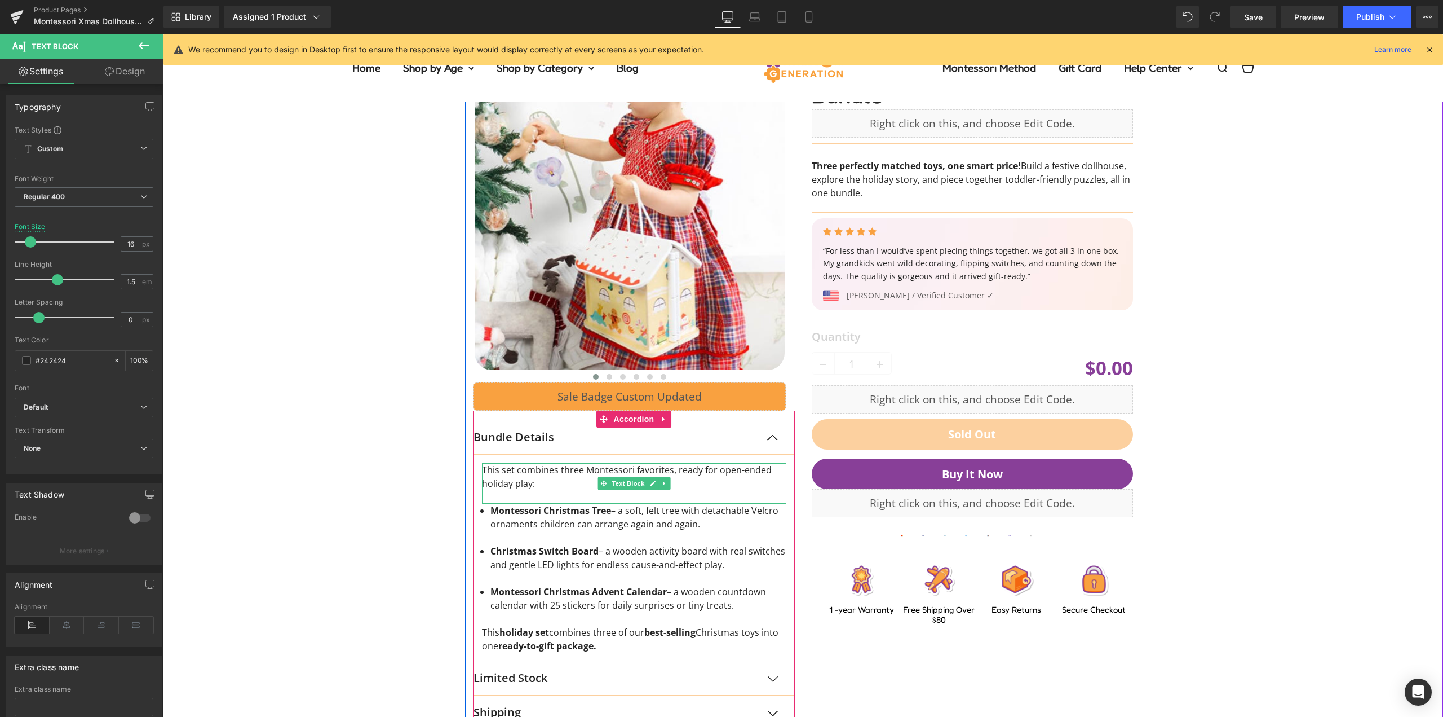
scroll to position [225, 0]
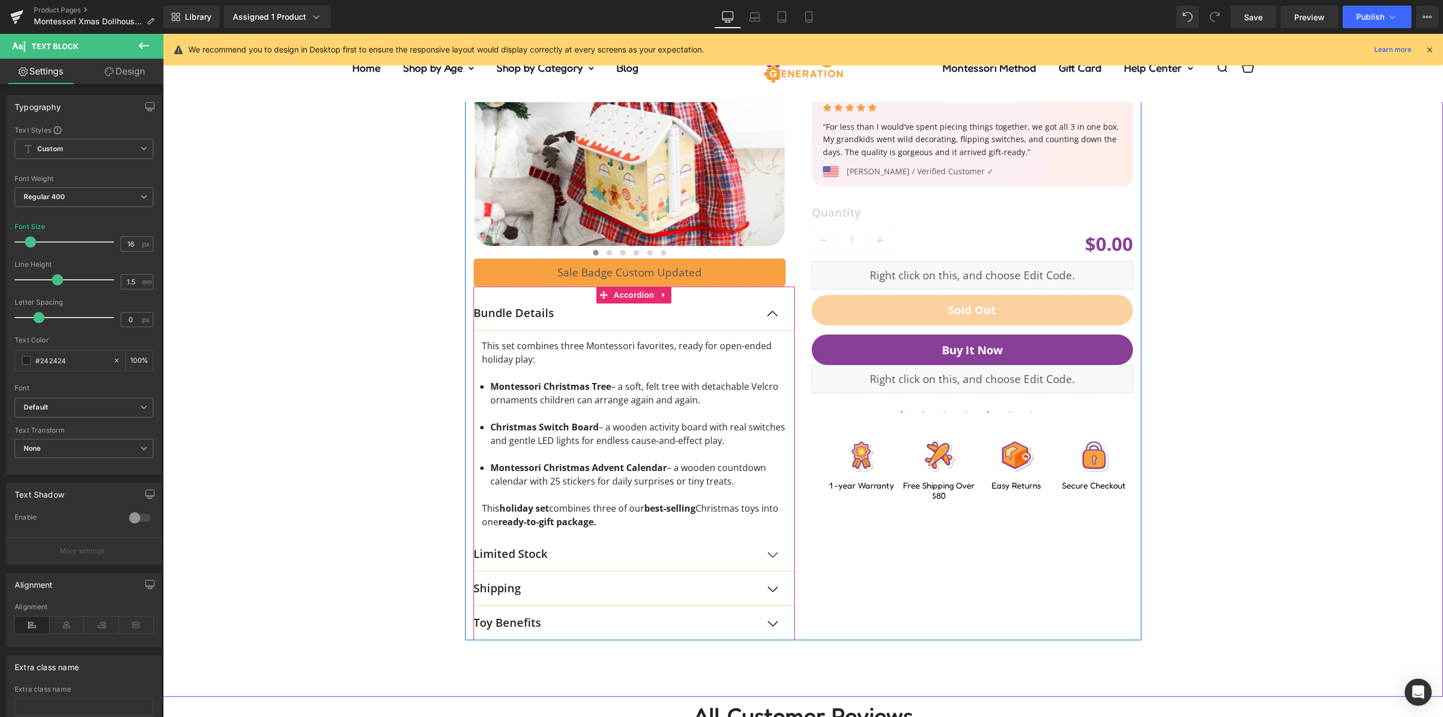
click at [603, 436] on div "Montessori Christmas Tree – a soft, felt tree with detachable Velcro ornaments …" at bounding box center [638, 440] width 296 height 122
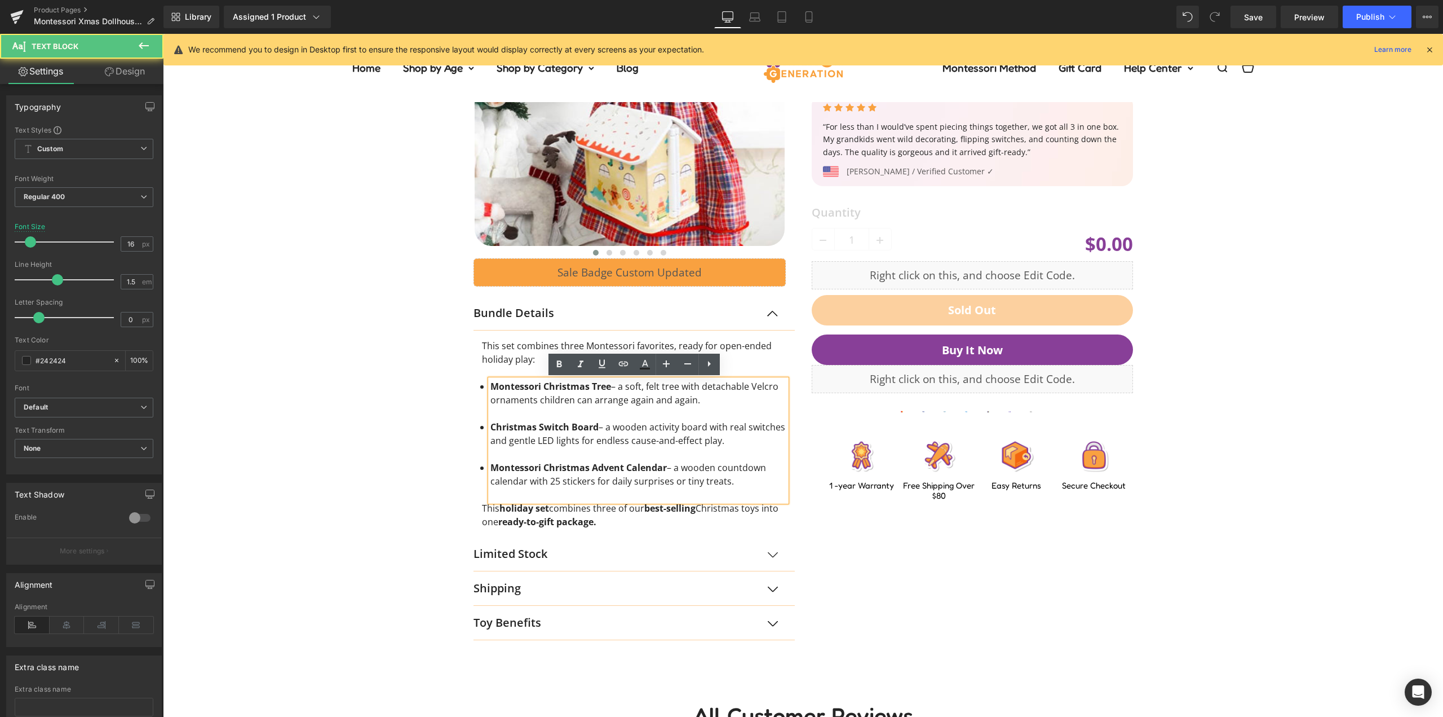
drag, startPoint x: 638, startPoint y: 387, endPoint x: 647, endPoint y: 384, distance: 10.0
click at [638, 387] on li "Montessori Christmas Tree – a soft, felt tree with detachable Velcro ornaments …" at bounding box center [638, 392] width 296 height 27
drag, startPoint x: 644, startPoint y: 384, endPoint x: 506, endPoint y: 401, distance: 139.1
click at [436, 379] on div "‹" at bounding box center [803, 274] width 1269 height 731
drag, startPoint x: 717, startPoint y: 486, endPoint x: 422, endPoint y: 387, distance: 310.4
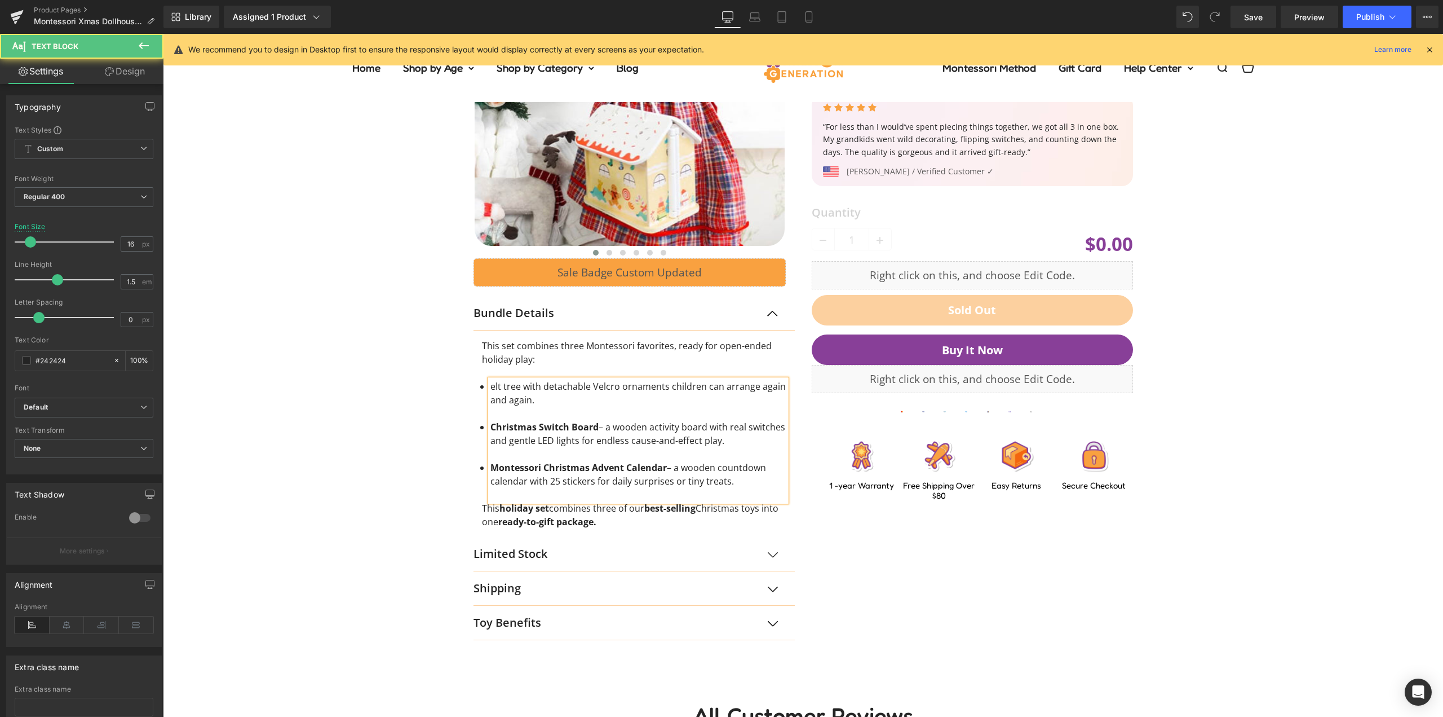
click at [312, 370] on div "‹" at bounding box center [803, 274] width 1269 height 731
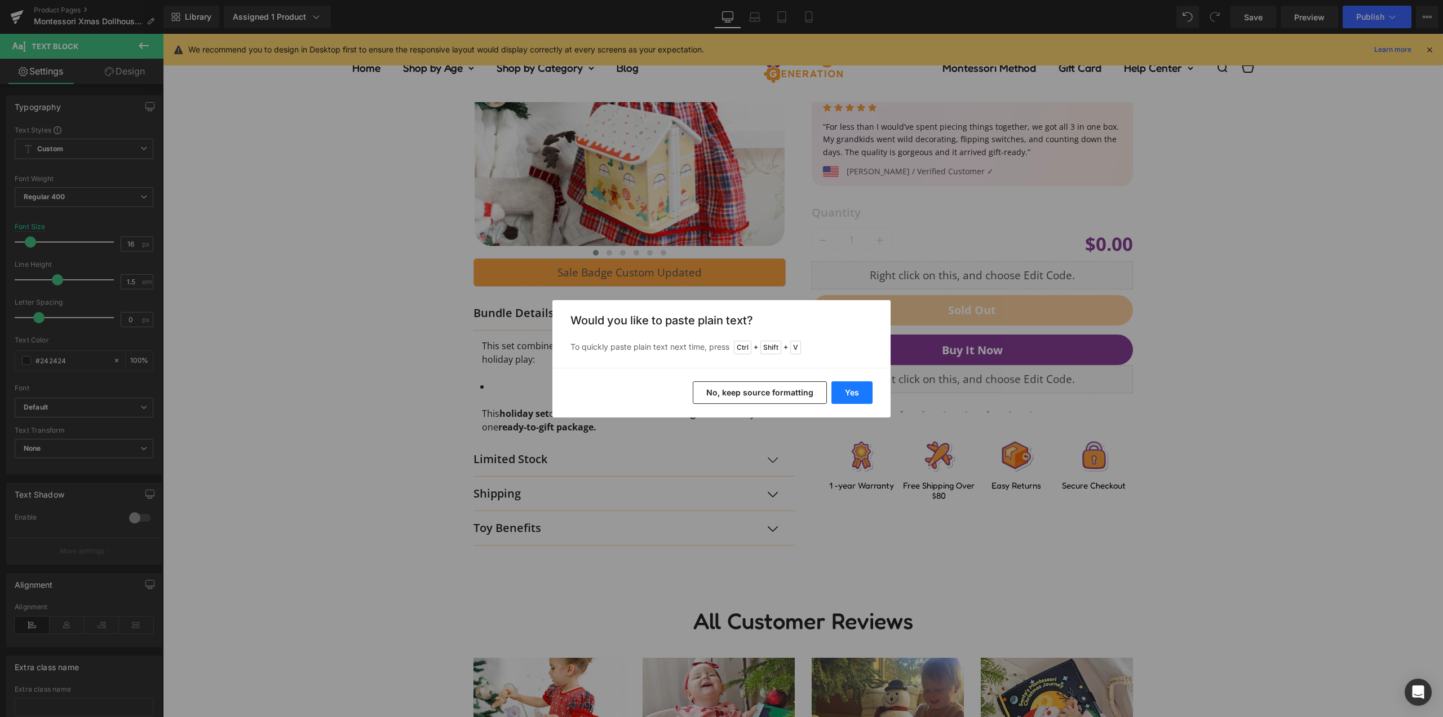
click at [846, 392] on button "Yes" at bounding box center [852, 392] width 41 height 23
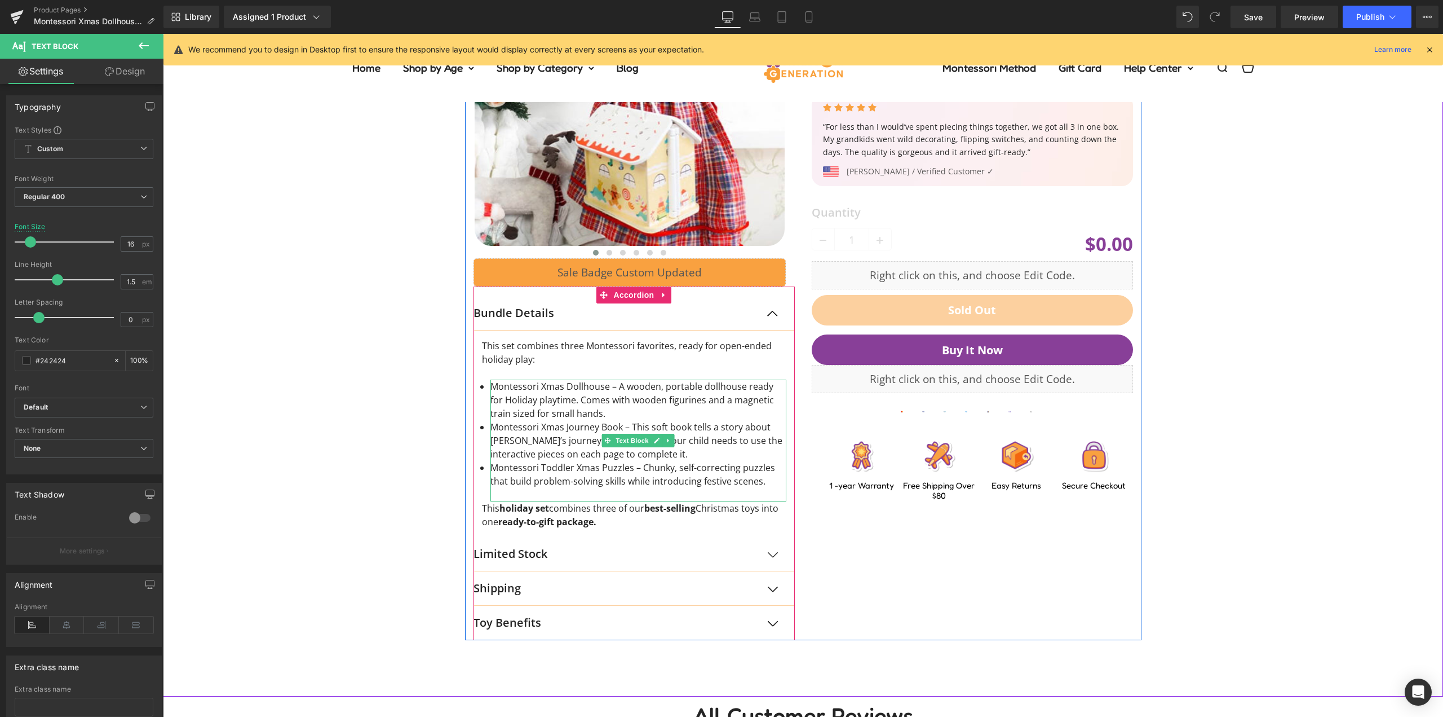
click at [608, 414] on li "Montessori Xmas Dollhouse – A wooden, portable dollhouse ready for Holiday play…" at bounding box center [638, 399] width 296 height 41
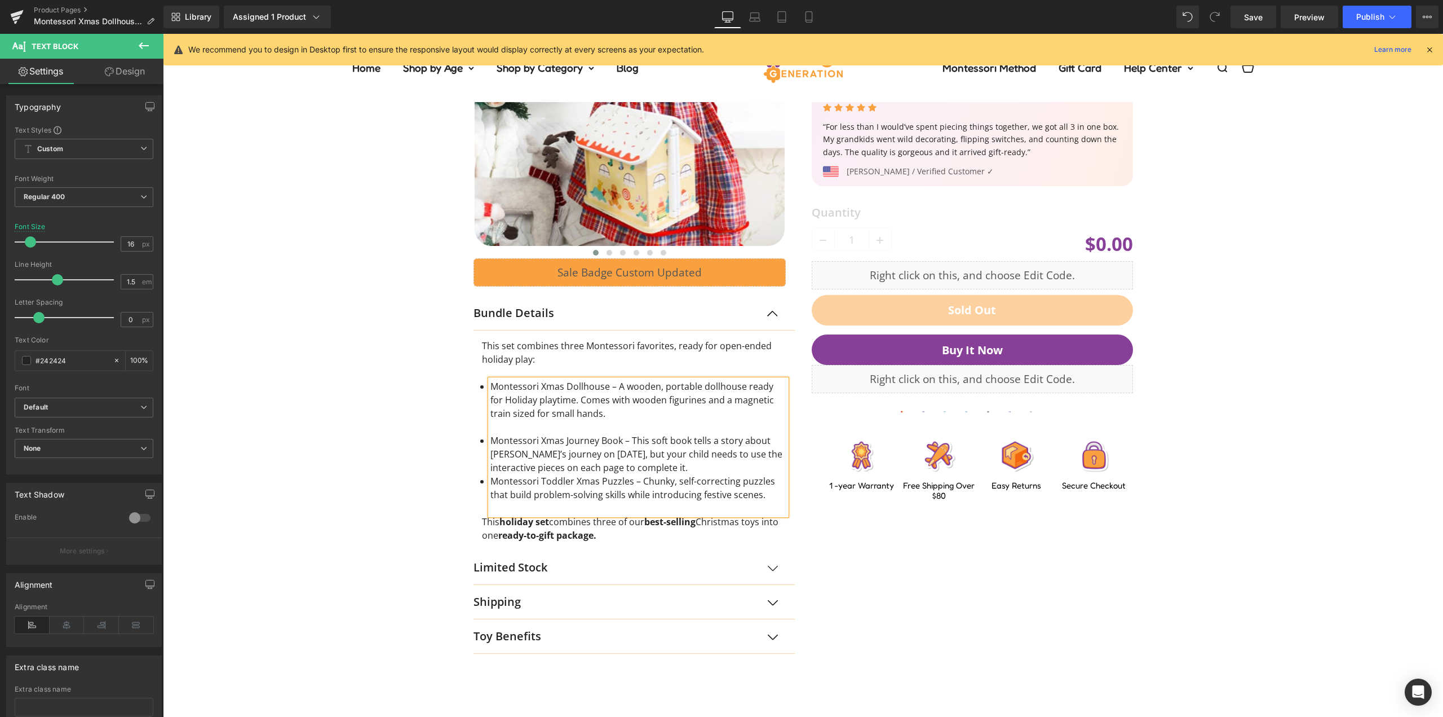
click at [720, 463] on li "Montessori Xmas Journey Book – This soft book tells a story about Santa’s journ…" at bounding box center [638, 454] width 296 height 41
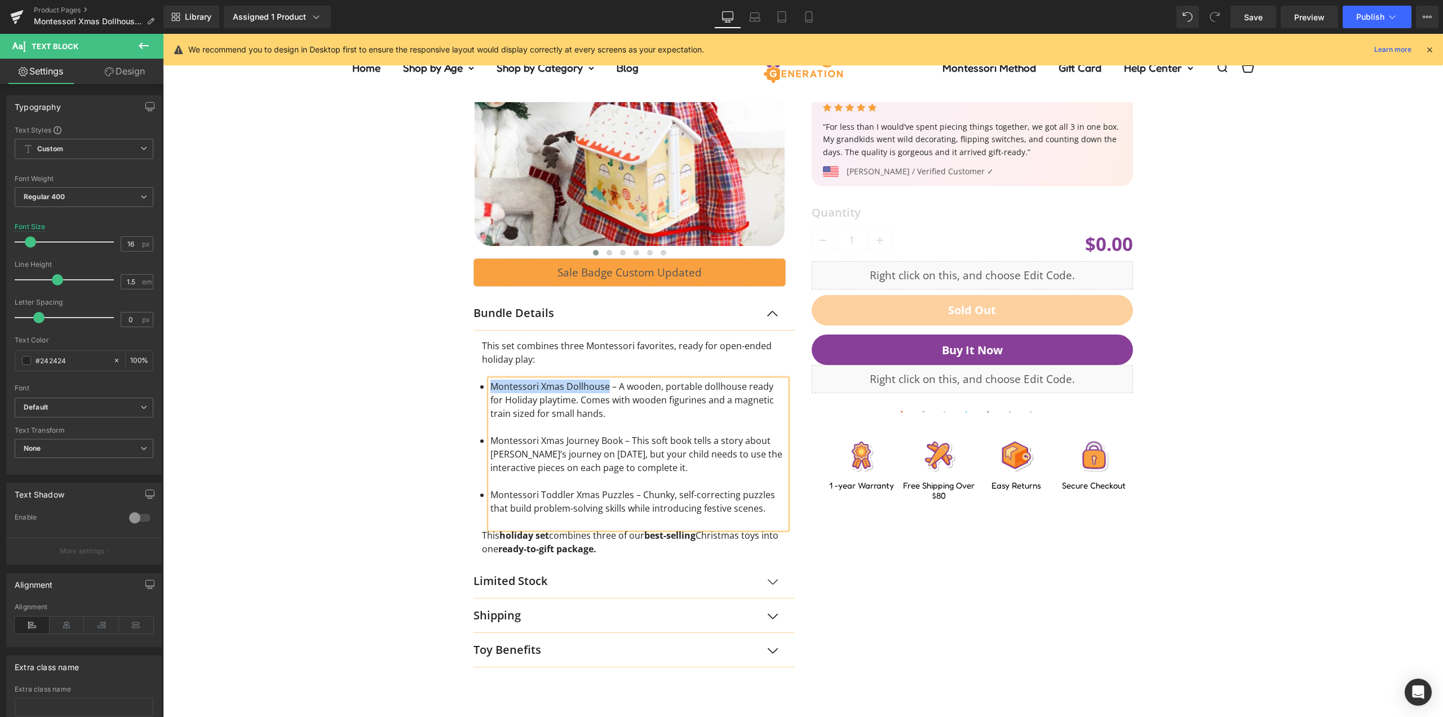
drag, startPoint x: 601, startPoint y: 388, endPoint x: 492, endPoint y: 386, distance: 108.8
click at [490, 386] on li "Montessori Xmas Dollhouse – A wooden, portable dollhouse ready for Holiday play…" at bounding box center [638, 399] width 296 height 41
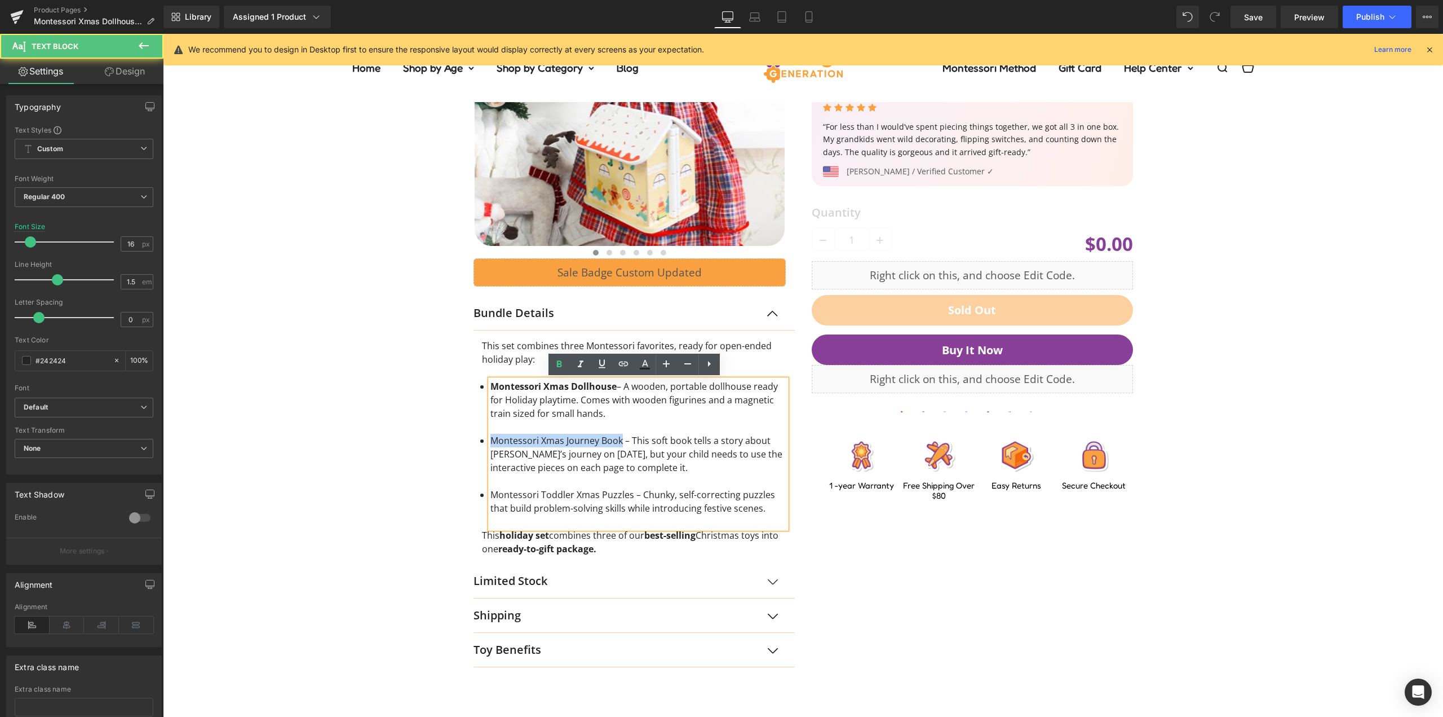
drag, startPoint x: 616, startPoint y: 441, endPoint x: 488, endPoint y: 439, distance: 128.0
click at [490, 439] on li "Montessori Xmas Journey Book – This soft book tells a story about Santa’s journ…" at bounding box center [638, 454] width 296 height 41
drag, startPoint x: 626, startPoint y: 494, endPoint x: 487, endPoint y: 492, distance: 139.3
click at [490, 492] on li "Montessori Toddler Xmas Puzzles – Chunky, self-correcting puzzles that build pr…" at bounding box center [638, 501] width 296 height 27
click at [371, 421] on div "‹" at bounding box center [803, 288] width 1269 height 758
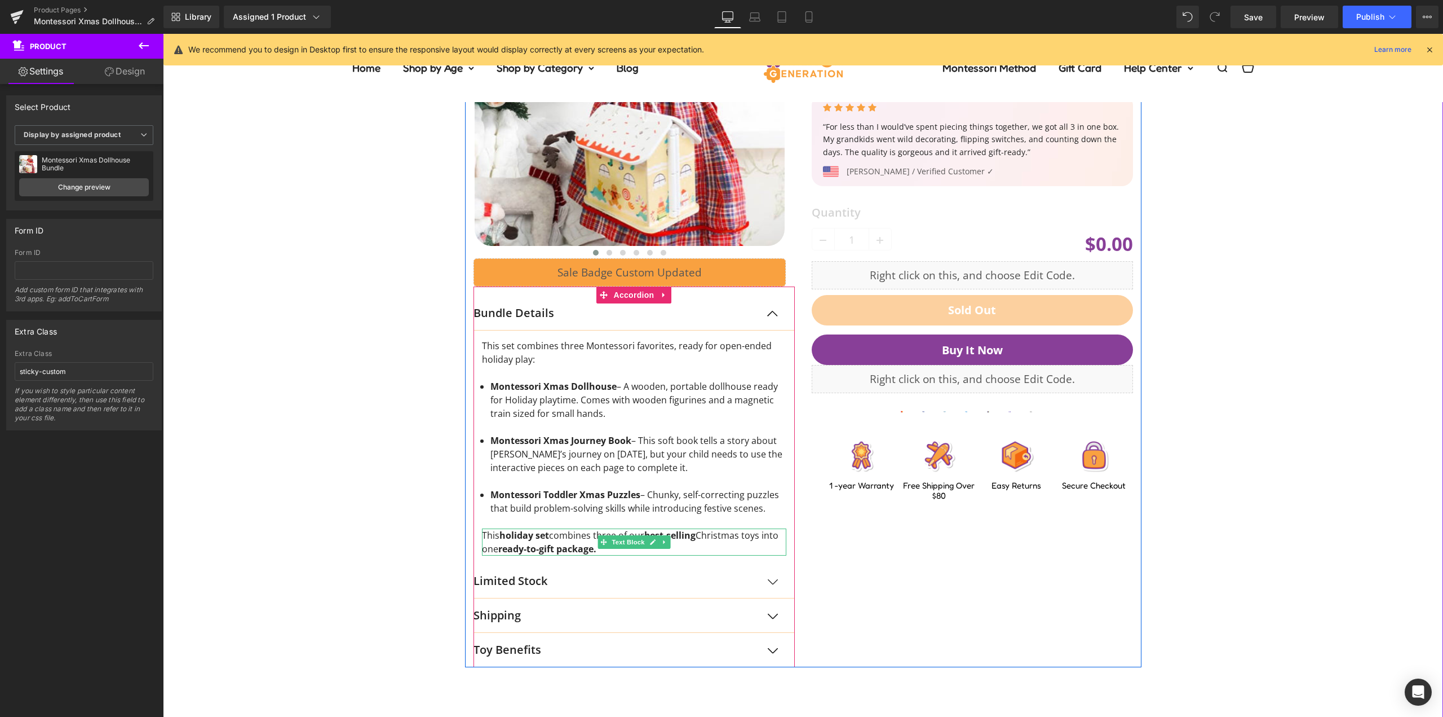
click at [575, 533] on span "This holiday set combines three of our best-selling Christmas toys into one rea…" at bounding box center [630, 542] width 297 height 26
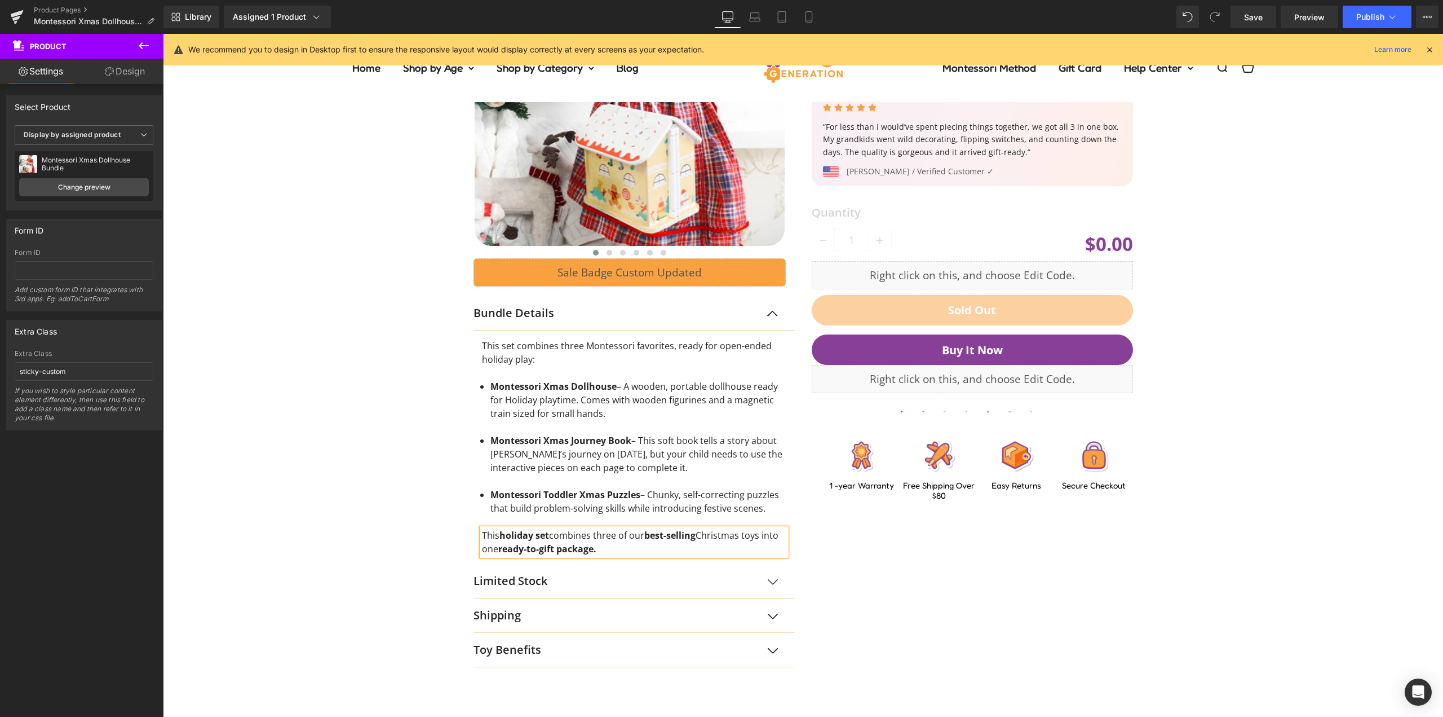
click at [576, 533] on span "This holiday set combines three of our best-selling Christmas toys into one rea…" at bounding box center [630, 542] width 297 height 26
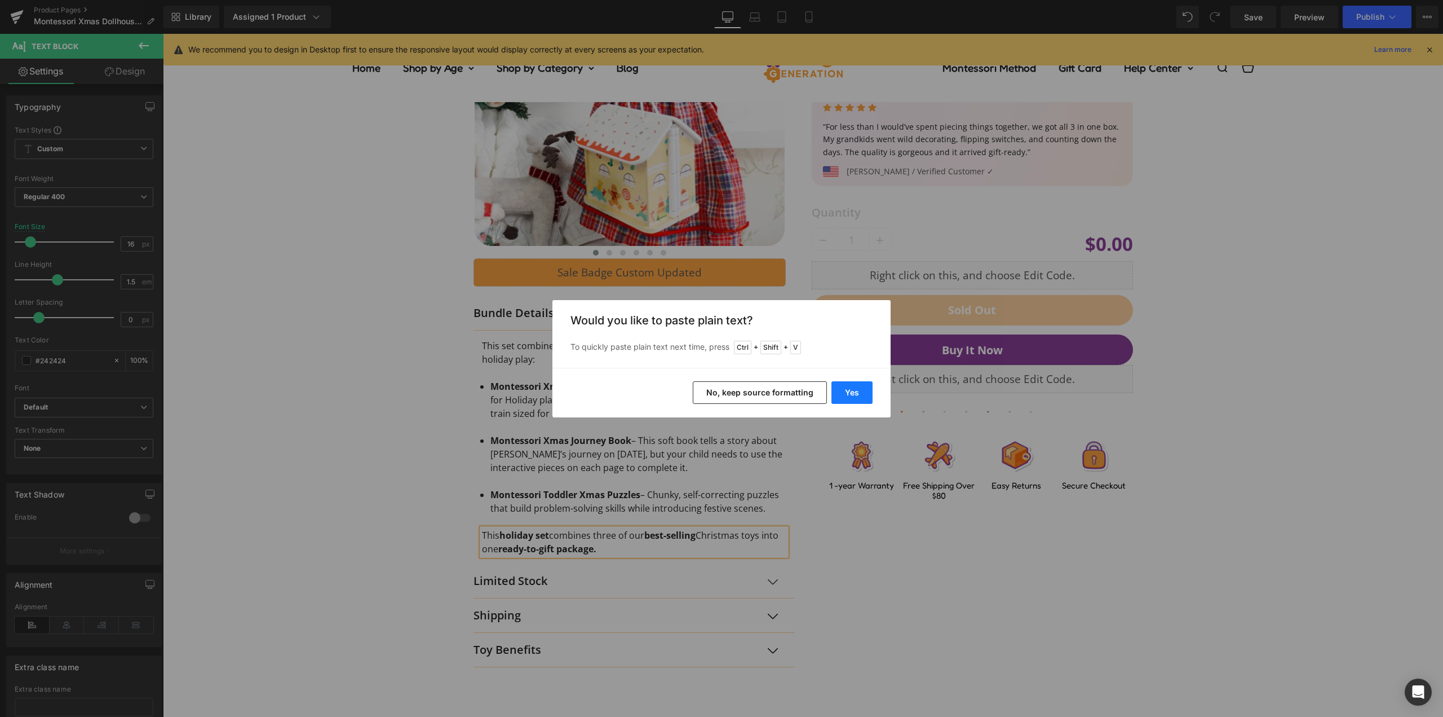
click at [852, 383] on button "Yes" at bounding box center [852, 392] width 41 height 23
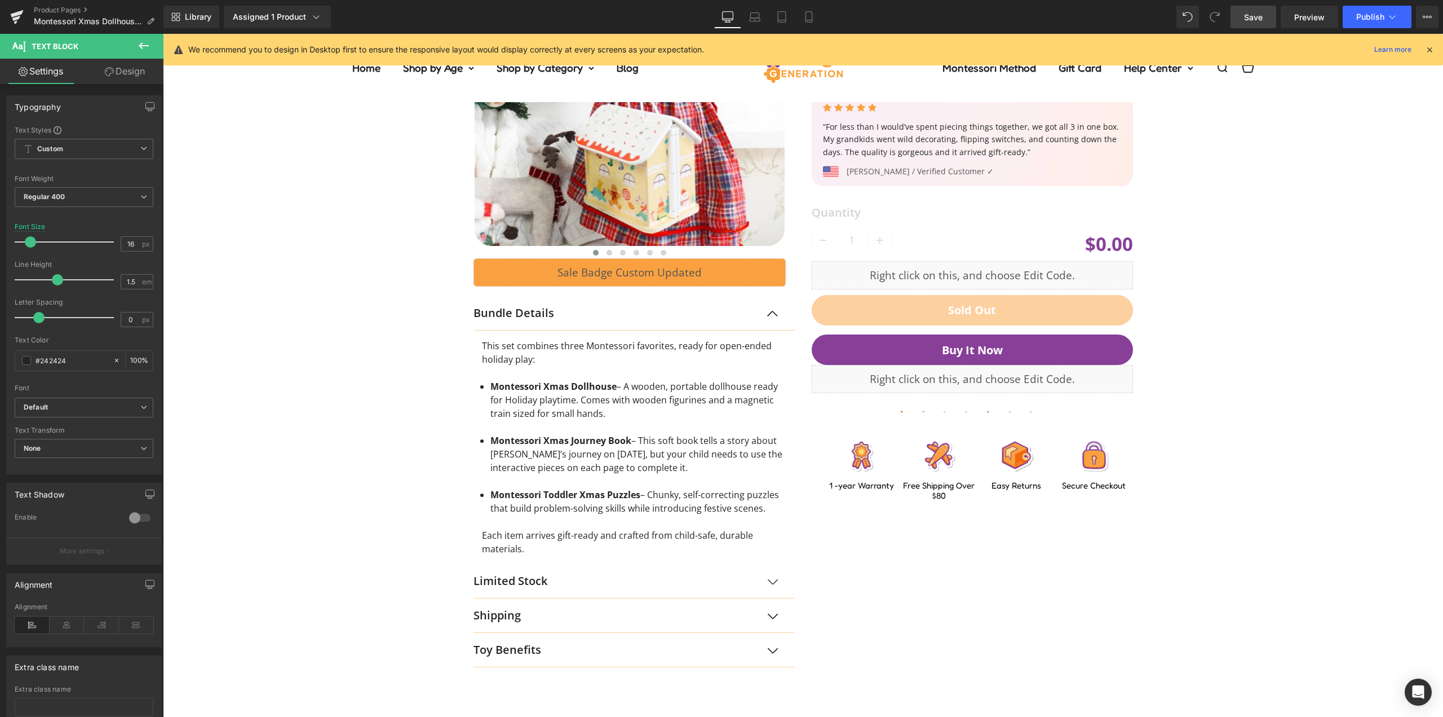
click at [1262, 14] on span "Save" at bounding box center [1253, 17] width 19 height 12
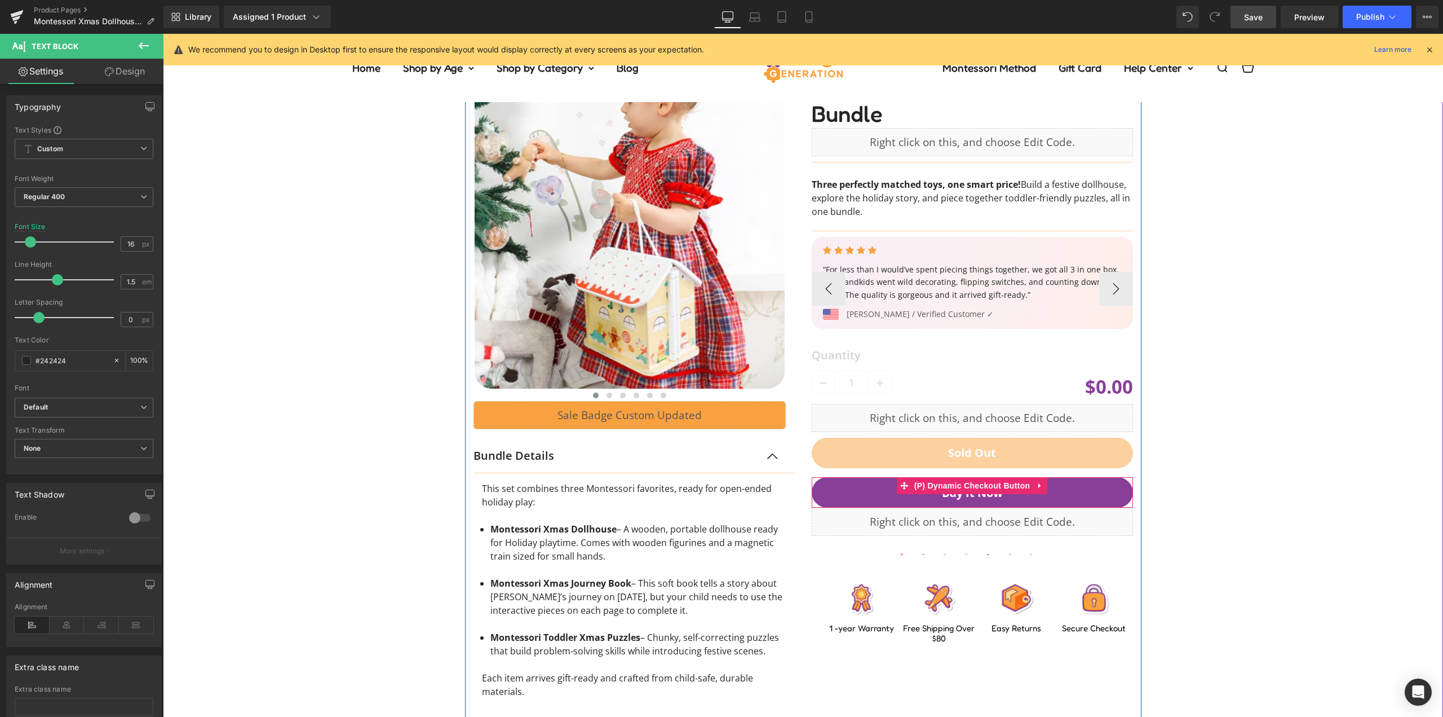
scroll to position [0, 0]
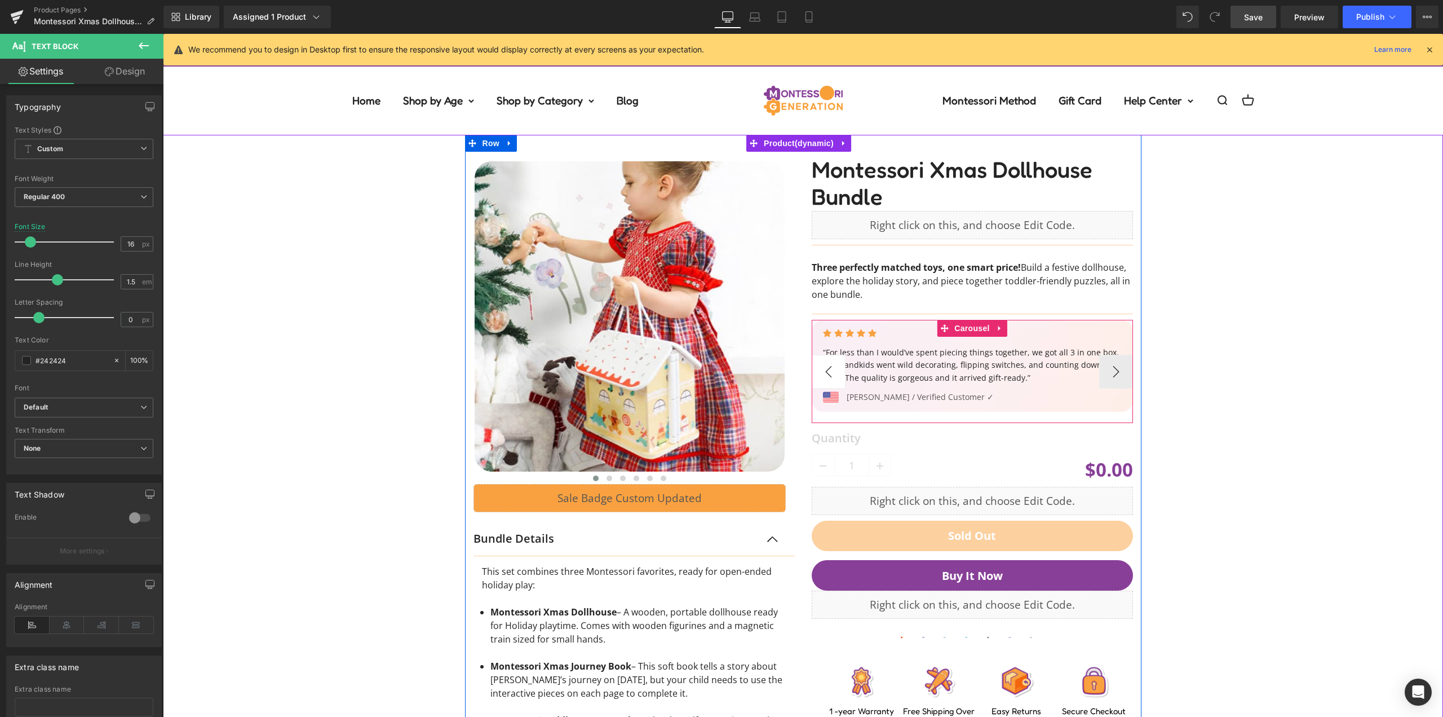
click at [816, 370] on button "‹" at bounding box center [829, 372] width 34 height 34
click at [888, 360] on p "“For less than I would’ve spent piecing things together, we got all 3 in one bo…" at bounding box center [975, 365] width 304 height 38
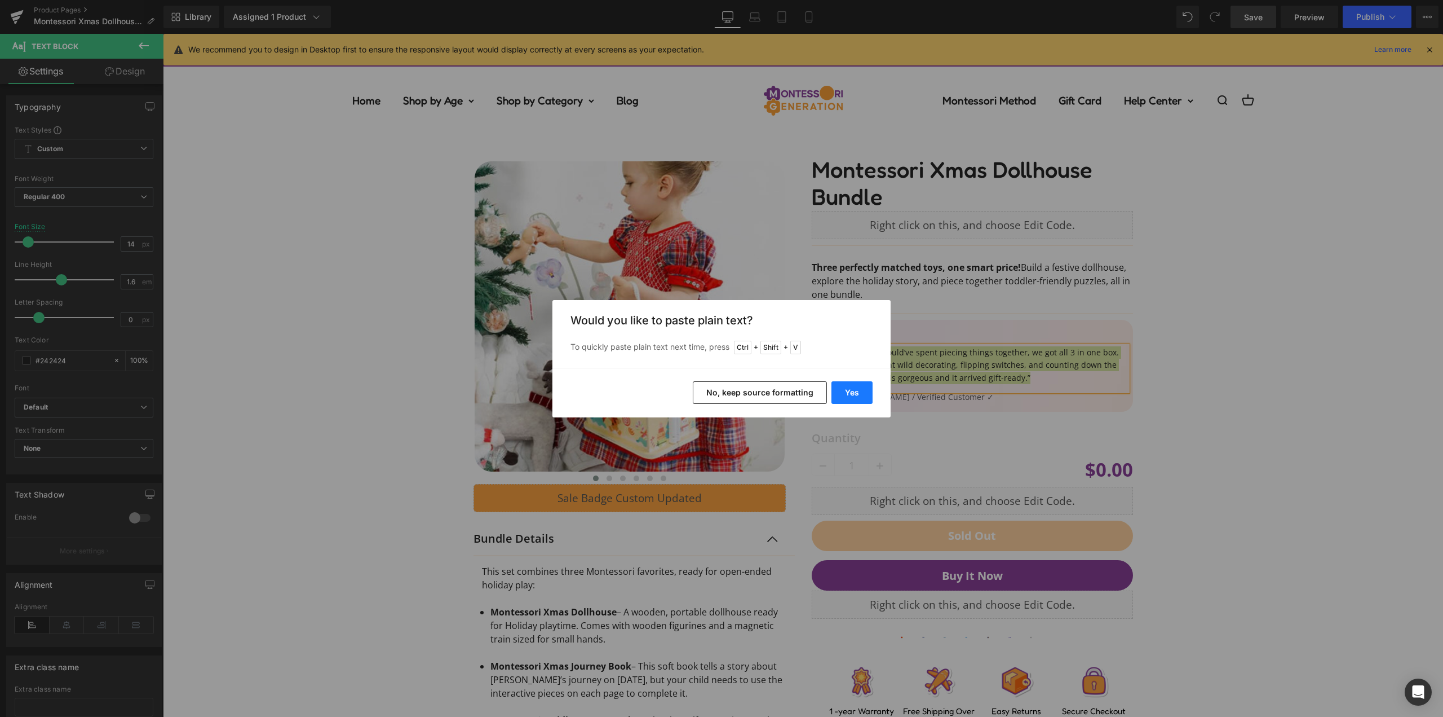
click at [844, 392] on button "Yes" at bounding box center [852, 392] width 41 height 23
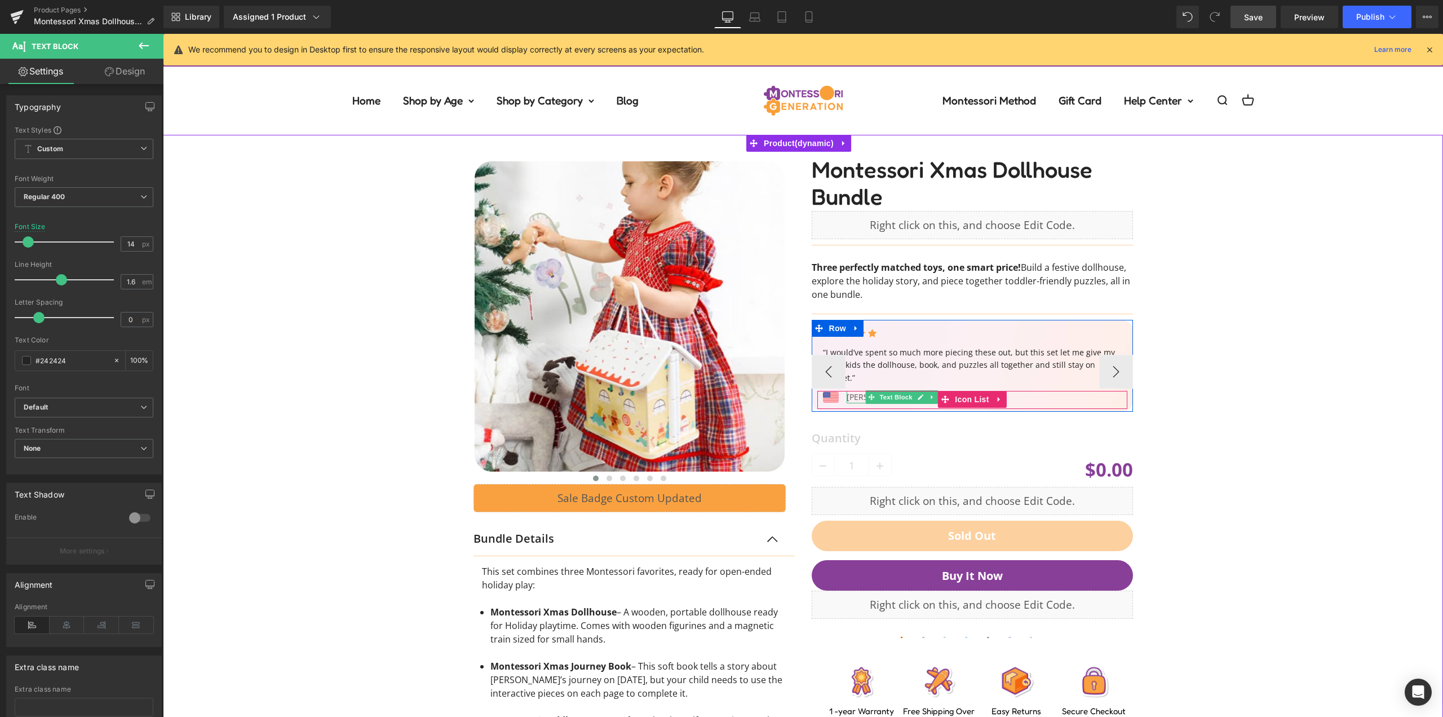
click at [856, 391] on div "Linda R. / Verified Customer ✓ Text Block" at bounding box center [920, 397] width 147 height 12
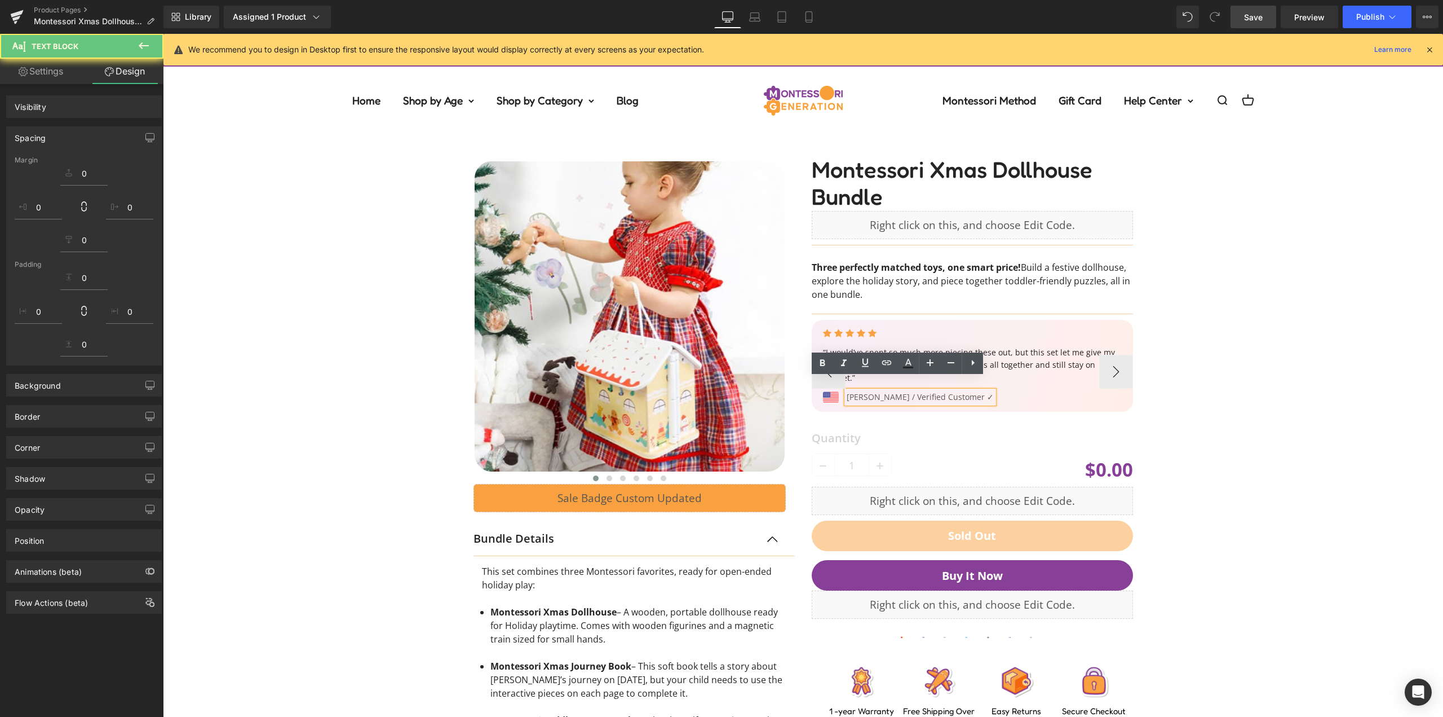
click at [847, 391] on p "Linda R. / Verified Customer ✓" at bounding box center [920, 397] width 147 height 12
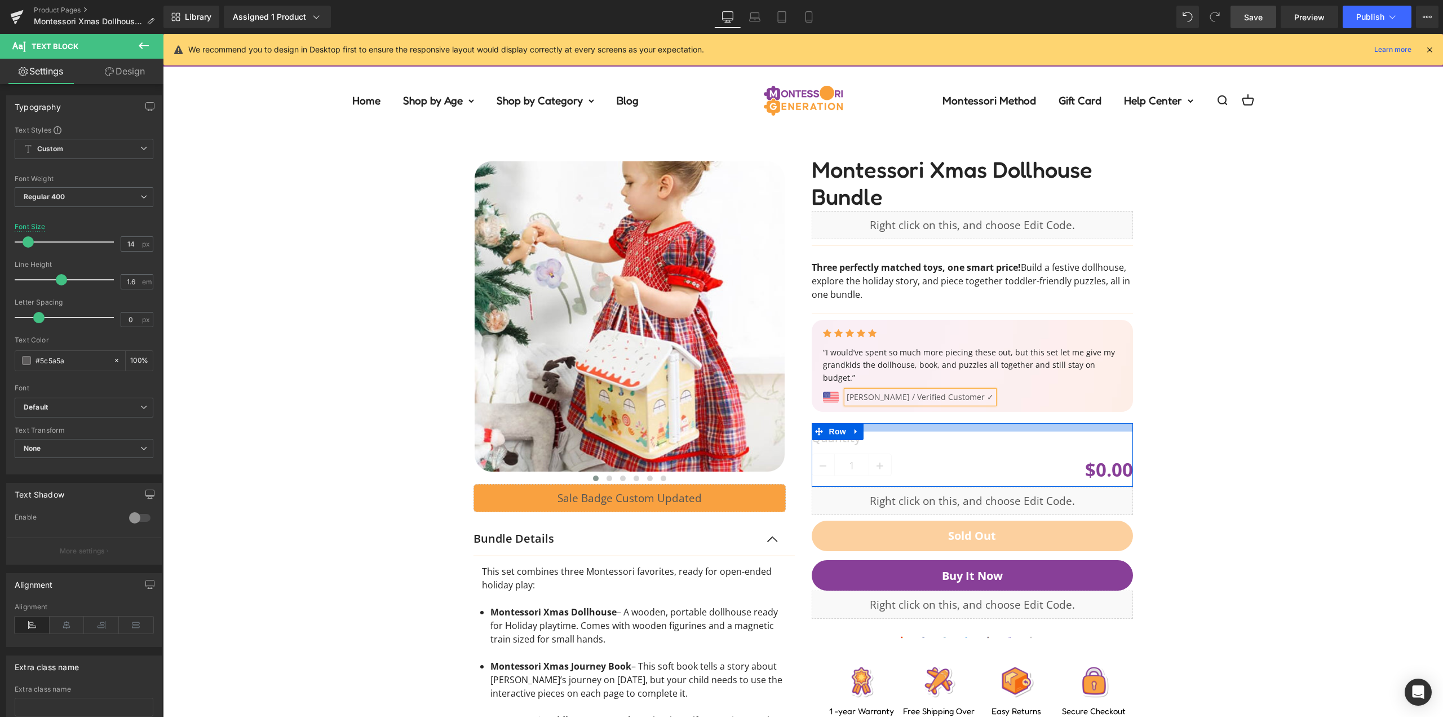
click at [1166, 444] on div "‹" at bounding box center [803, 514] width 1269 height 758
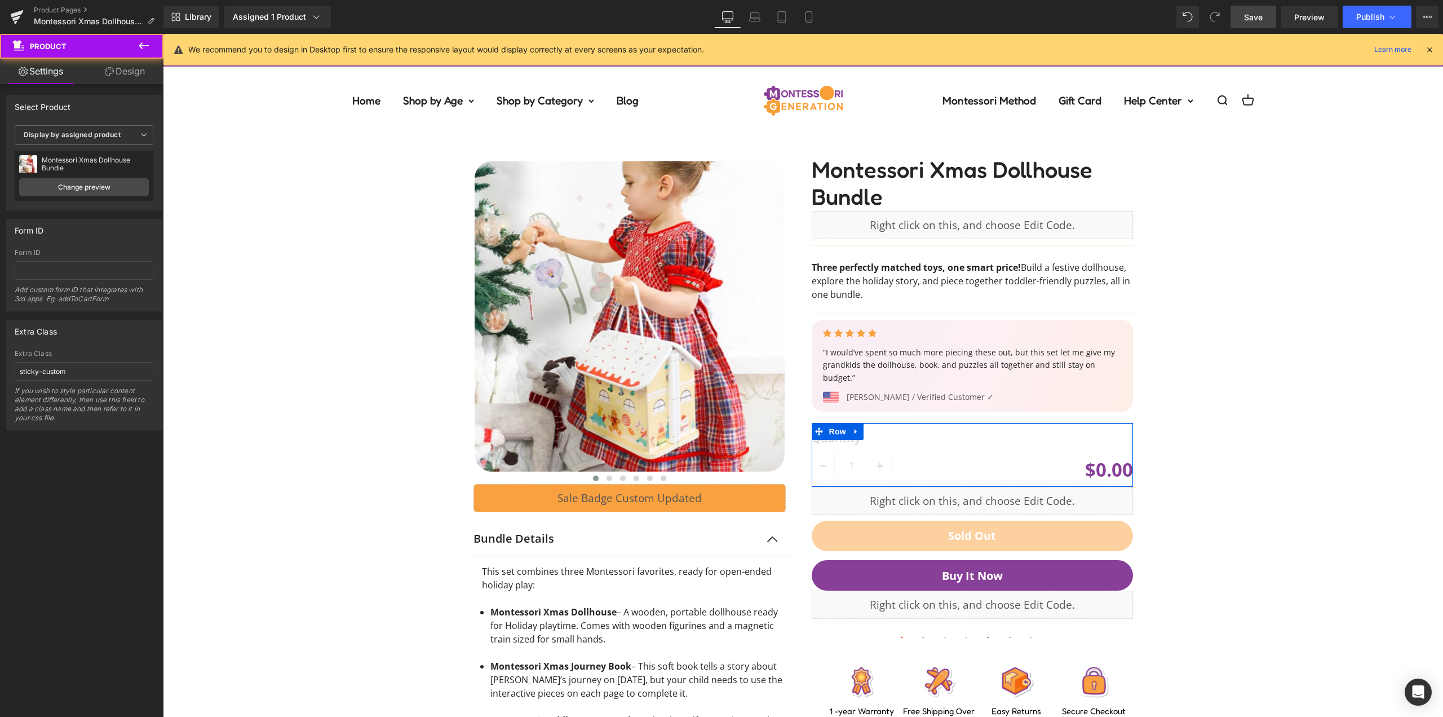
click at [1262, 25] on link "Save" at bounding box center [1254, 17] width 46 height 23
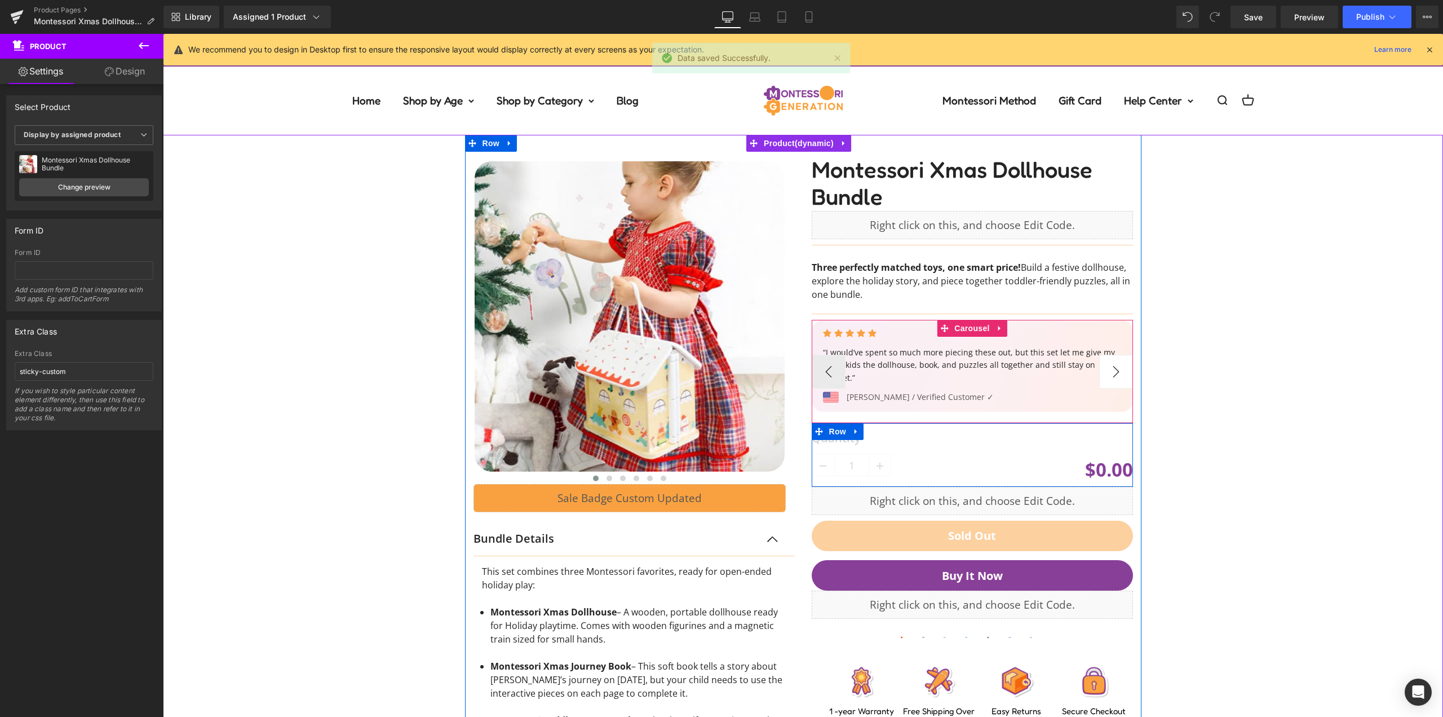
click at [1111, 366] on button "›" at bounding box center [1116, 372] width 34 height 34
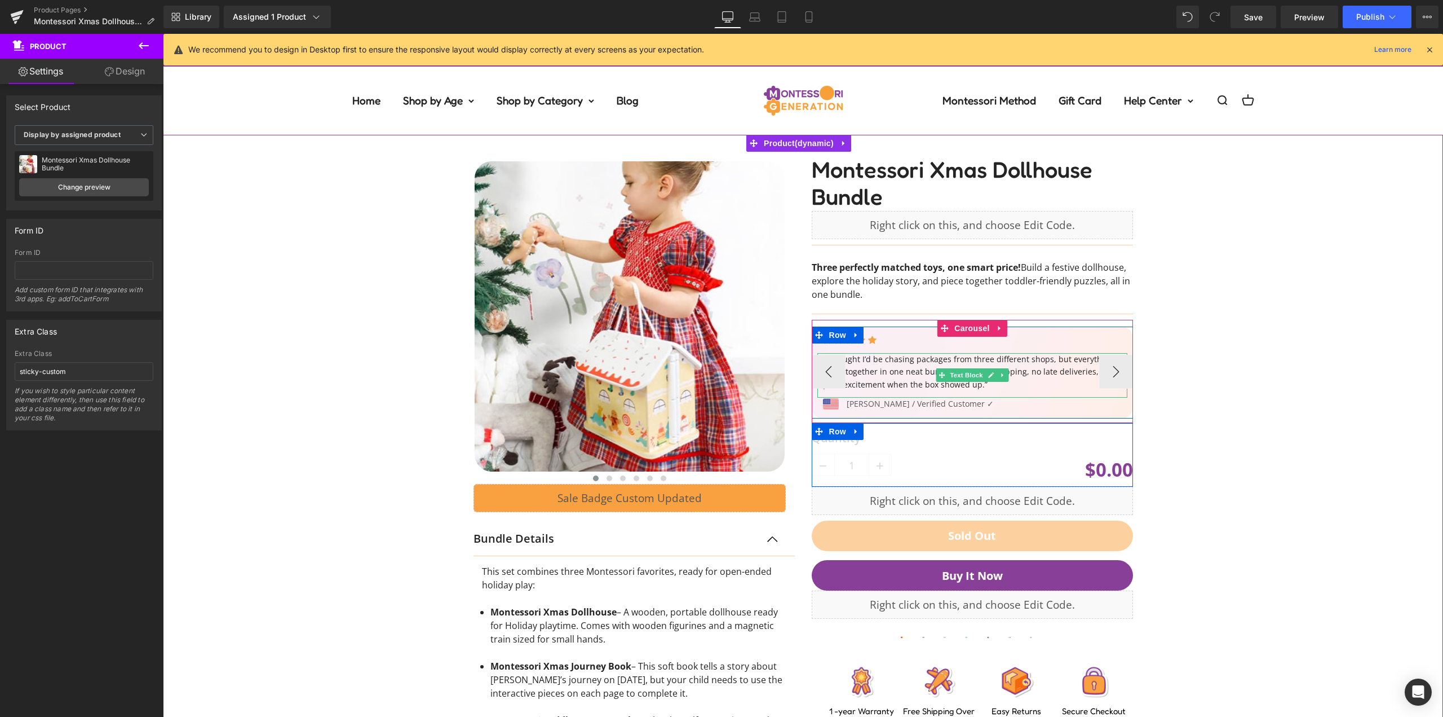
click at [912, 365] on p "“I thought I’d be chasing packages from three different shops, but everything c…" at bounding box center [975, 372] width 304 height 38
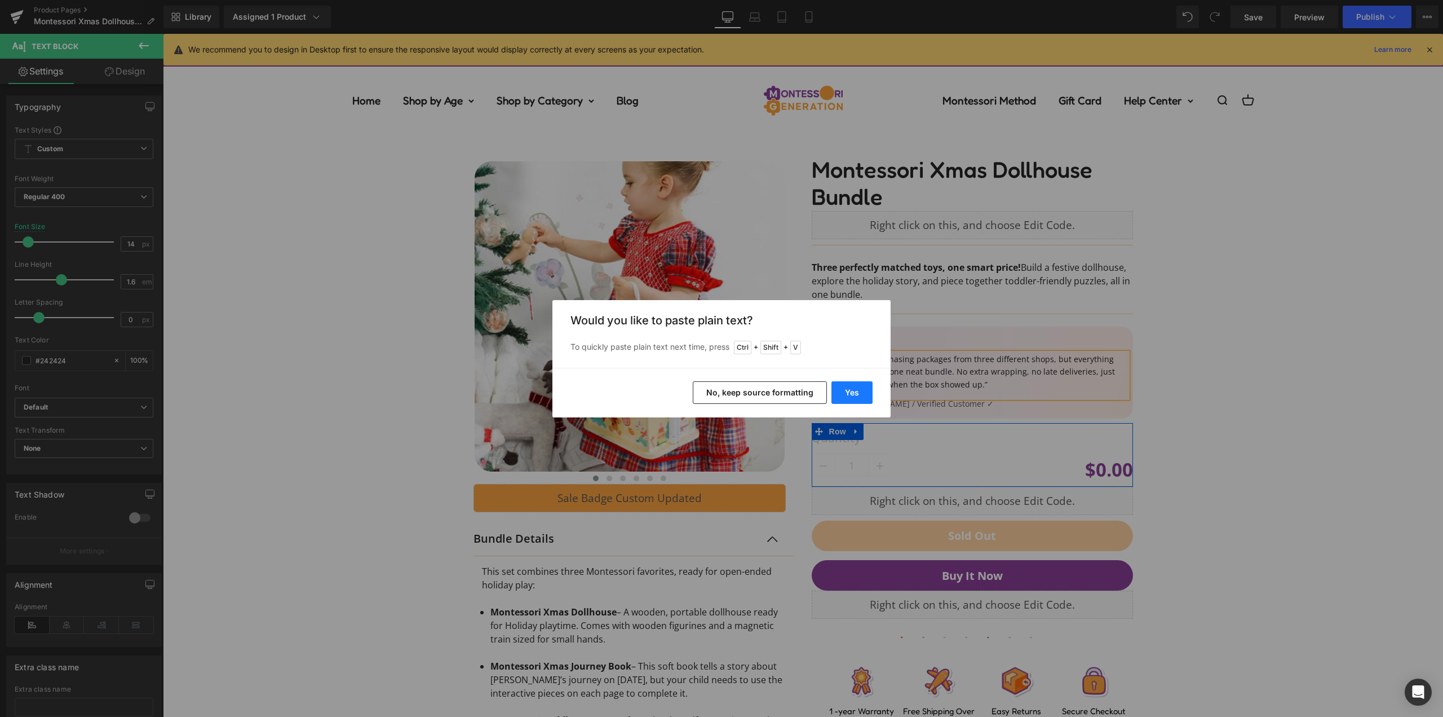
click at [862, 393] on button "Yes" at bounding box center [852, 392] width 41 height 23
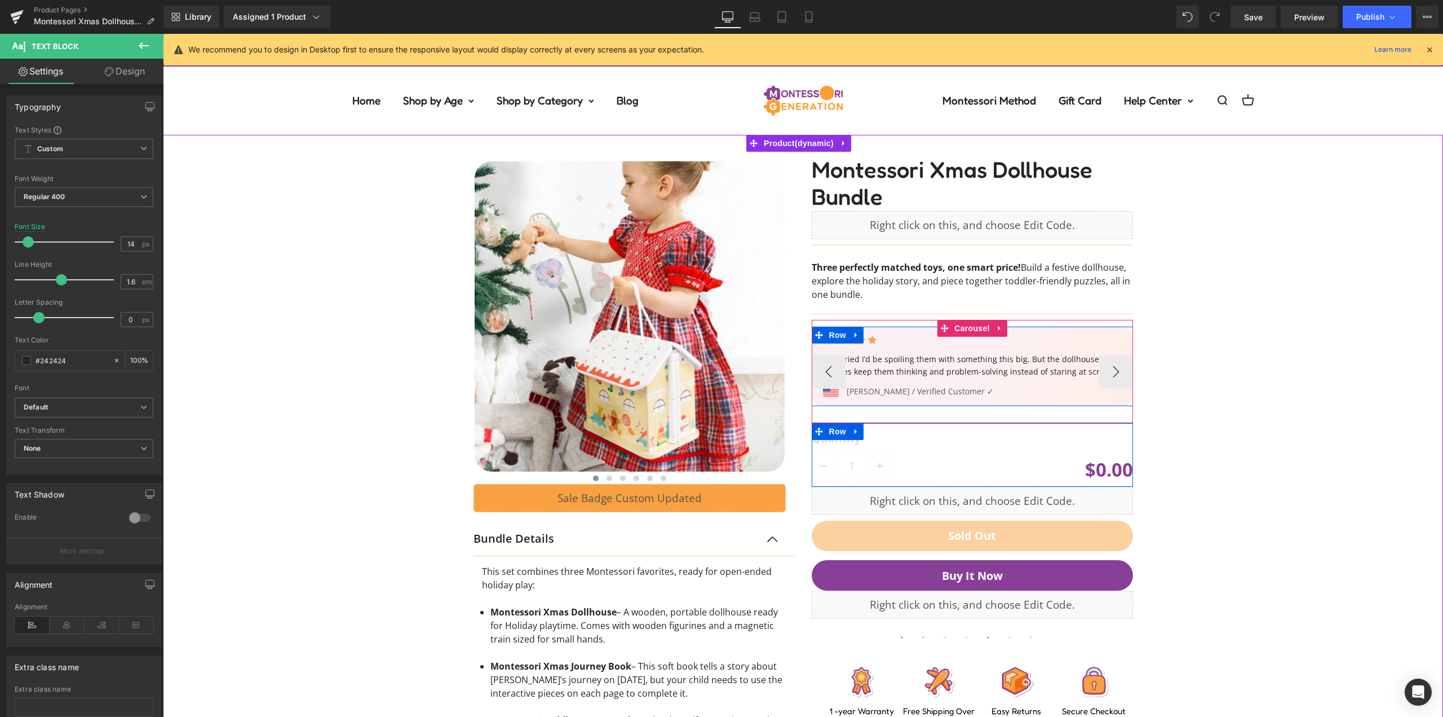
click at [861, 392] on p "Marcia K. / Verified Customer ✓" at bounding box center [920, 391] width 147 height 12
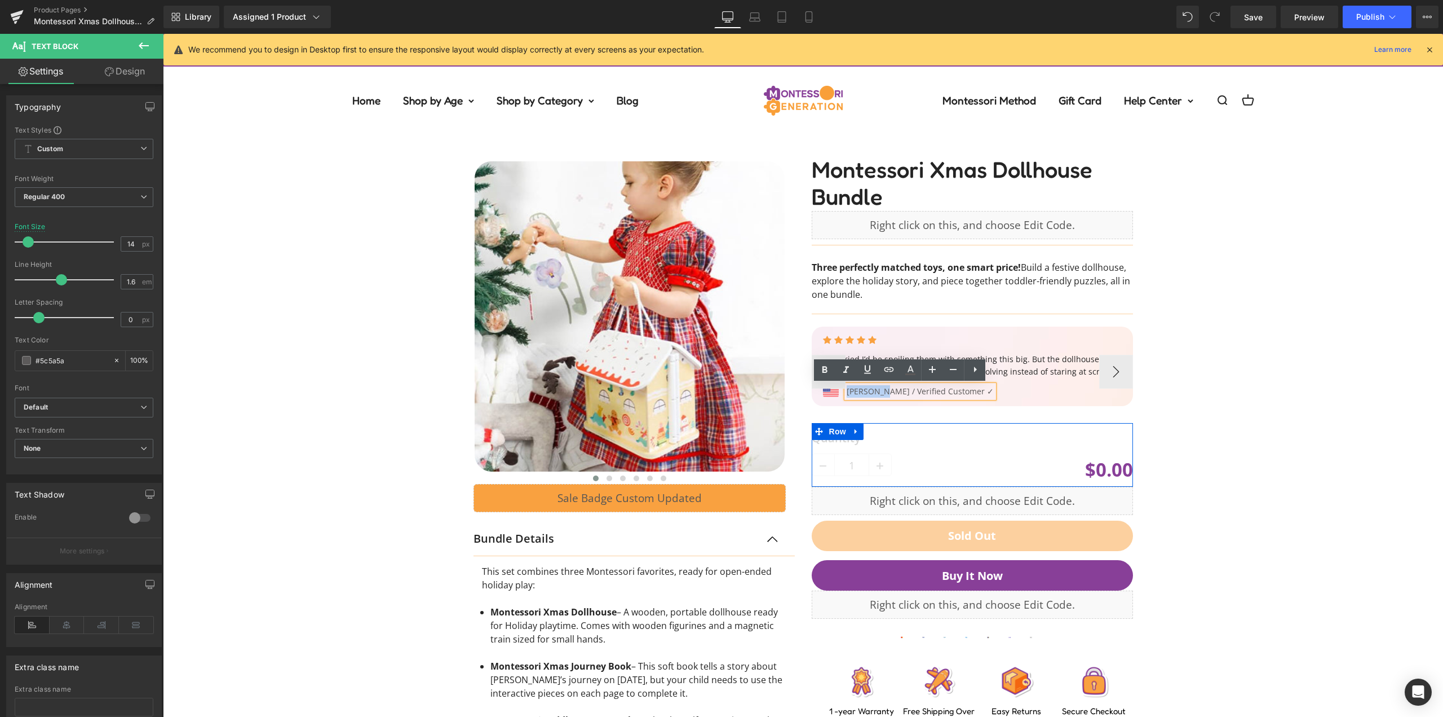
drag, startPoint x: 870, startPoint y: 391, endPoint x: 974, endPoint y: 404, distance: 105.1
click at [847, 390] on p "Marcia K. / Verified Customer ✓" at bounding box center [920, 391] width 147 height 12
click at [1260, 363] on div "‹" at bounding box center [803, 514] width 1269 height 758
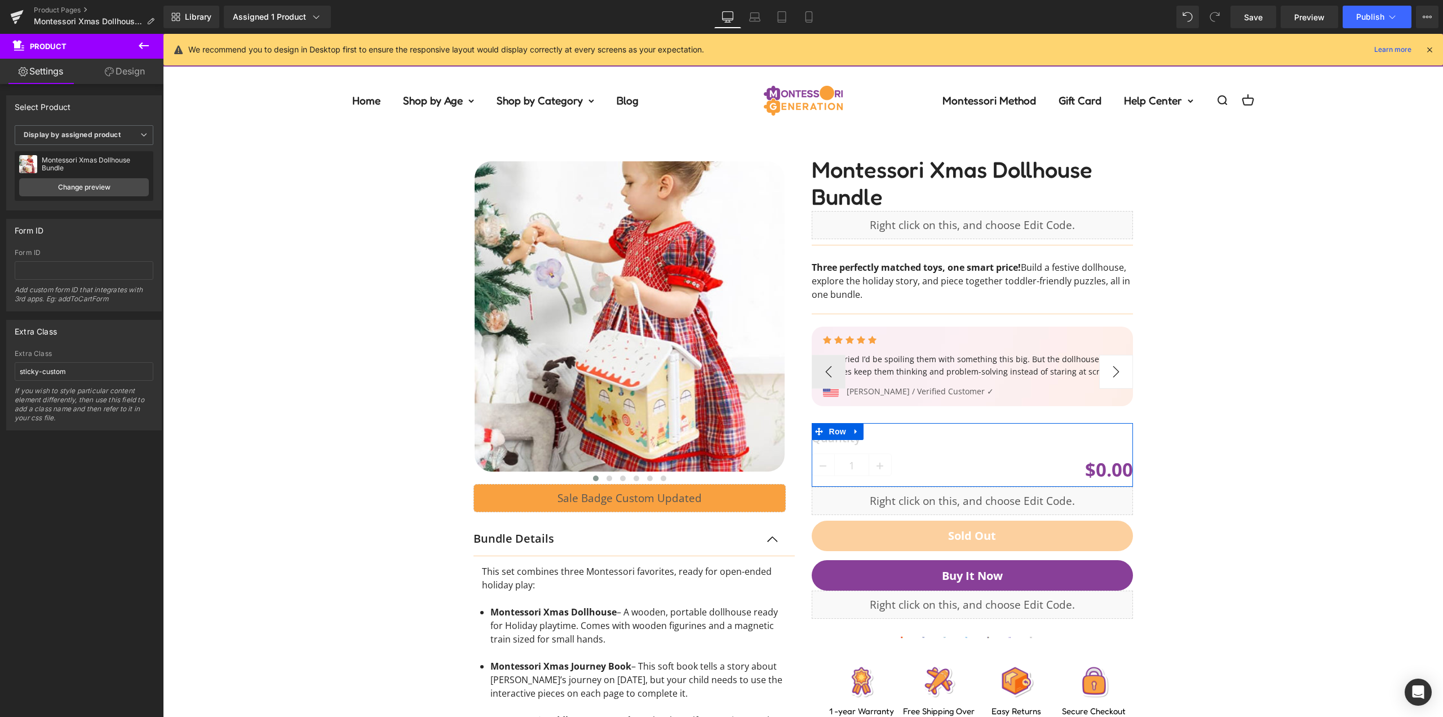
click at [1114, 365] on button "›" at bounding box center [1116, 372] width 34 height 34
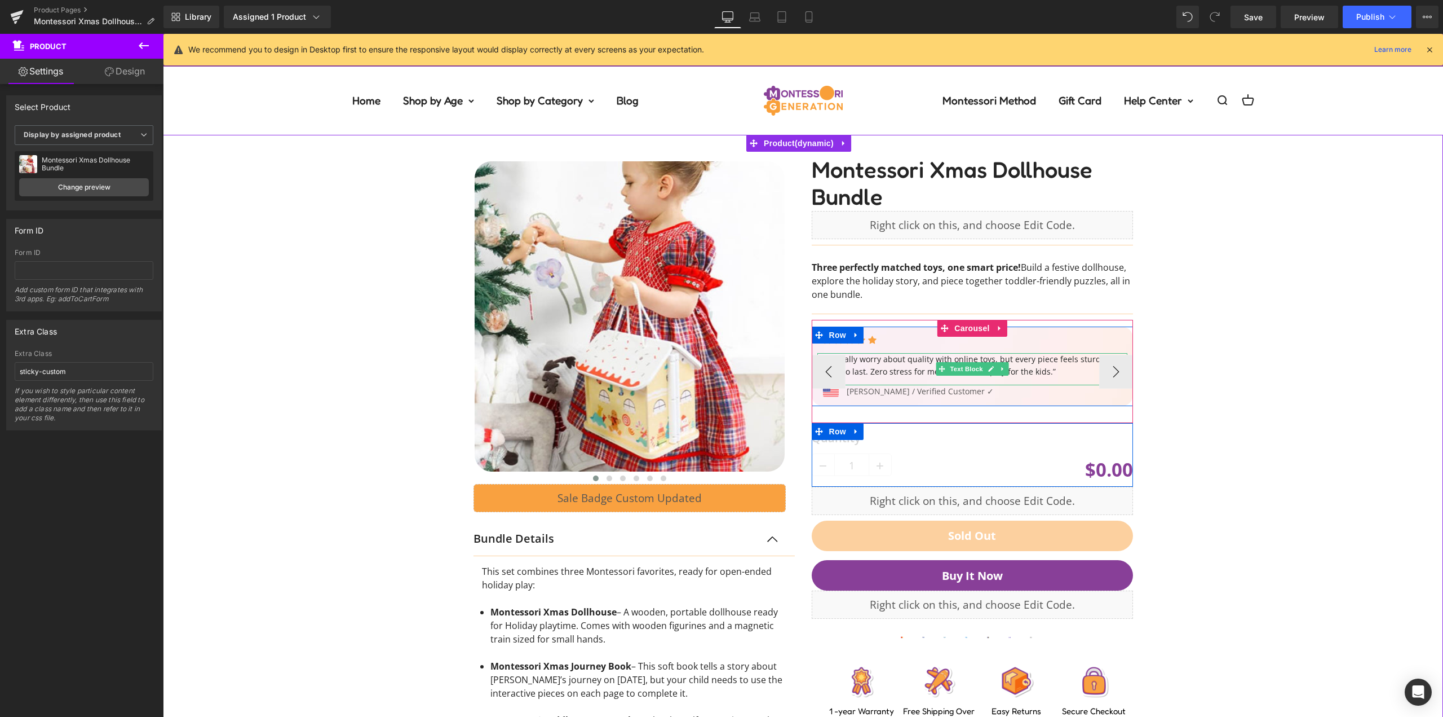
click at [886, 361] on p "“I usually worry about quality with online toys, but every piece feels sturdy a…" at bounding box center [975, 365] width 304 height 25
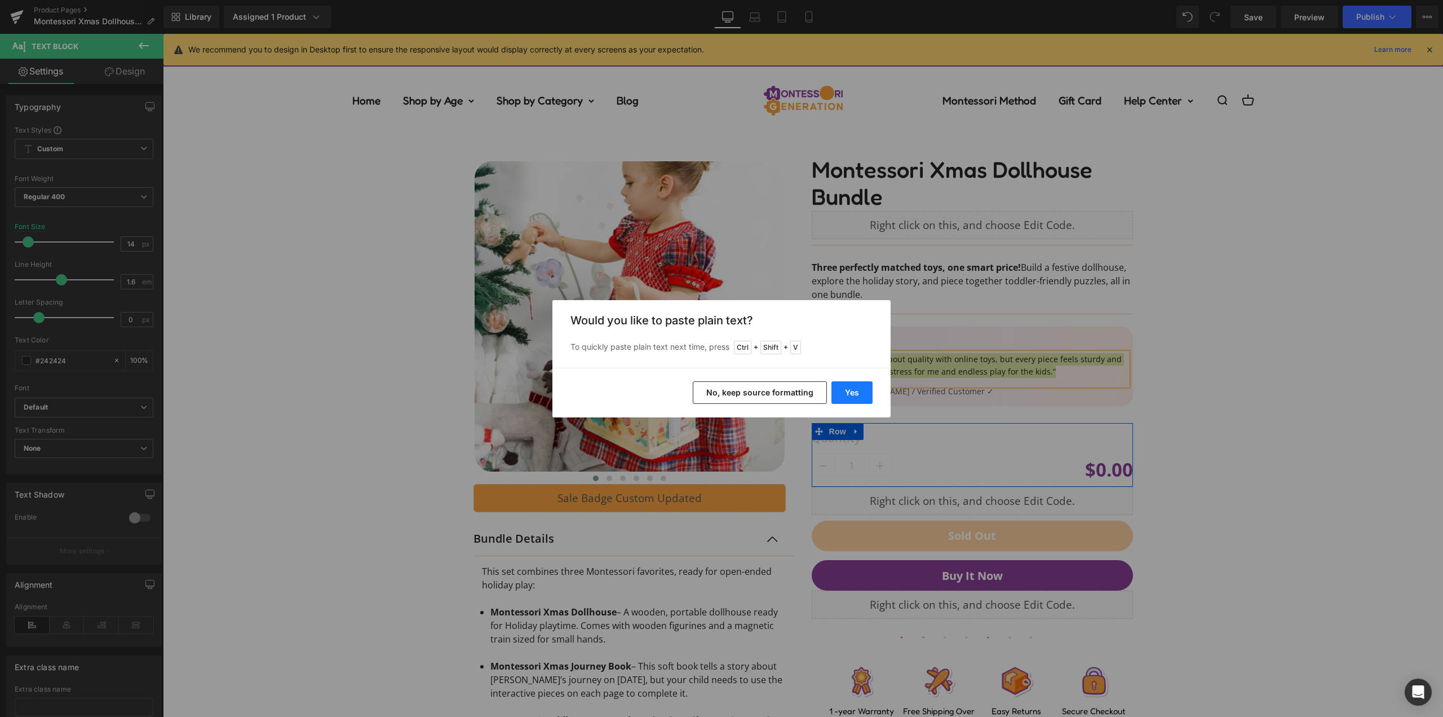
click at [856, 392] on button "Yes" at bounding box center [852, 392] width 41 height 23
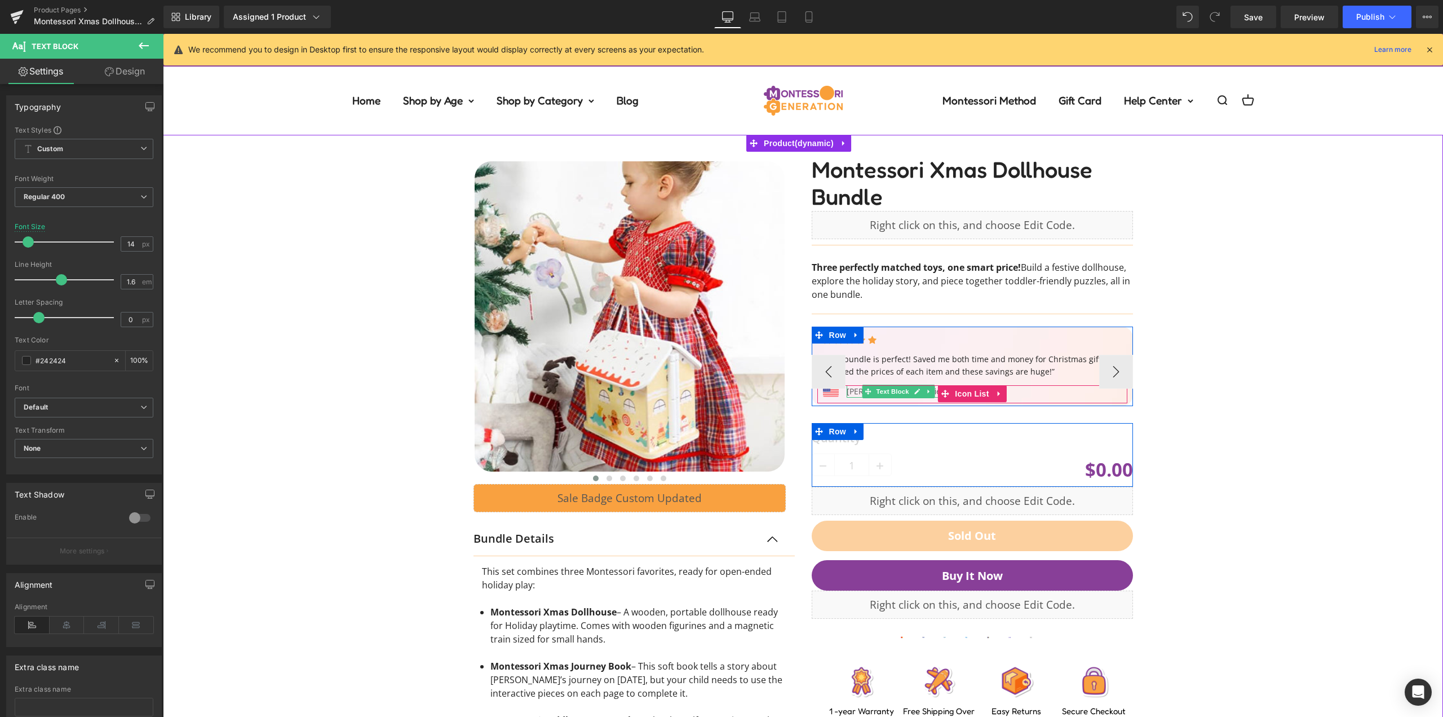
click at [848, 388] on p "Gail P. / Verified Customer ✓" at bounding box center [920, 391] width 147 height 12
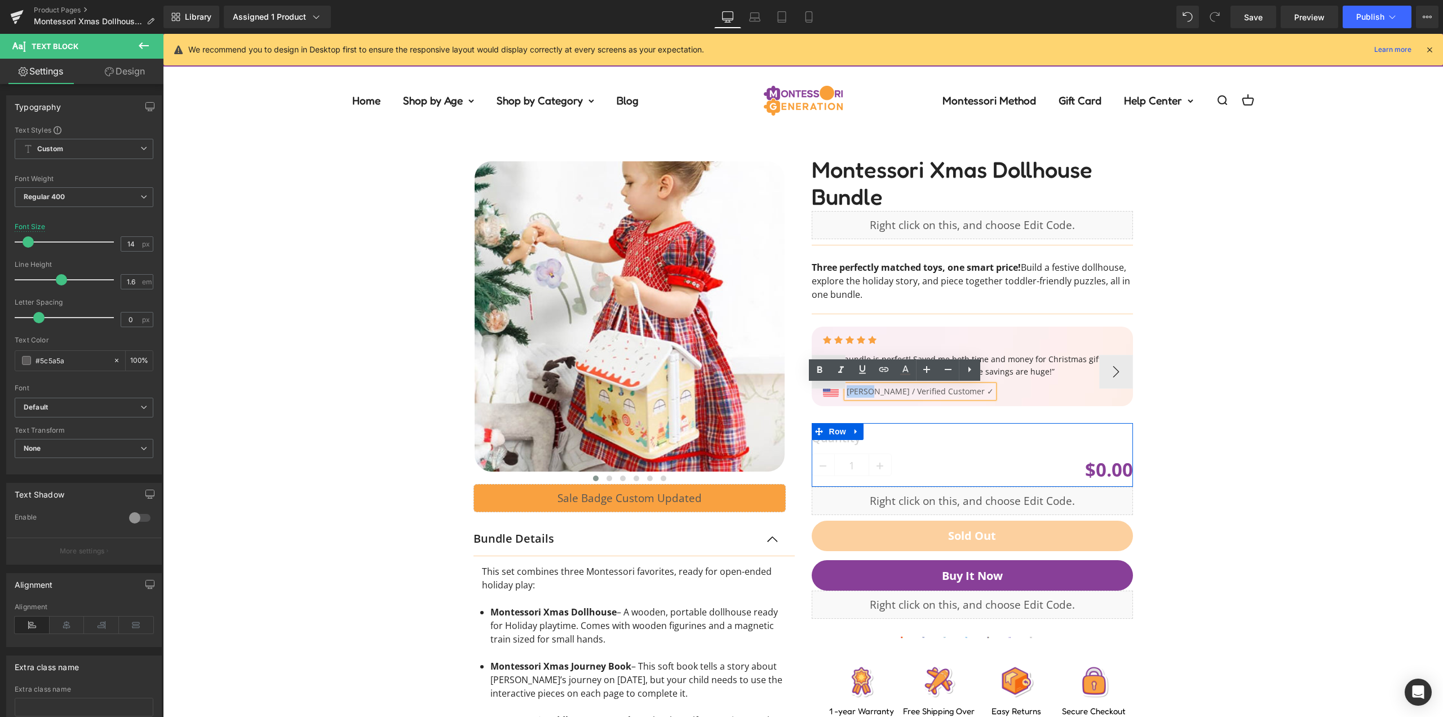
drag, startPoint x: 861, startPoint y: 391, endPoint x: 844, endPoint y: 390, distance: 17.5
click at [847, 390] on p "Gail P. / Verified Customer ✓" at bounding box center [920, 391] width 147 height 12
click at [1302, 405] on div "‹" at bounding box center [803, 514] width 1269 height 758
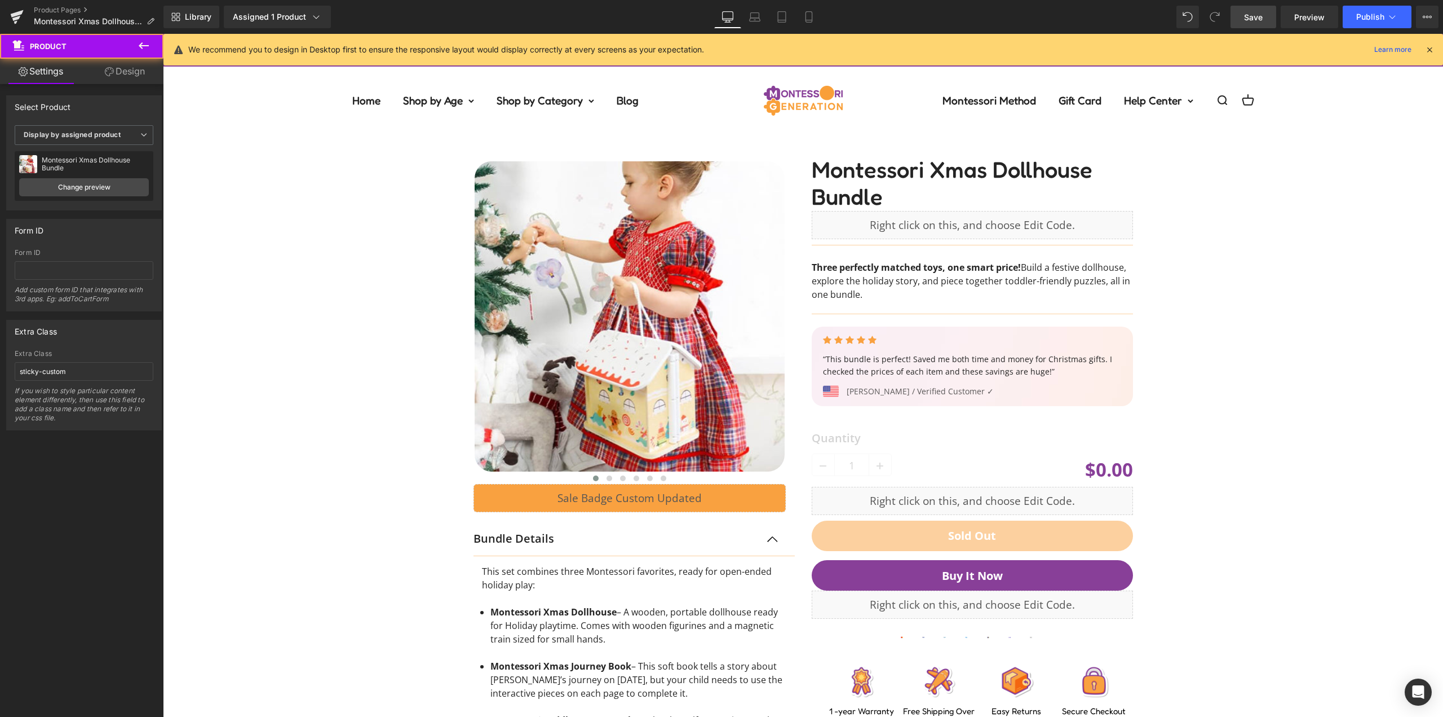
click at [1259, 18] on span "Save" at bounding box center [1253, 17] width 19 height 12
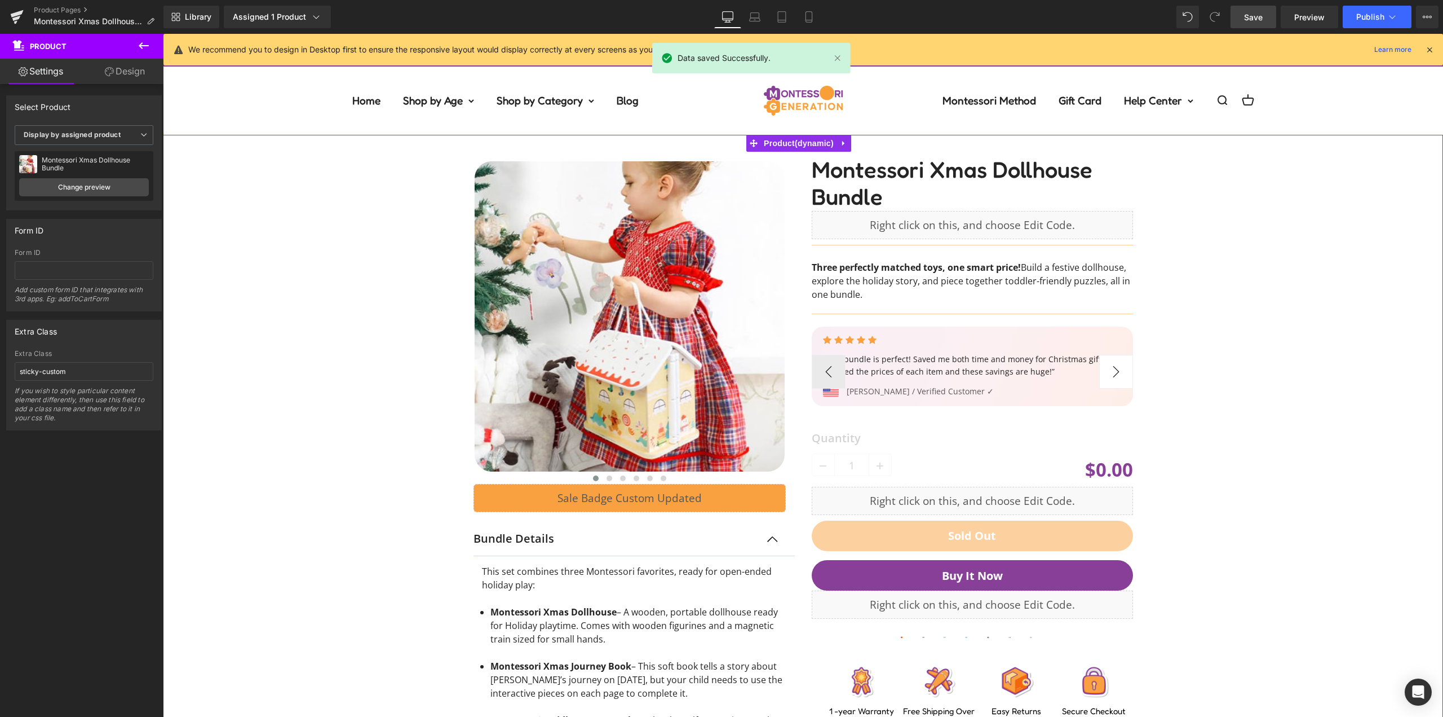
click at [1115, 370] on button "›" at bounding box center [1116, 372] width 34 height 34
click at [823, 369] on button "‹" at bounding box center [829, 372] width 34 height 34
click at [825, 367] on button "‹" at bounding box center [829, 372] width 34 height 34
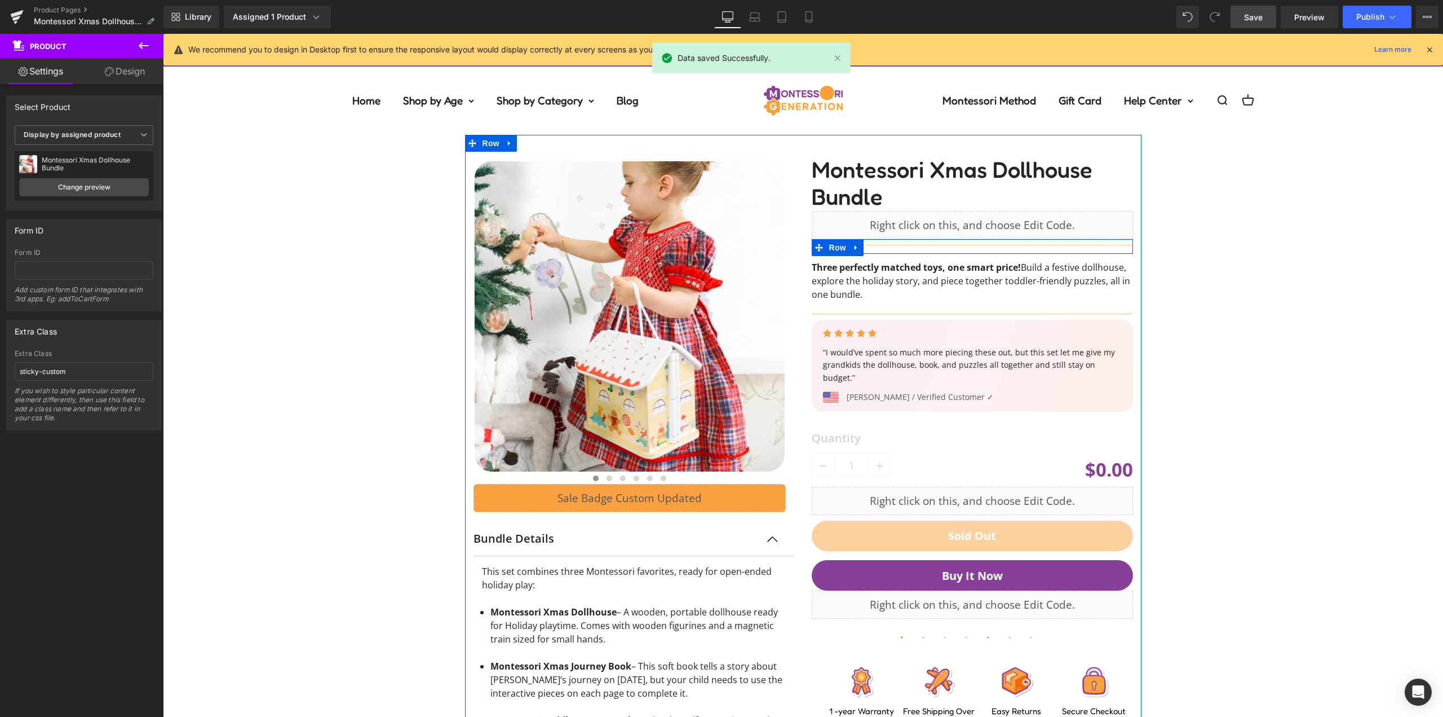
click at [1254, 15] on span "Save" at bounding box center [1253, 17] width 19 height 12
click at [1250, 18] on span "Save" at bounding box center [1253, 17] width 19 height 12
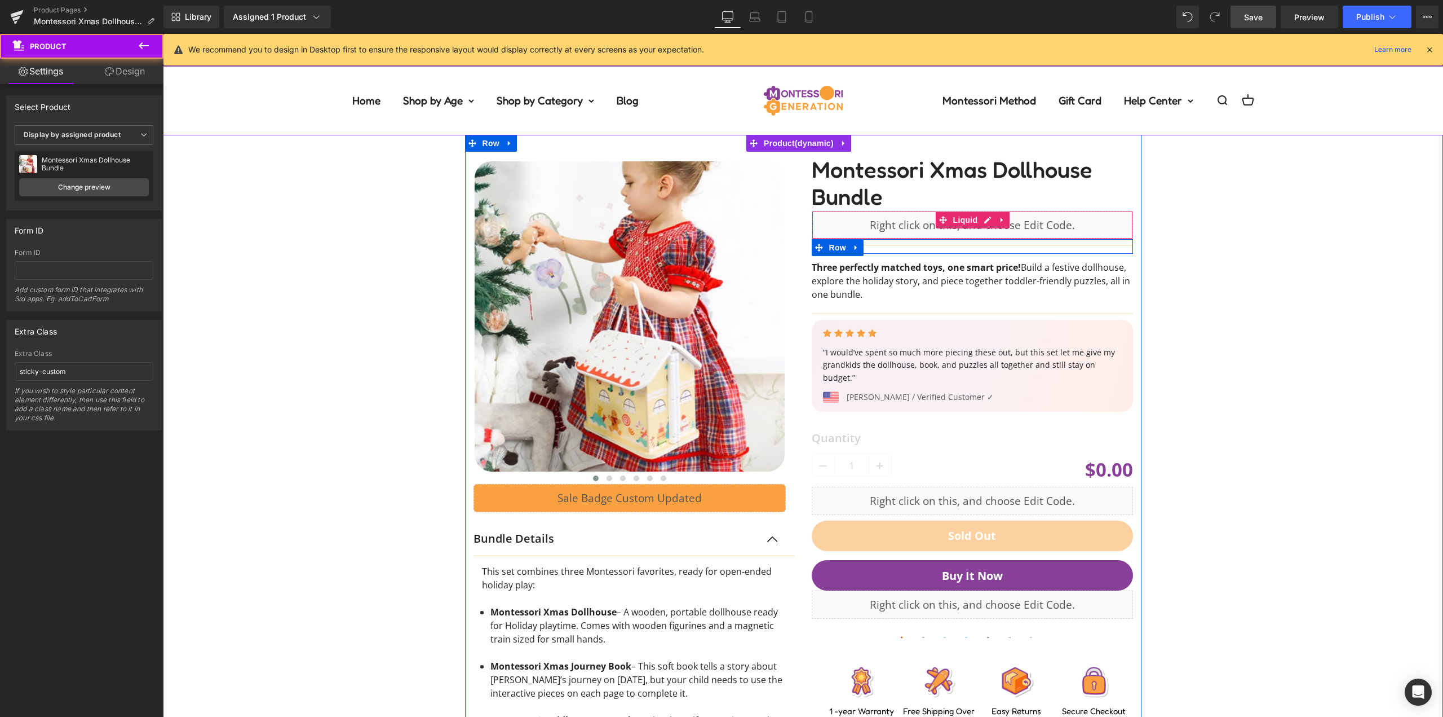
click at [1232, 246] on div "‹" at bounding box center [803, 514] width 1269 height 758
click at [1105, 363] on button "›" at bounding box center [1116, 372] width 34 height 34
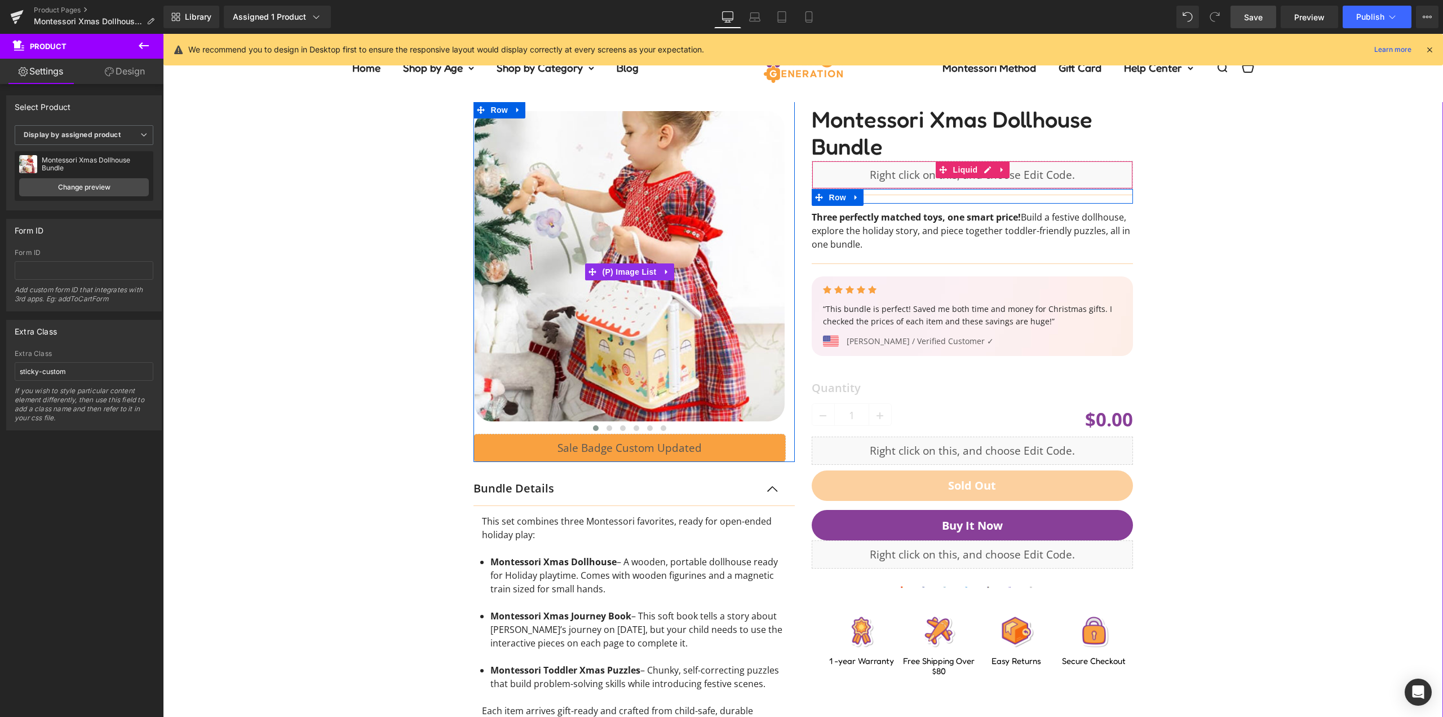
scroll to position [113, 0]
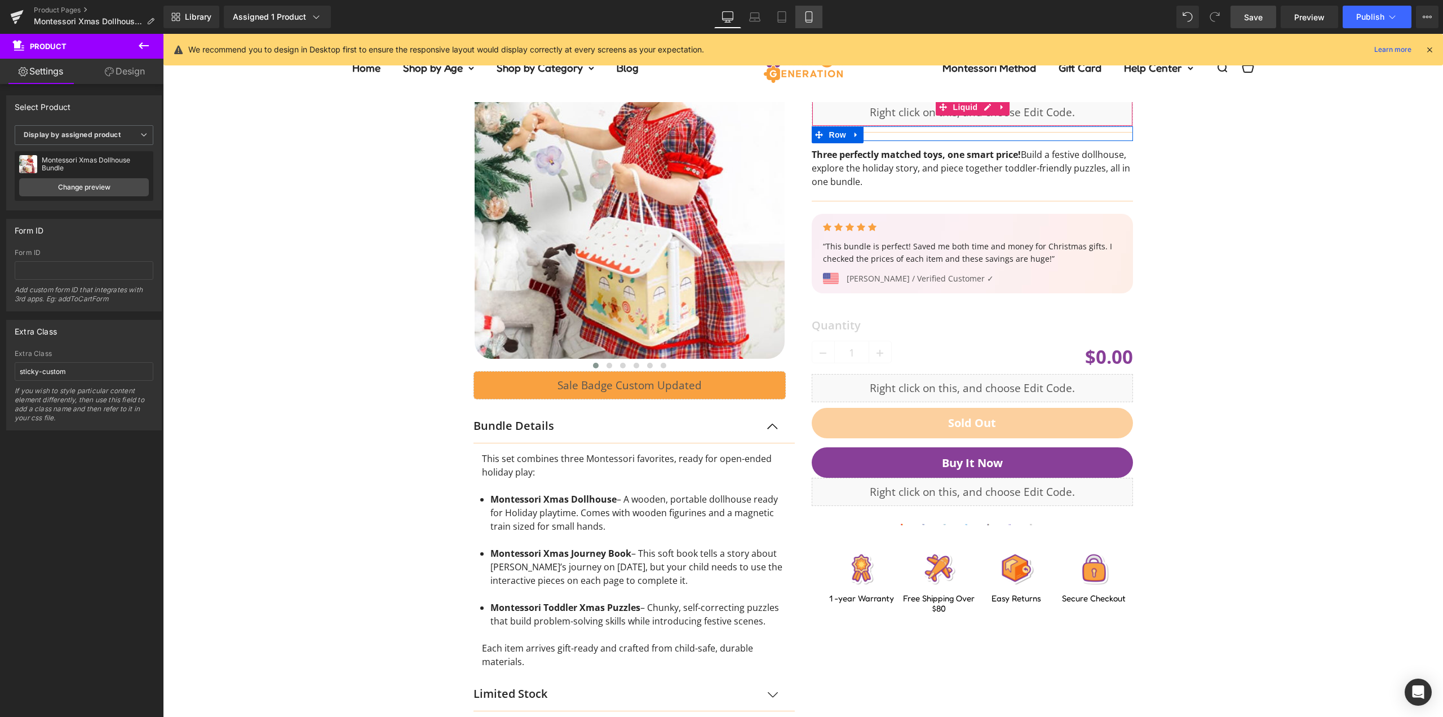
click at [812, 20] on icon at bounding box center [809, 20] width 6 height 0
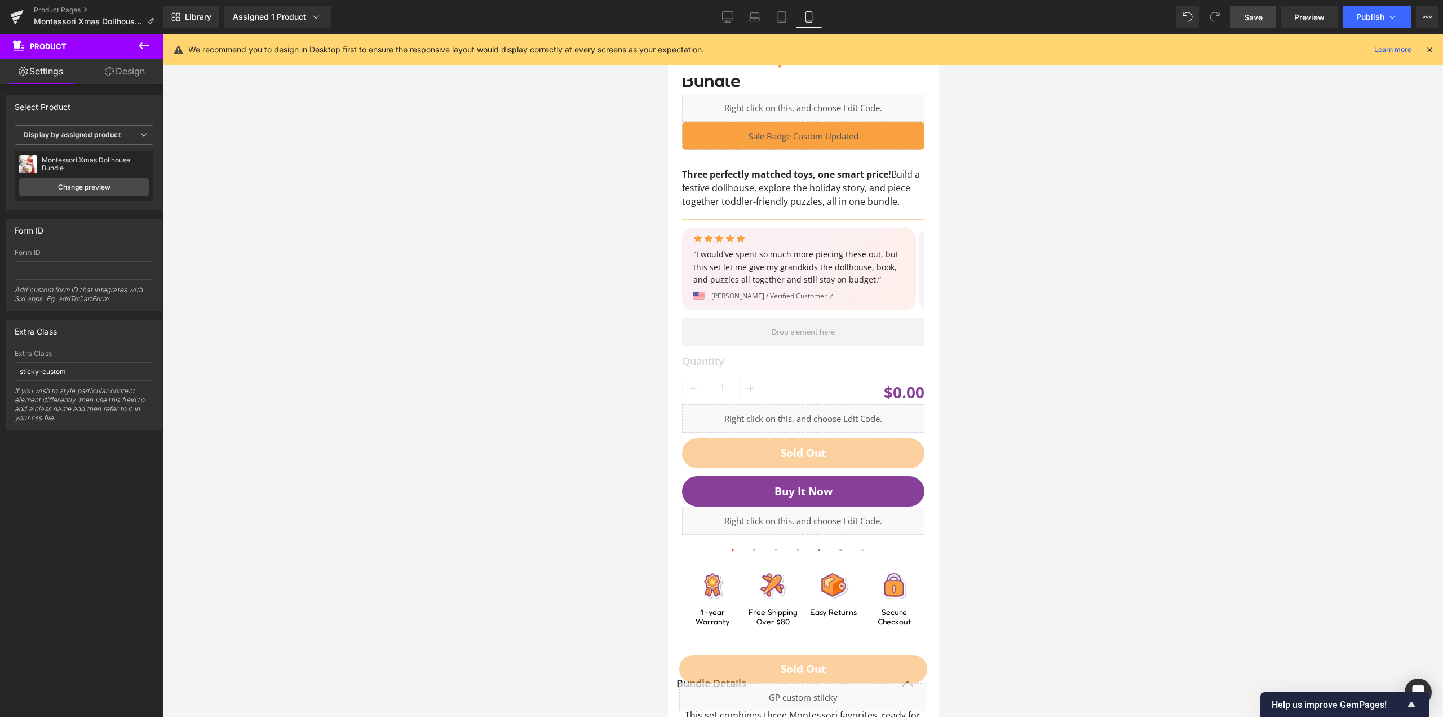
scroll to position [0, 0]
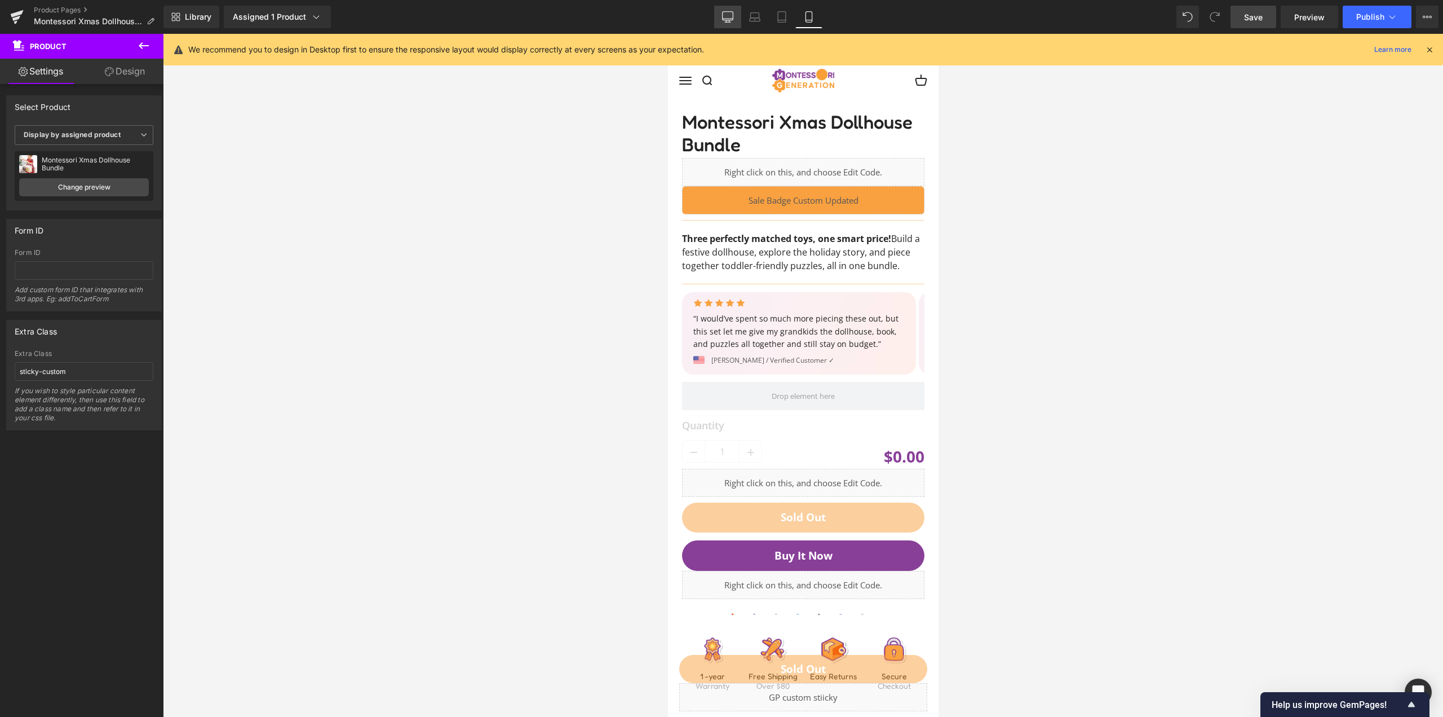
click at [729, 14] on icon at bounding box center [727, 16] width 11 height 11
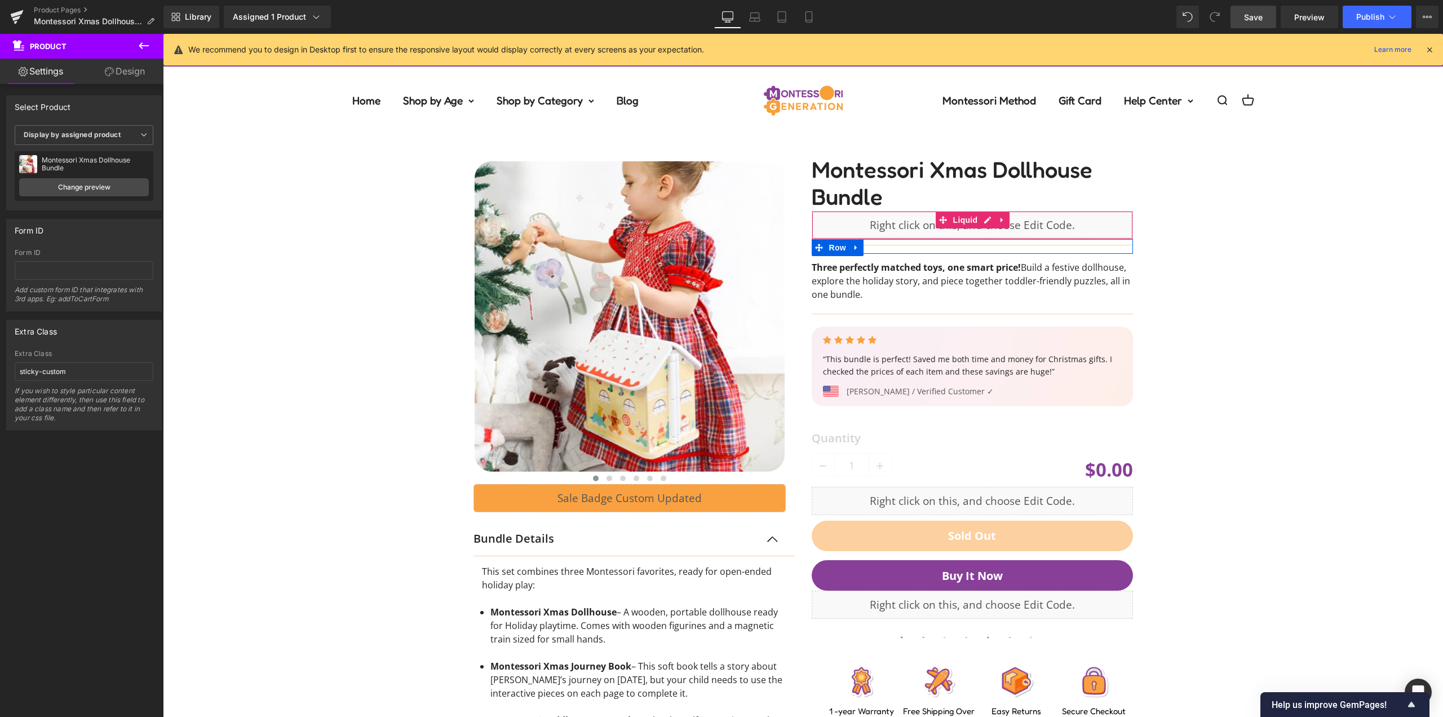
click at [1249, 16] on span "Save" at bounding box center [1253, 17] width 19 height 12
click at [348, 238] on div "‹" at bounding box center [803, 514] width 1269 height 758
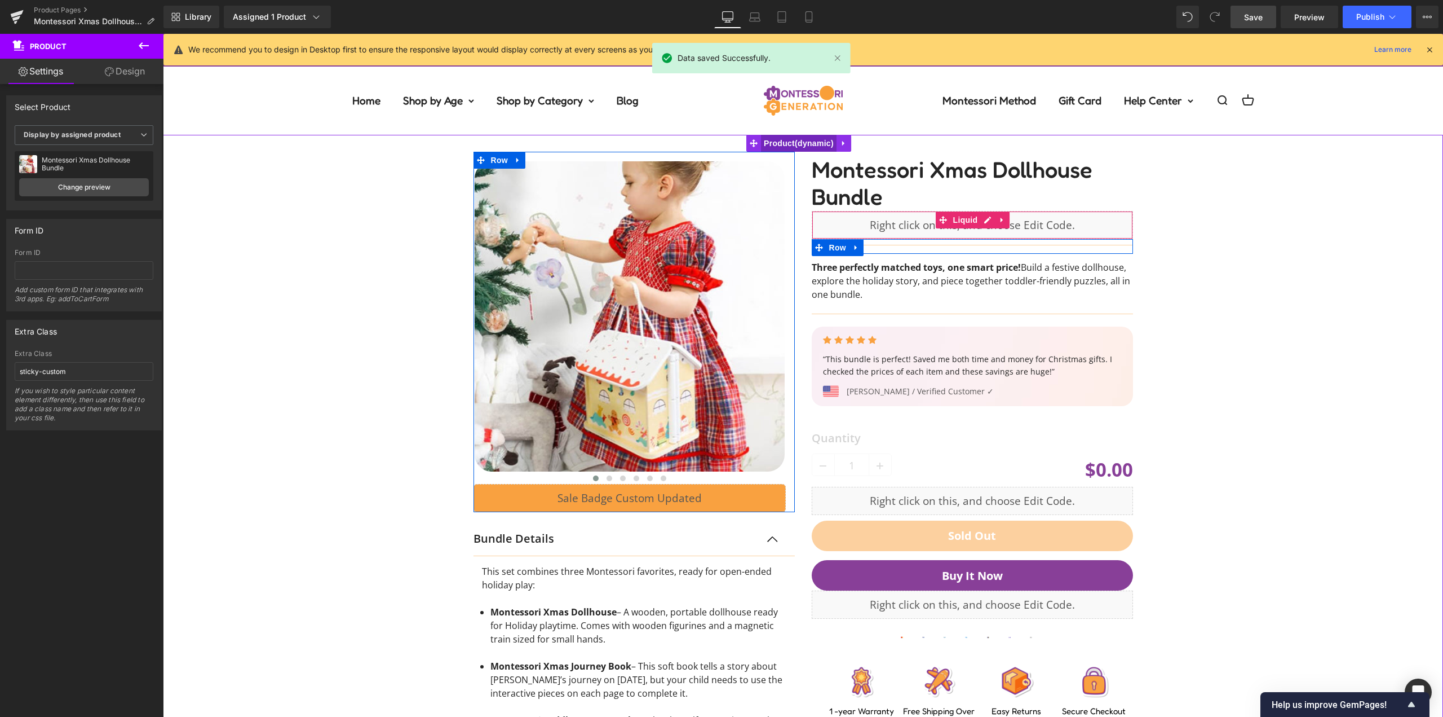
click at [801, 147] on span "Product" at bounding box center [799, 143] width 76 height 17
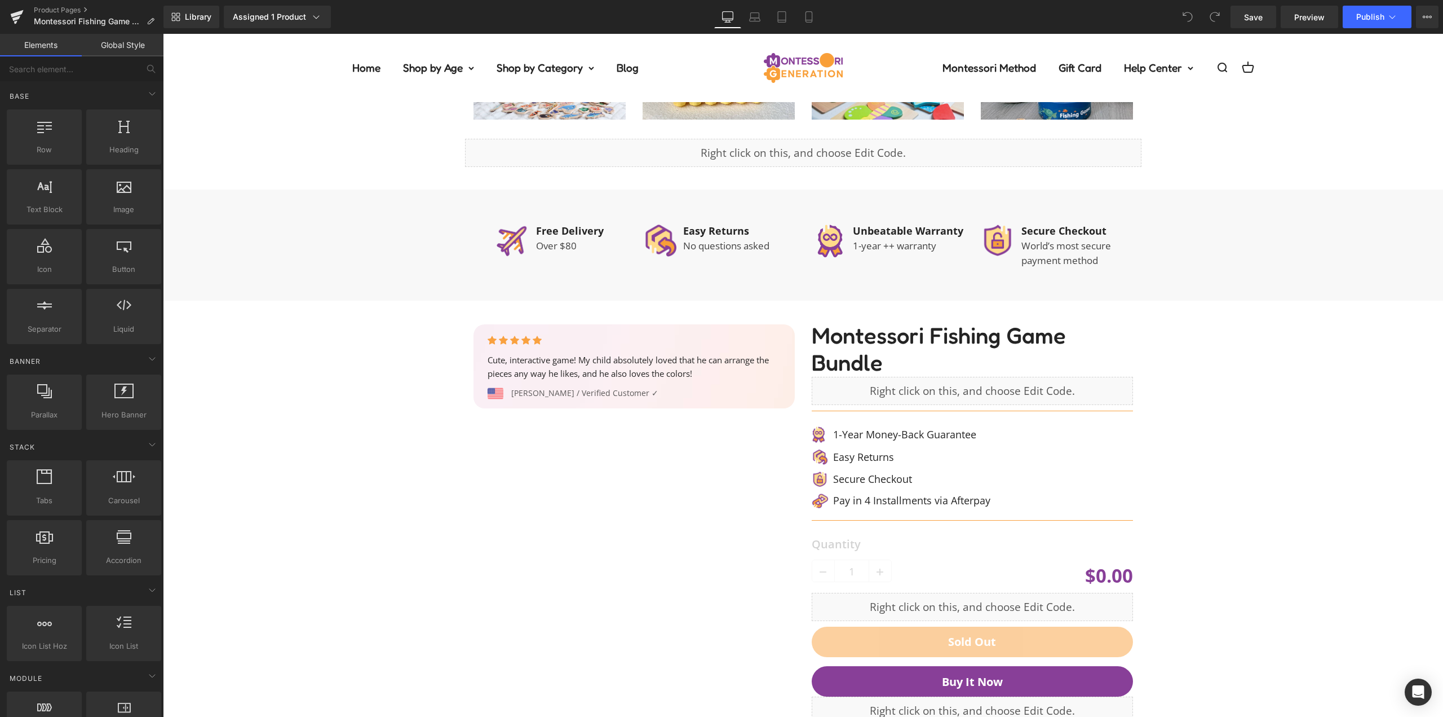
scroll to position [1071, 0]
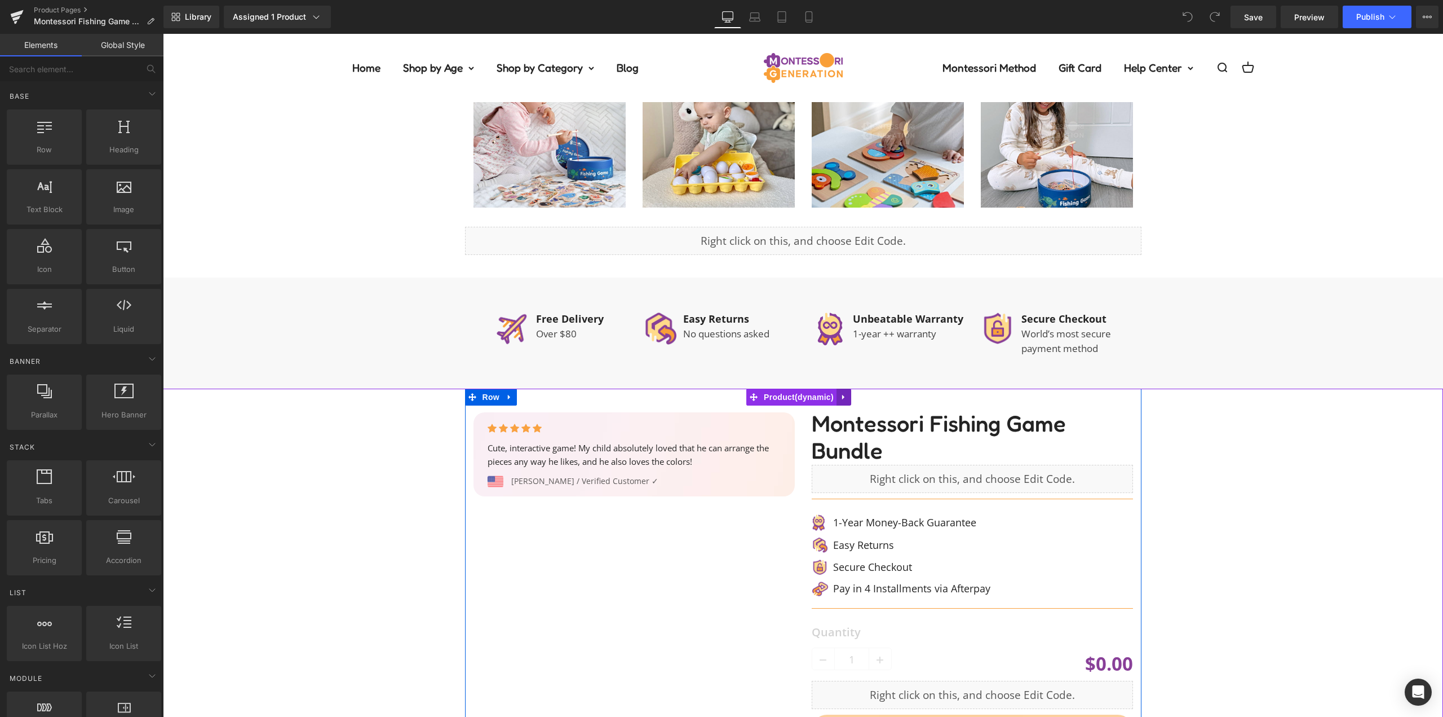
click at [846, 396] on icon at bounding box center [844, 396] width 8 height 8
click at [852, 396] on icon at bounding box center [851, 396] width 8 height 8
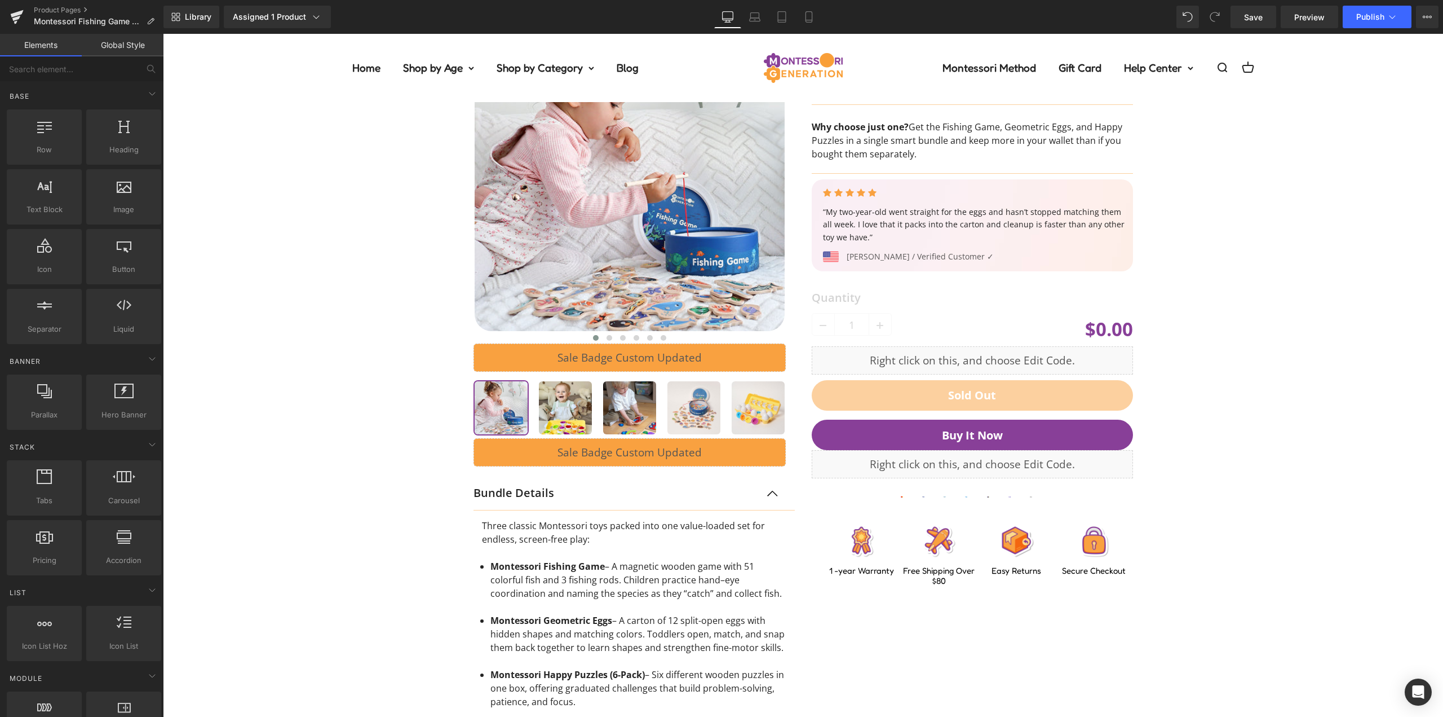
scroll to position [0, 0]
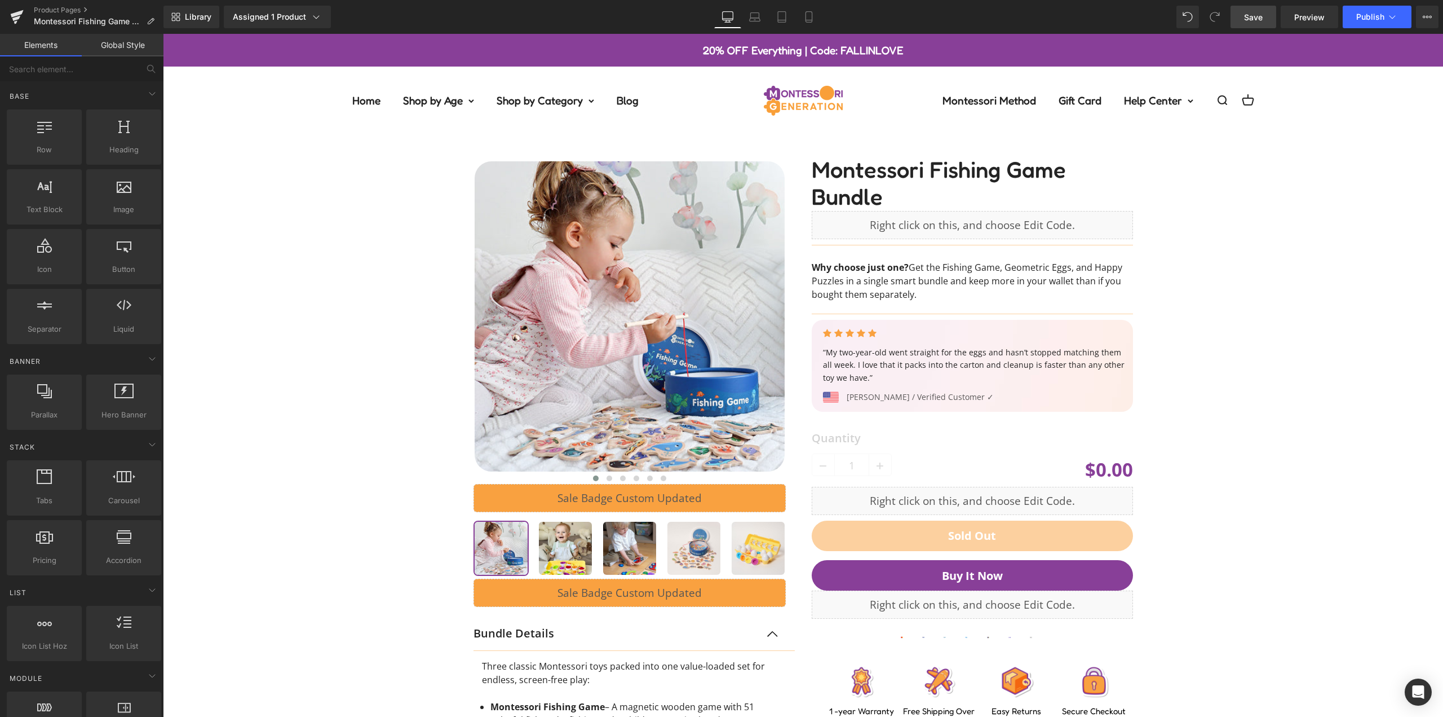
click at [1258, 14] on span "Save" at bounding box center [1253, 17] width 19 height 12
click at [1246, 8] on link "Save" at bounding box center [1254, 17] width 46 height 23
